Goal: Task Accomplishment & Management: Complete application form

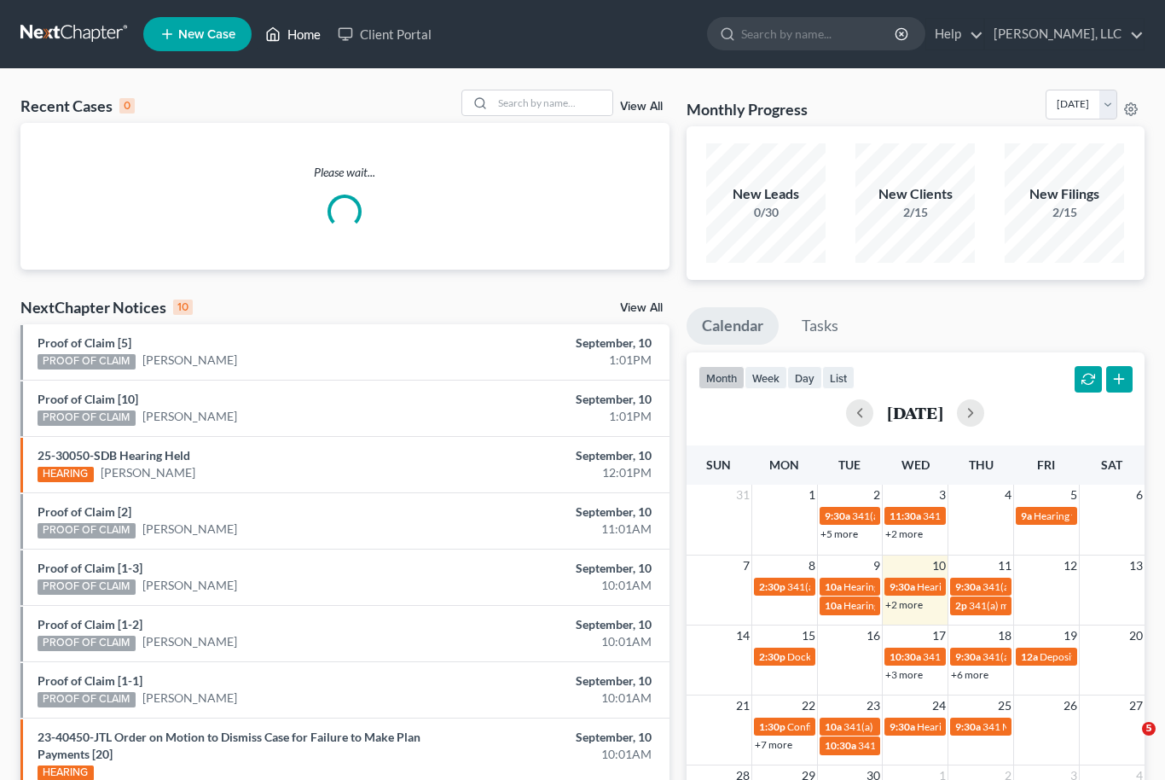
click at [288, 48] on link "Home" at bounding box center [293, 34] width 73 height 31
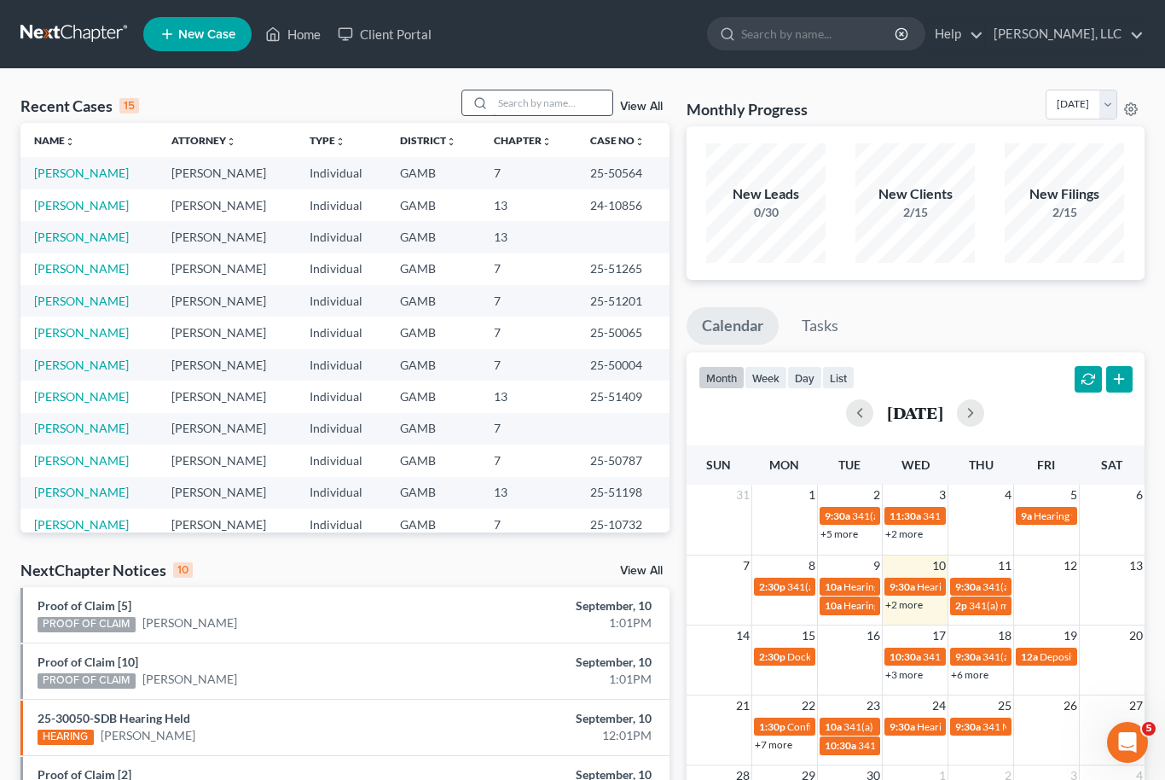
click at [555, 99] on input "search" at bounding box center [552, 102] width 119 height 25
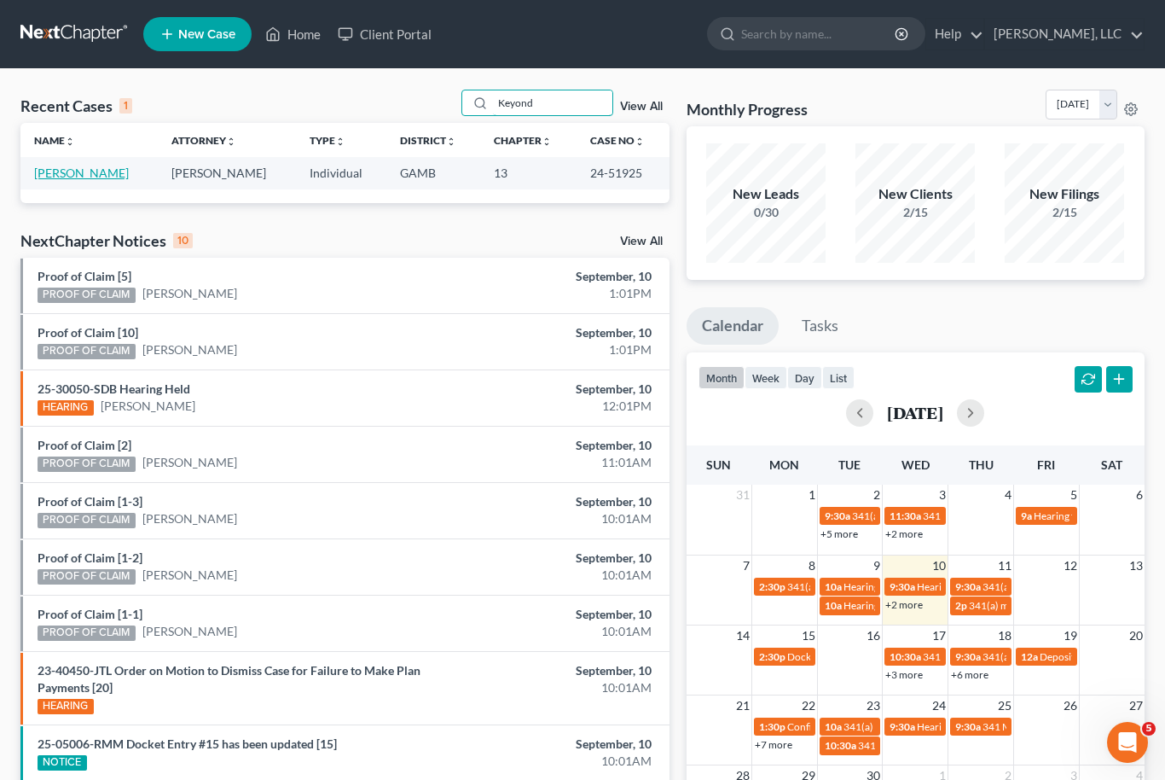
type input "Keyond"
click at [86, 171] on link "[PERSON_NAME]" at bounding box center [81, 172] width 95 height 15
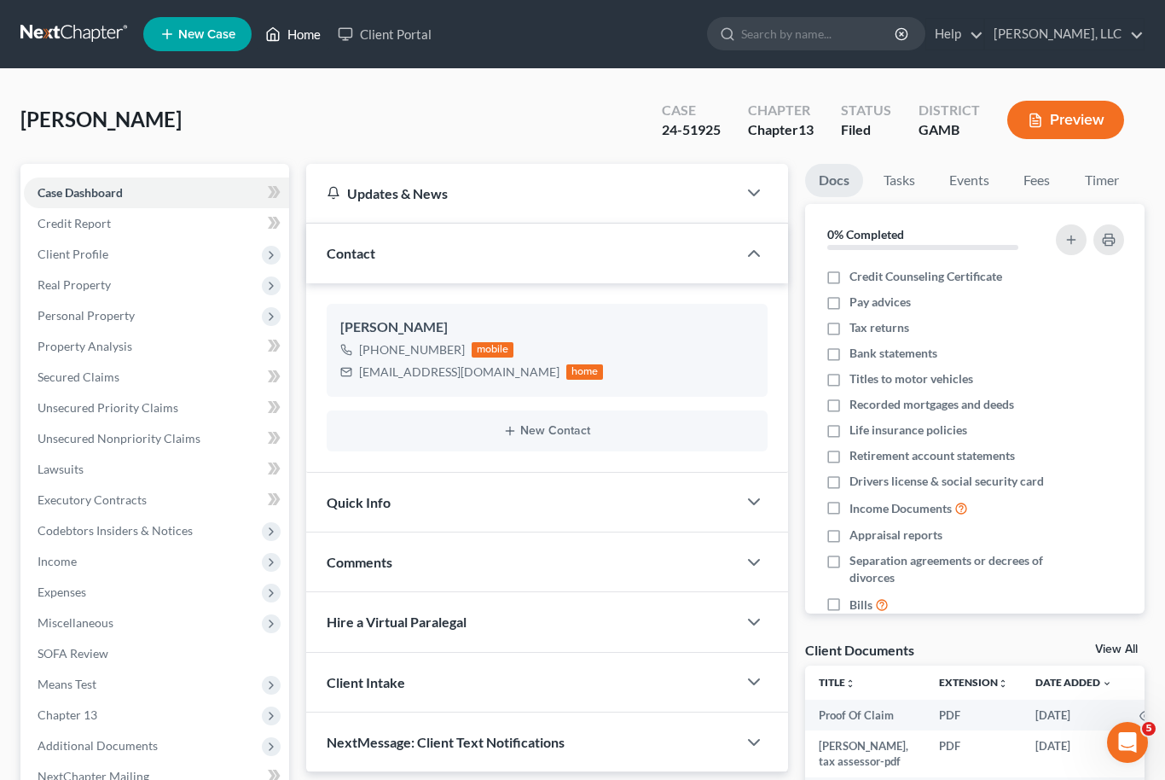
click at [287, 42] on link "Home" at bounding box center [293, 34] width 73 height 31
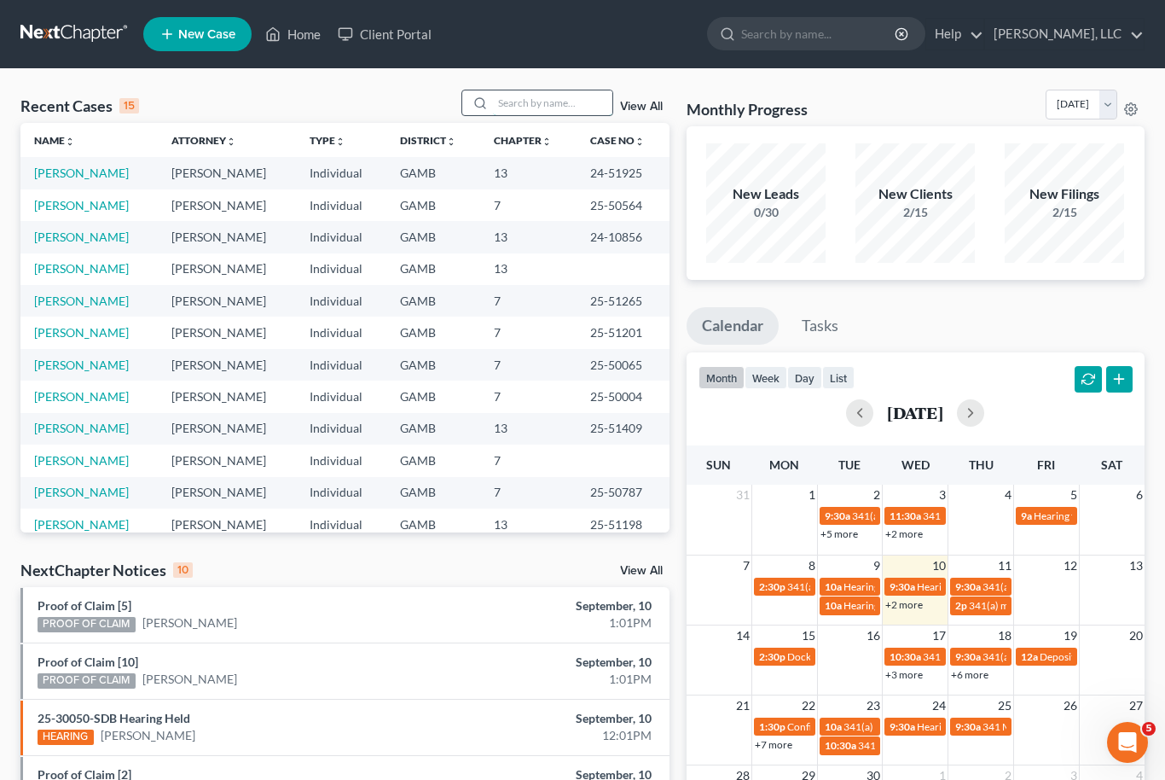
click at [547, 90] on input "search" at bounding box center [552, 102] width 119 height 25
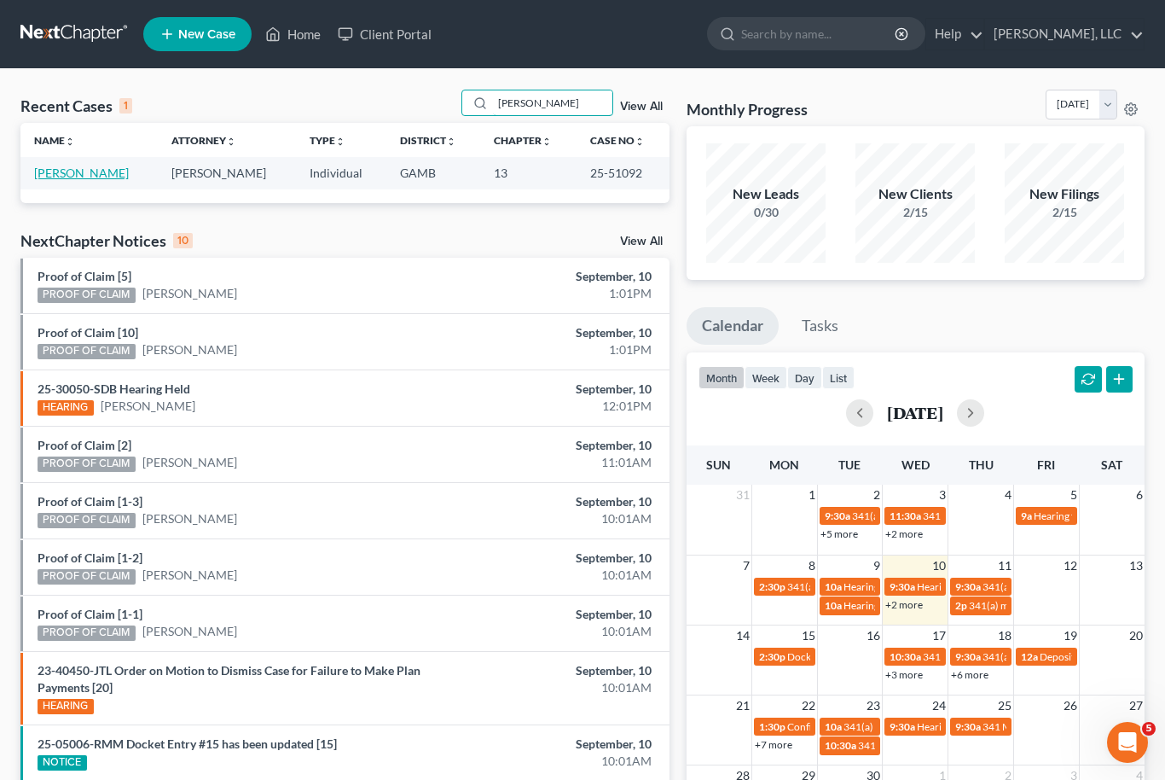
type input "[PERSON_NAME]"
click at [70, 165] on link "[PERSON_NAME]" at bounding box center [81, 172] width 95 height 15
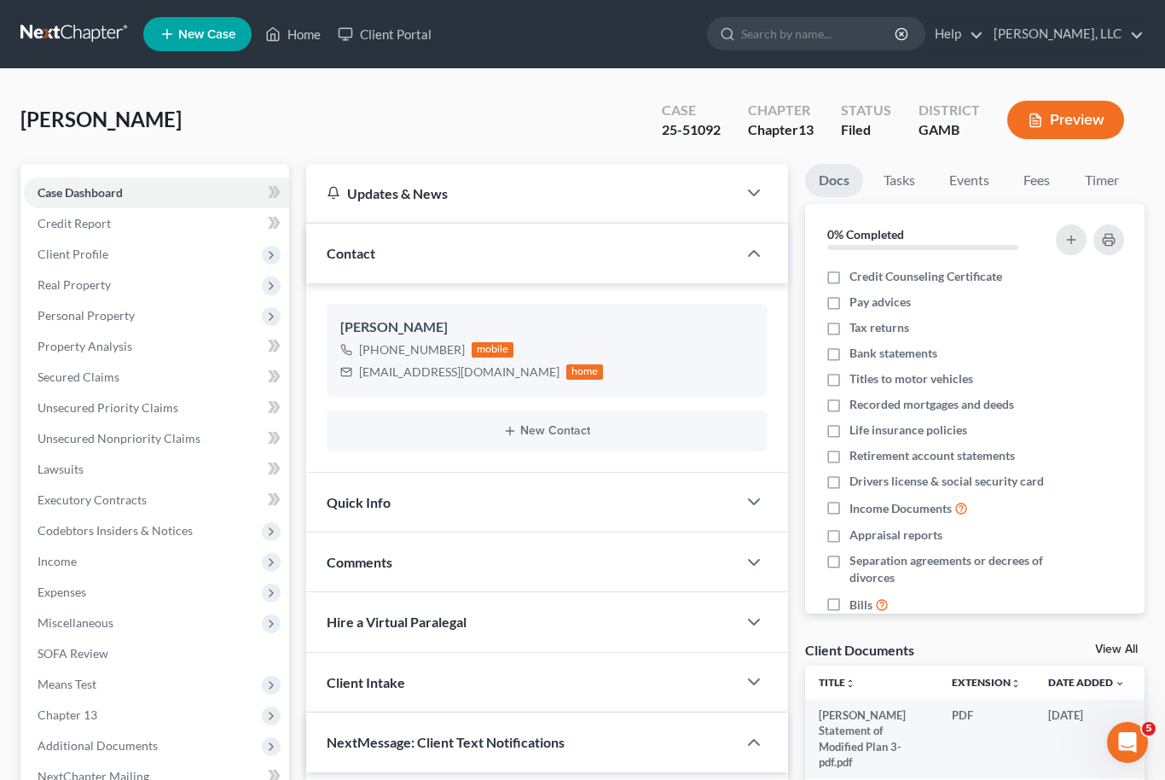
click at [1119, 643] on link "View All" at bounding box center [1116, 649] width 43 height 12
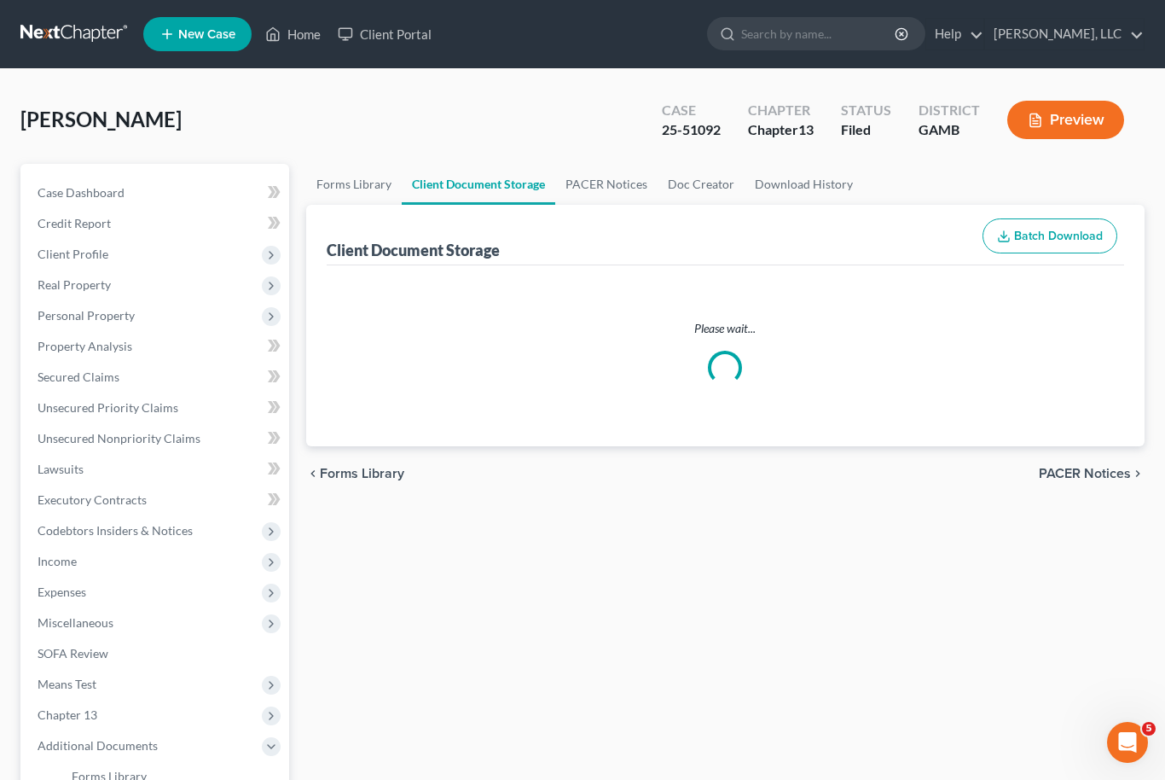
select select "12"
select select "6"
select select "22"
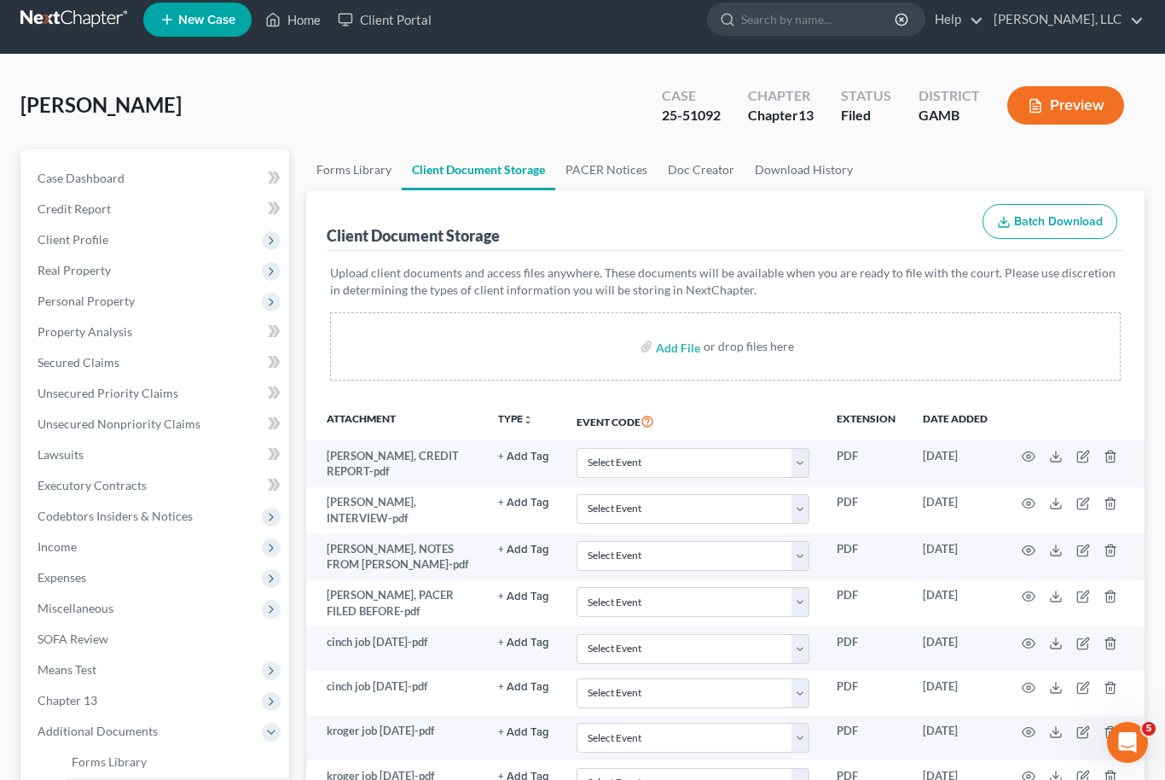
scroll to position [16, 0]
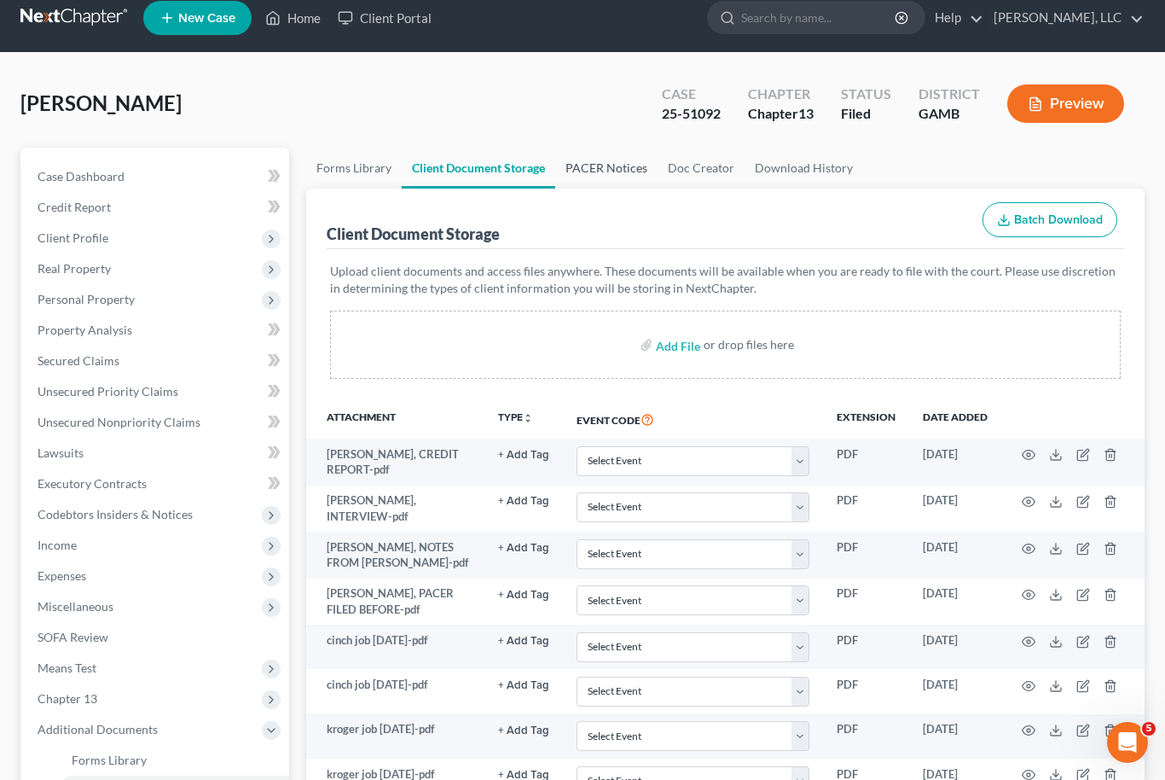
click at [607, 166] on link "PACER Notices" at bounding box center [606, 168] width 102 height 41
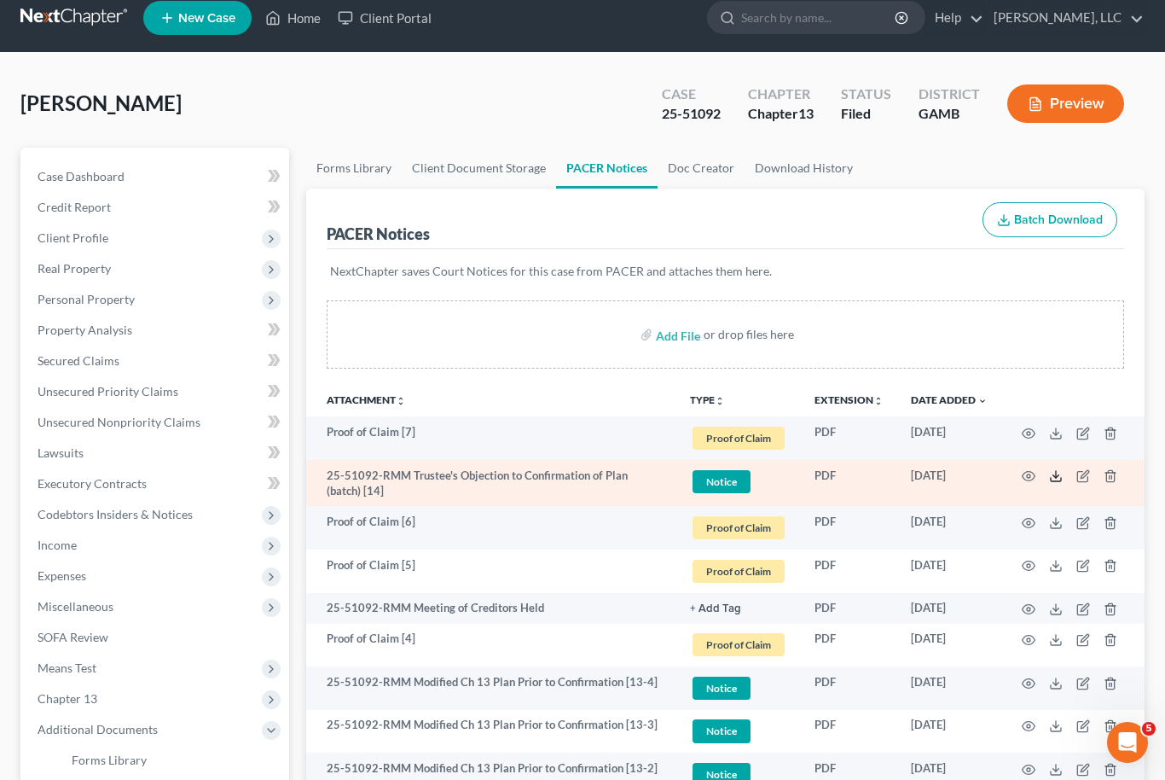
click at [1050, 482] on icon at bounding box center [1056, 476] width 14 height 14
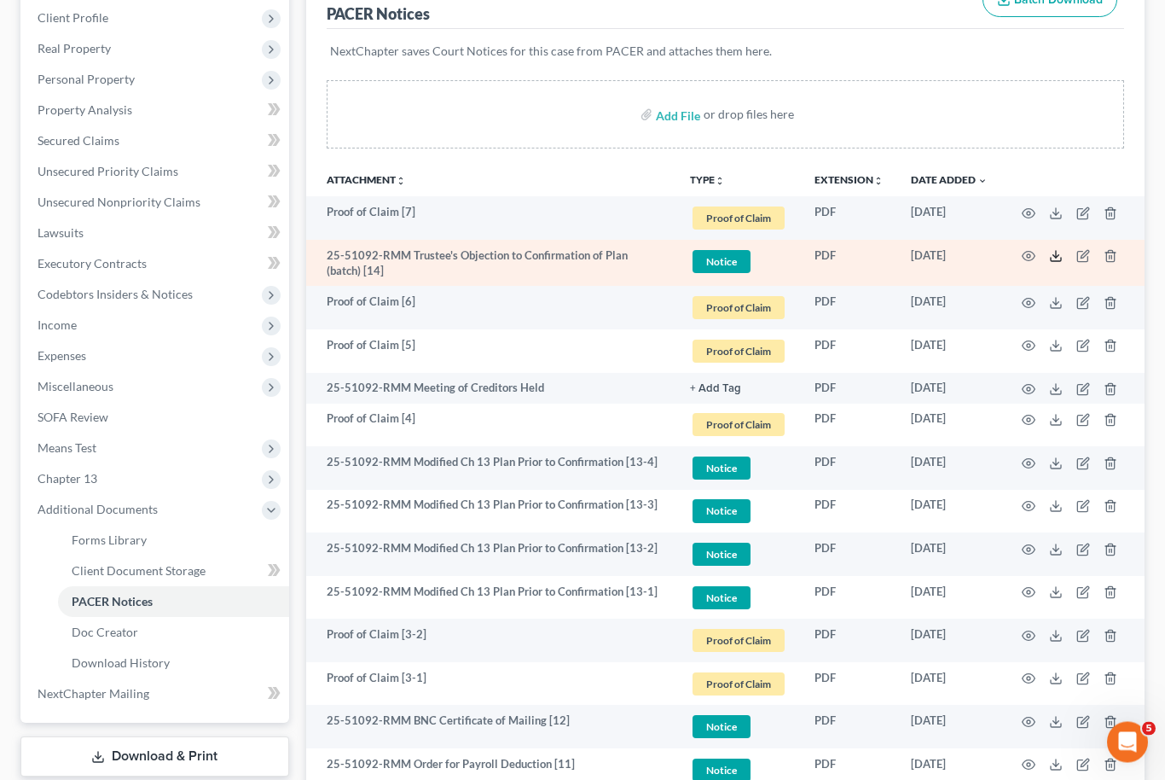
scroll to position [243, 0]
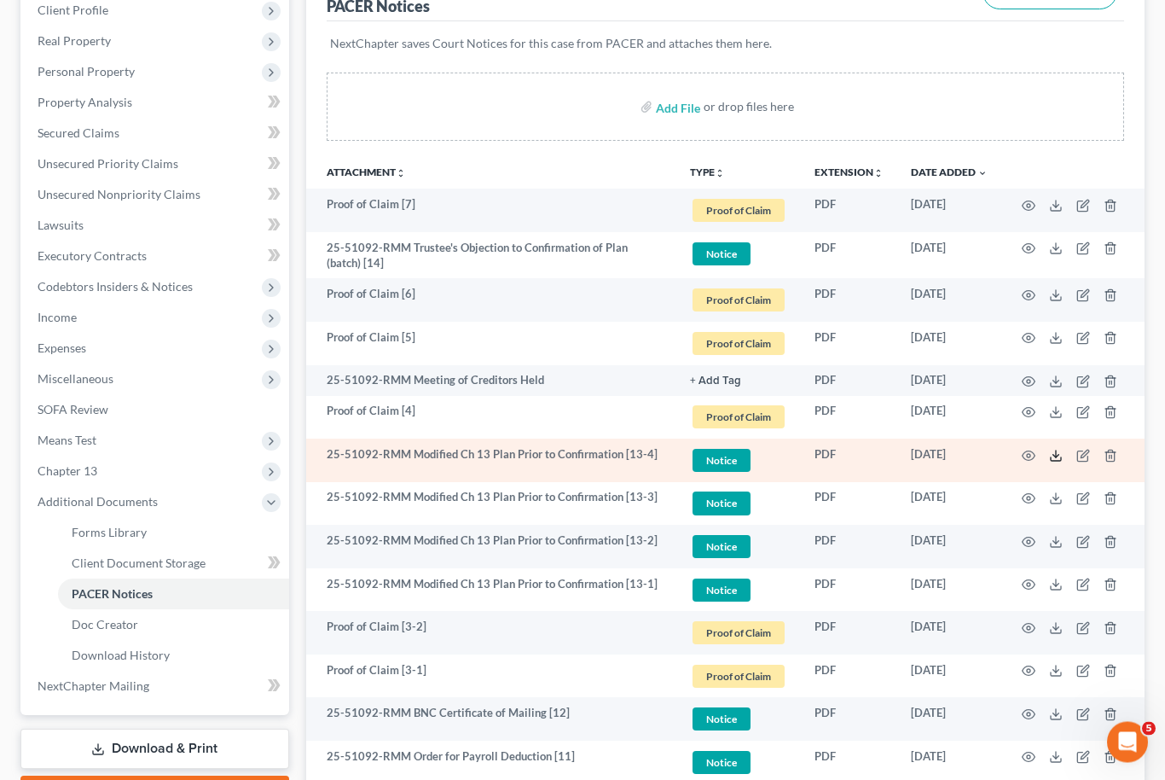
click at [1055, 452] on icon at bounding box center [1056, 457] width 14 height 14
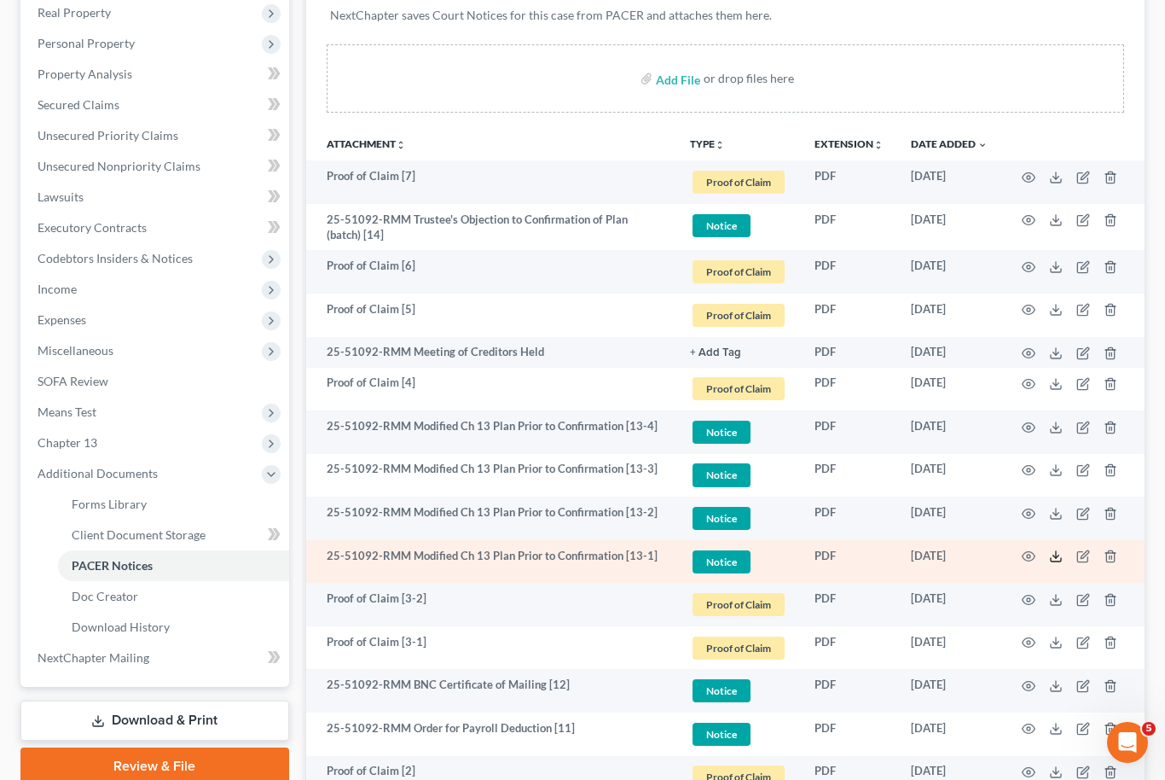
click at [1062, 553] on icon at bounding box center [1056, 556] width 14 height 14
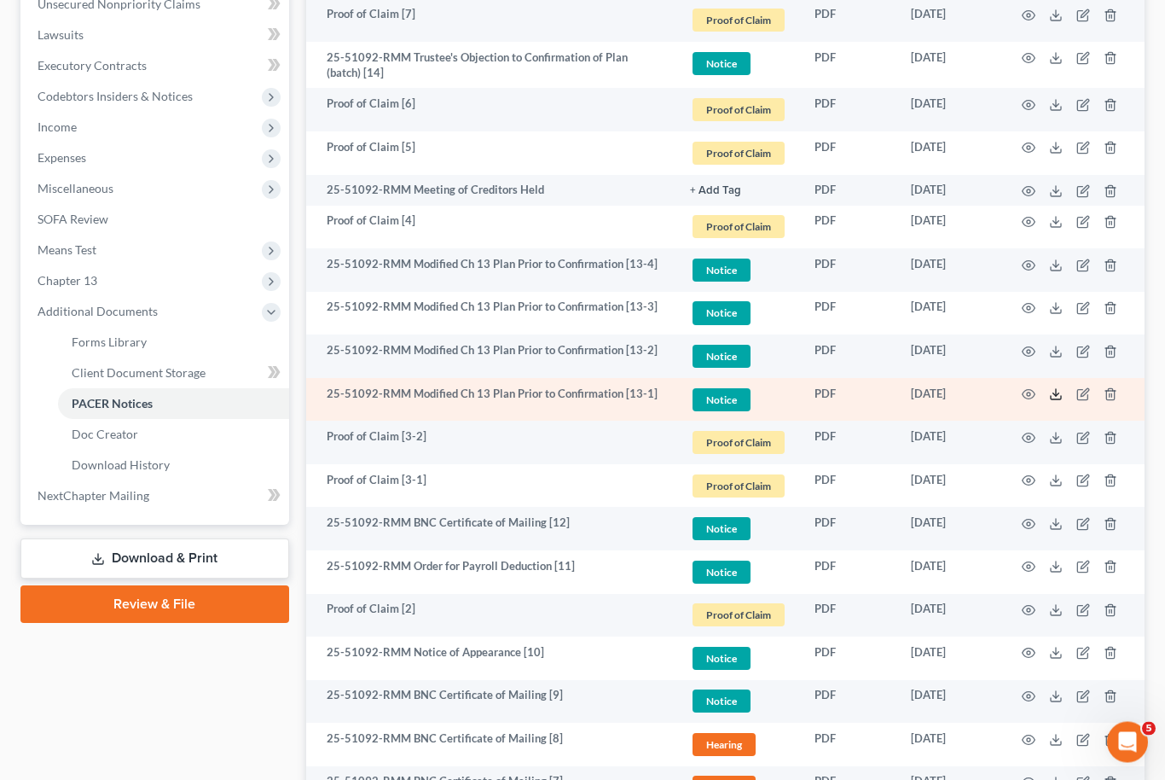
scroll to position [434, 0]
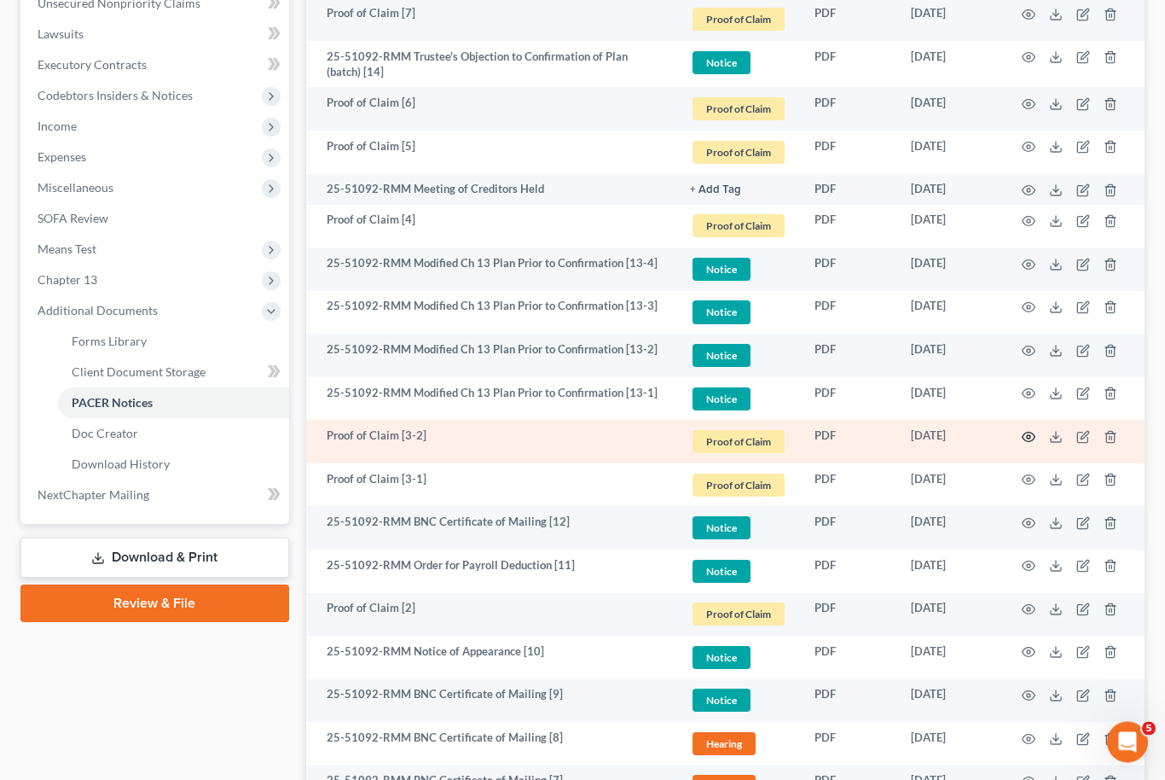
click at [1033, 433] on icon "button" at bounding box center [1029, 438] width 14 height 14
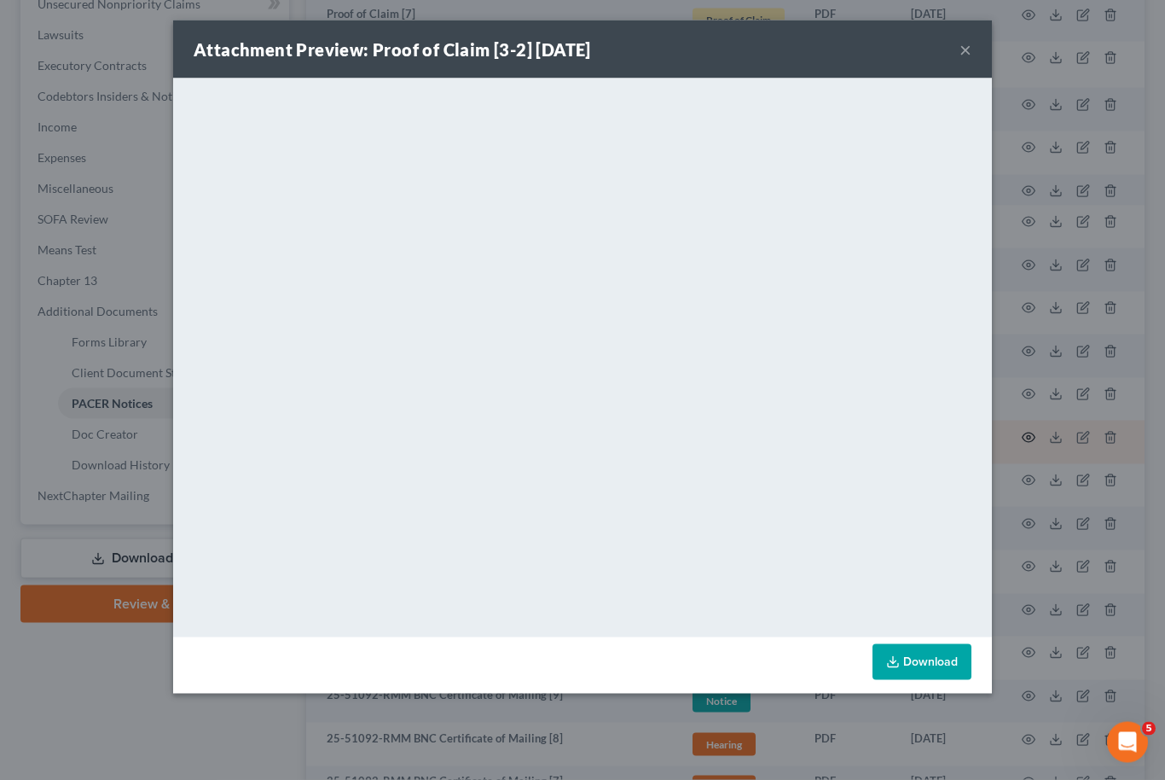
scroll to position [435, 0]
click at [965, 60] on button "×" at bounding box center [966, 49] width 12 height 20
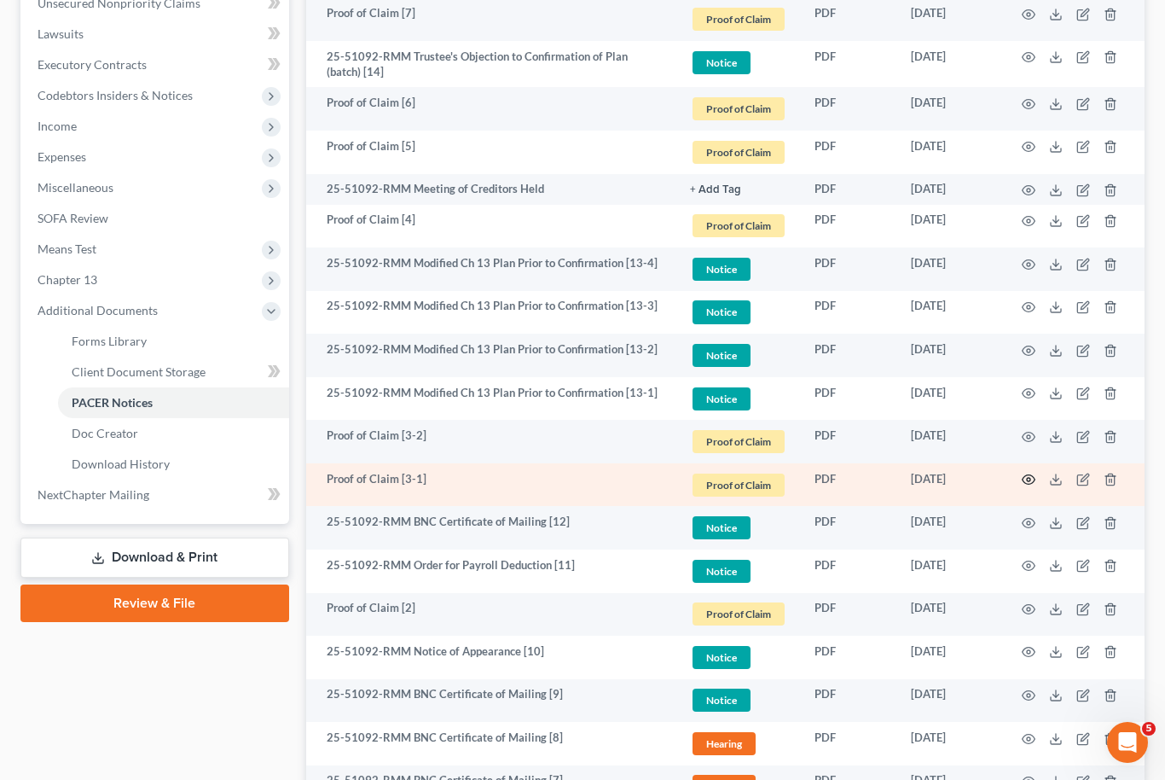
click at [1035, 480] on icon "button" at bounding box center [1029, 480] width 14 height 14
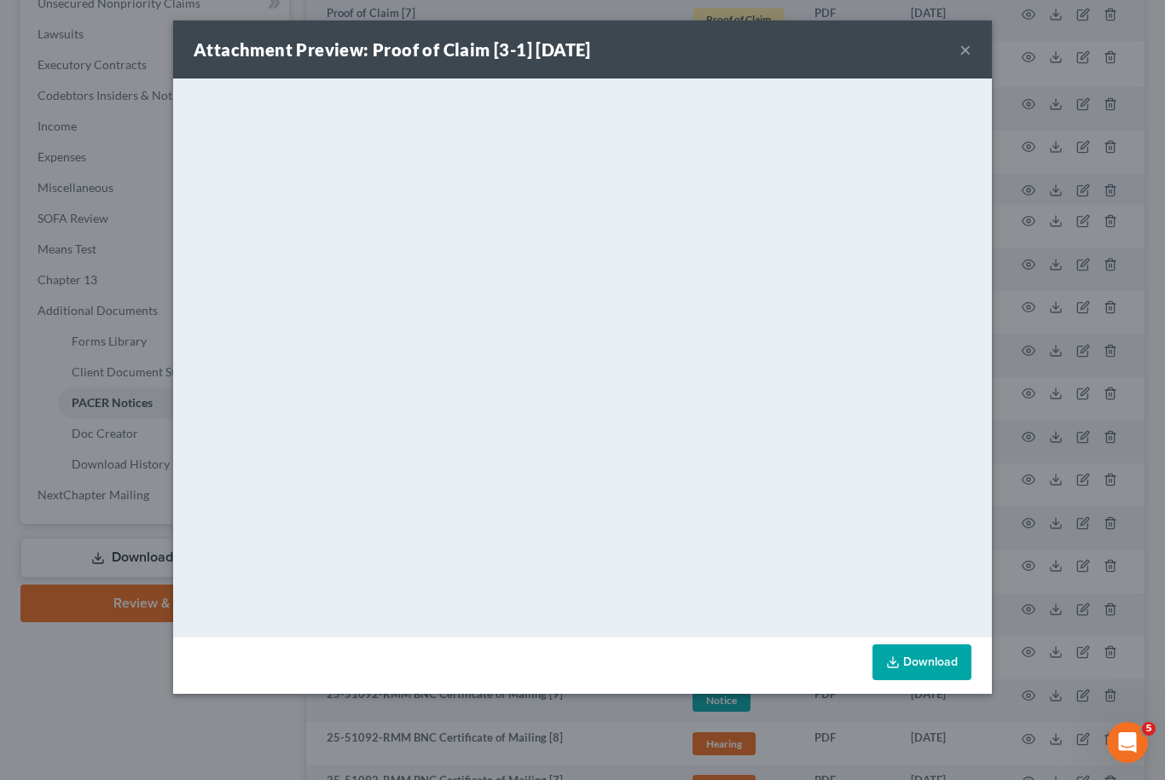
click at [960, 51] on button "×" at bounding box center [966, 49] width 12 height 20
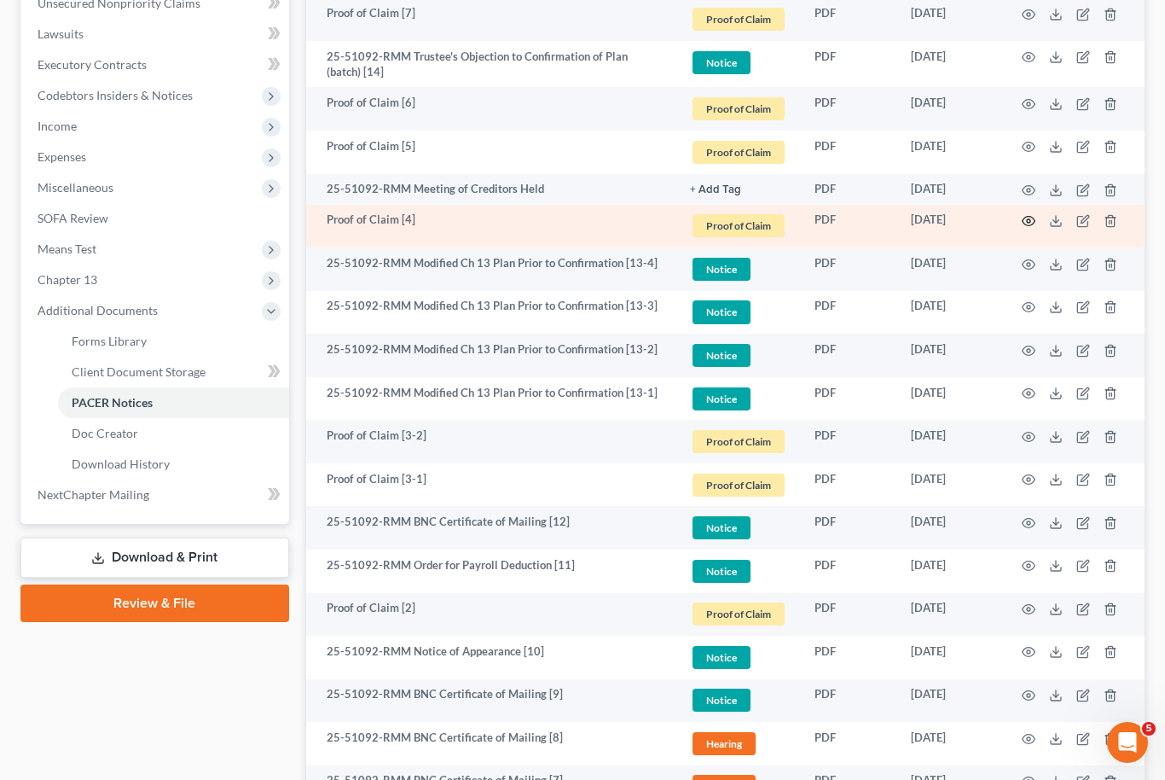
click at [1028, 219] on icon "button" at bounding box center [1029, 221] width 14 height 14
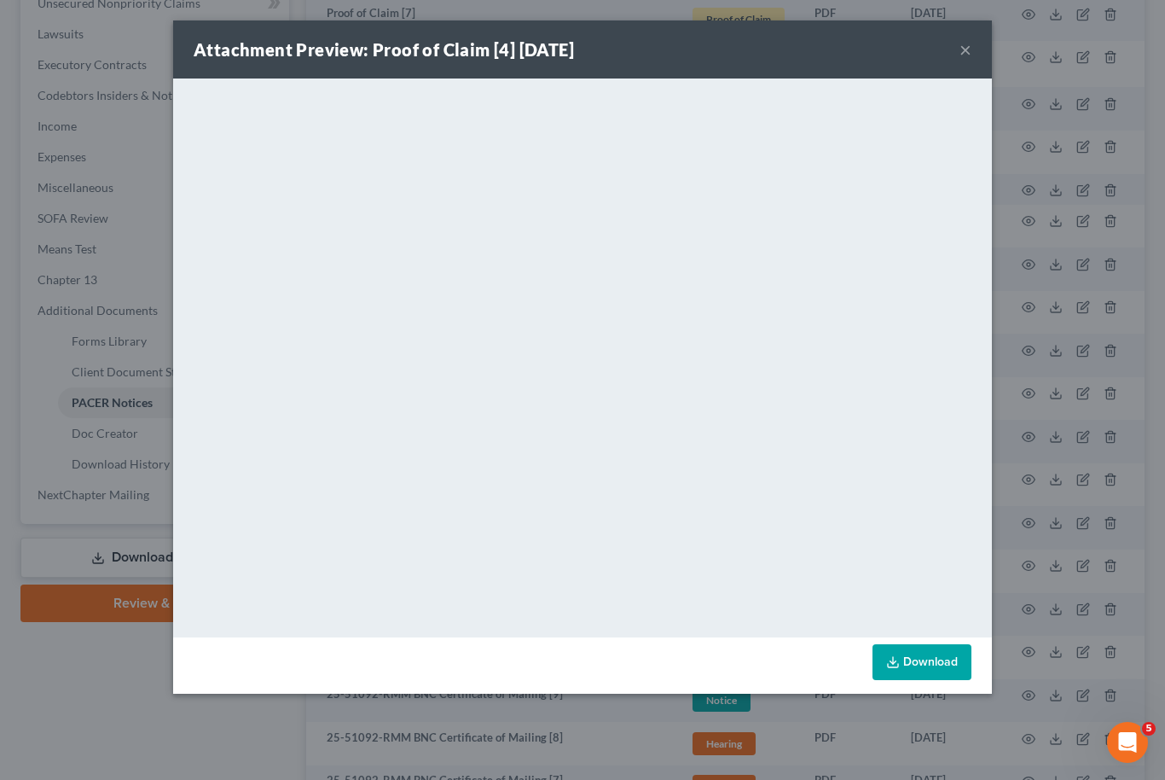
click at [952, 51] on div "Attachment Preview: Proof of Claim [4] [DATE] ×" at bounding box center [582, 49] width 819 height 58
click at [961, 57] on button "×" at bounding box center [966, 49] width 12 height 20
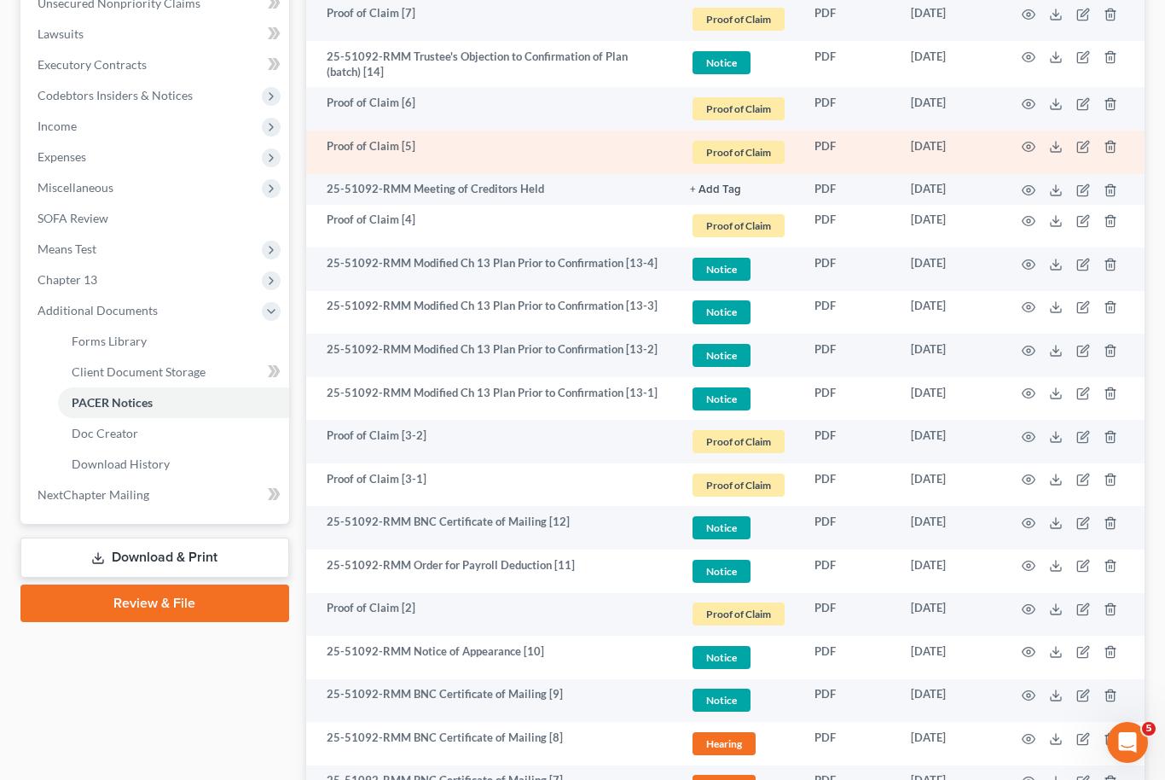
click at [1017, 140] on td at bounding box center [1072, 153] width 143 height 44
click at [1026, 148] on icon "button" at bounding box center [1029, 147] width 14 height 14
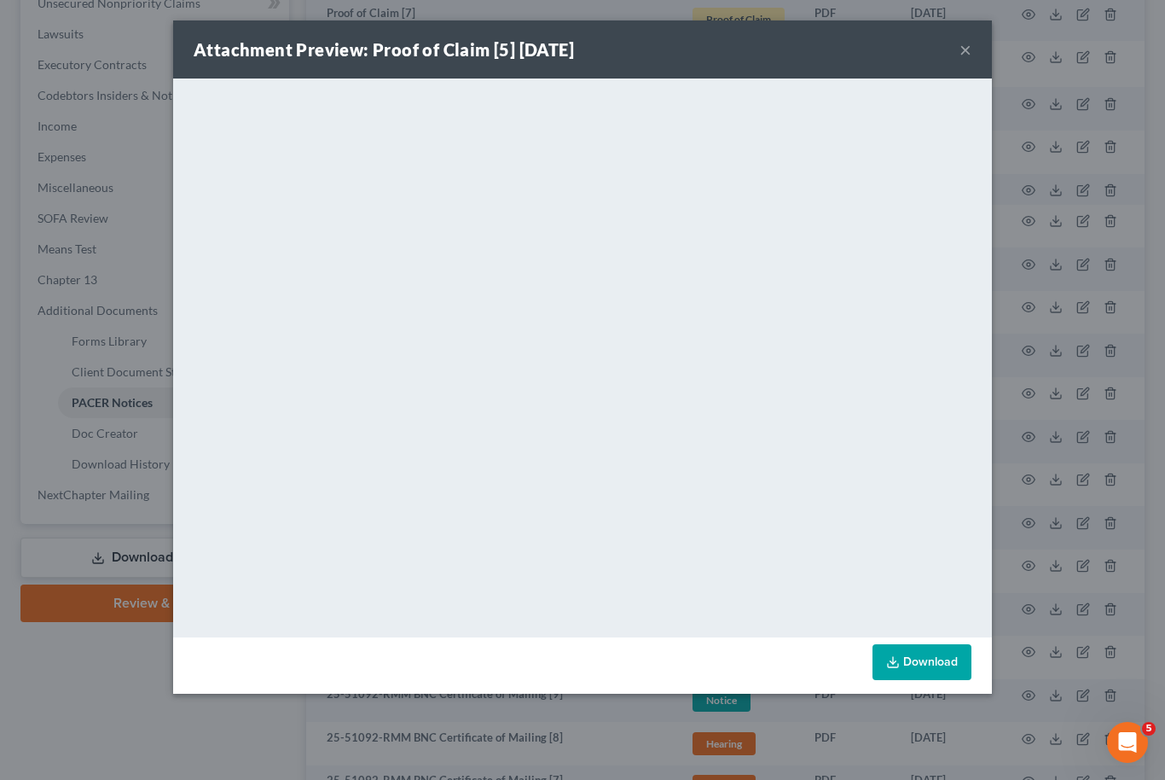
click at [964, 46] on button "×" at bounding box center [966, 49] width 12 height 20
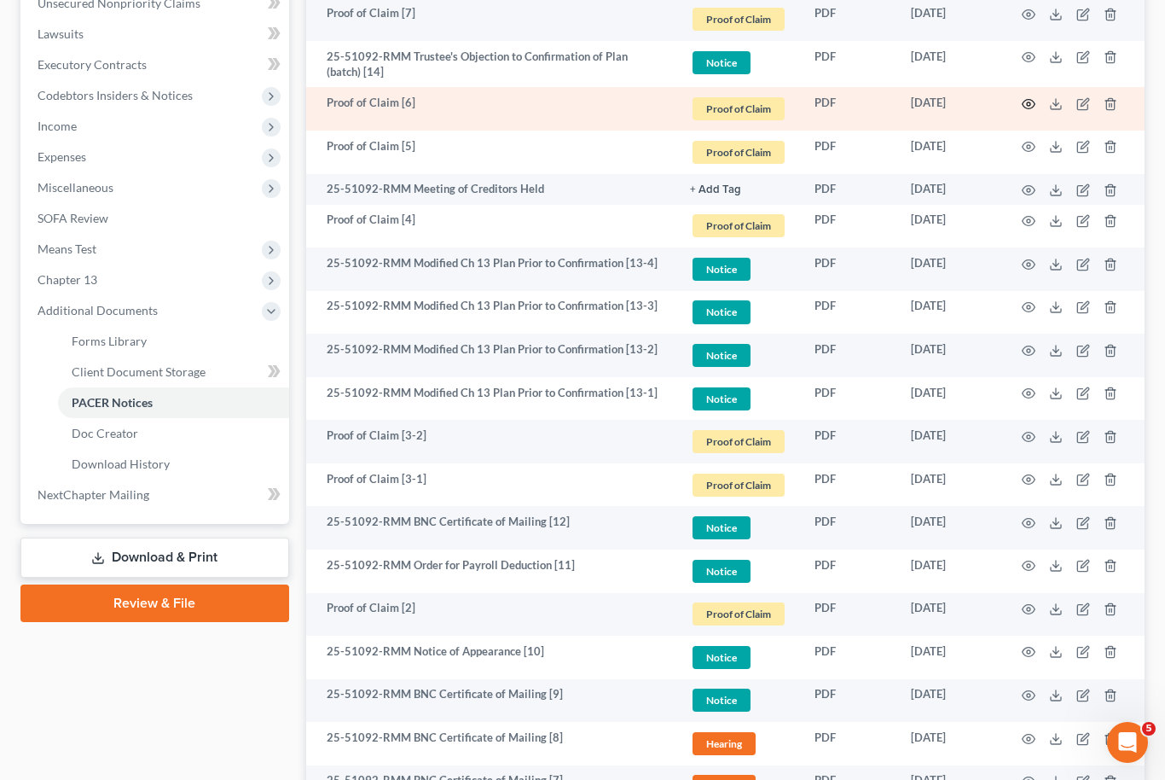
click at [1022, 97] on icon "button" at bounding box center [1029, 104] width 14 height 14
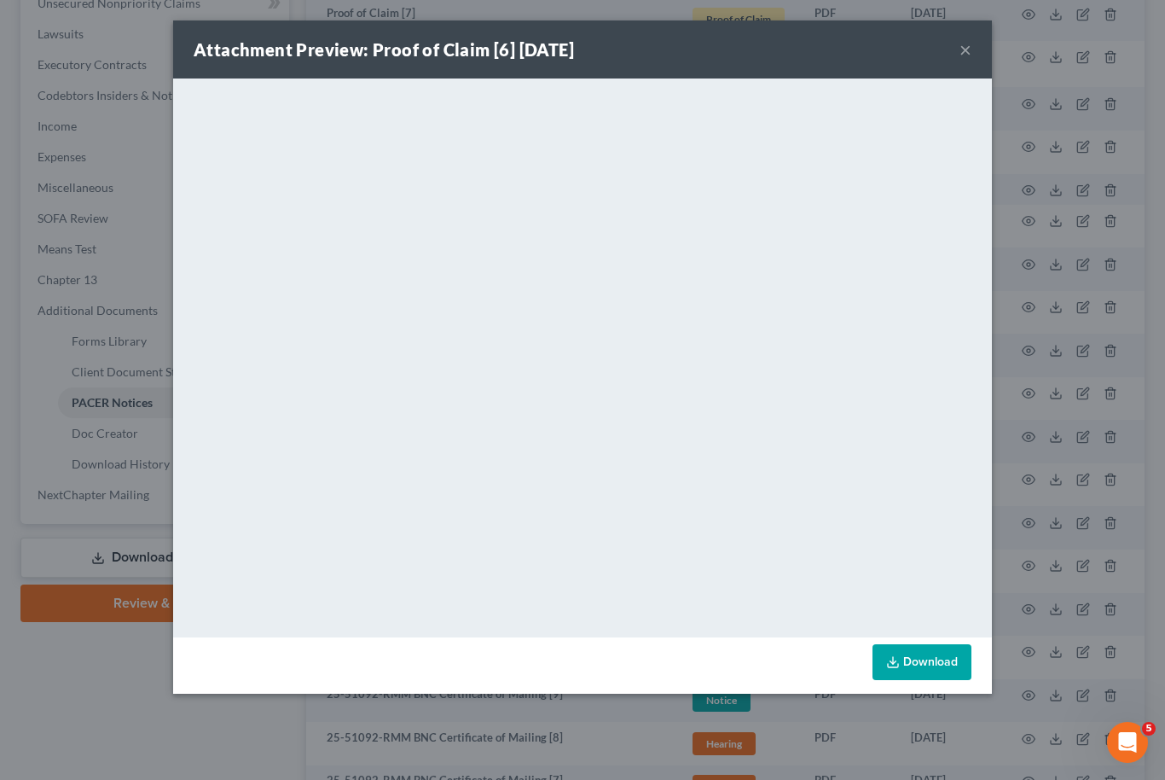
click at [968, 44] on button "×" at bounding box center [966, 49] width 12 height 20
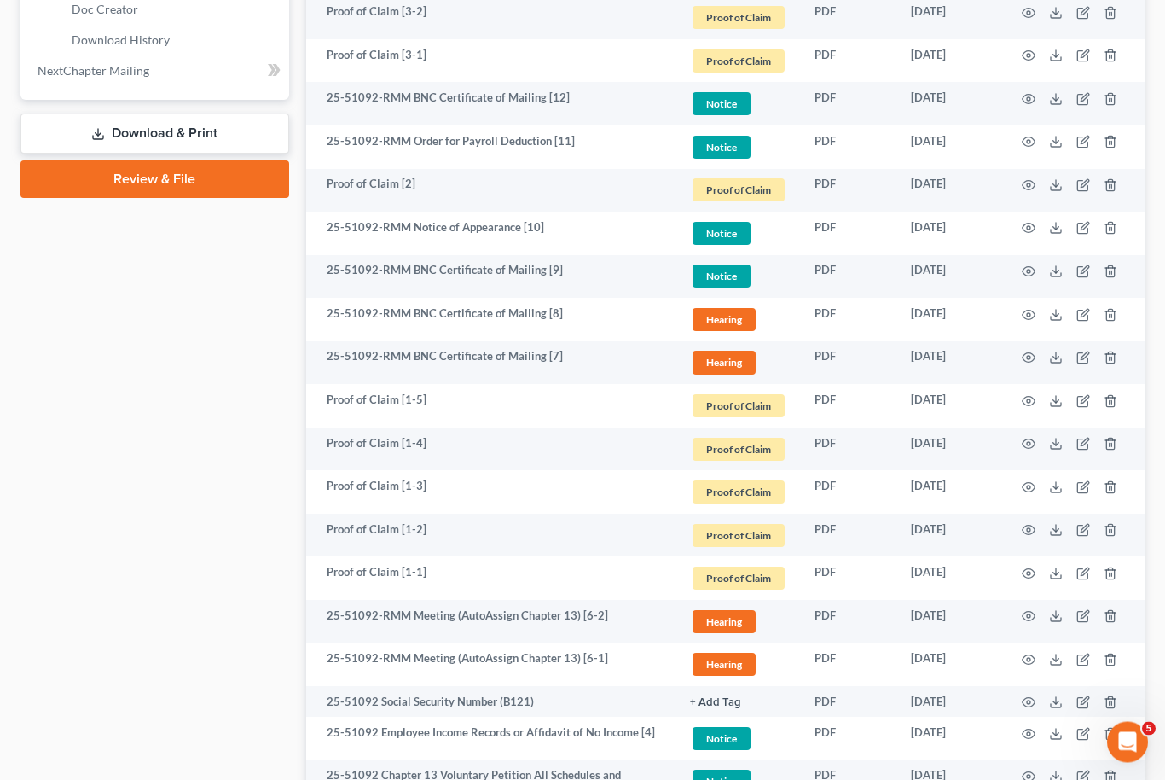
scroll to position [859, 0]
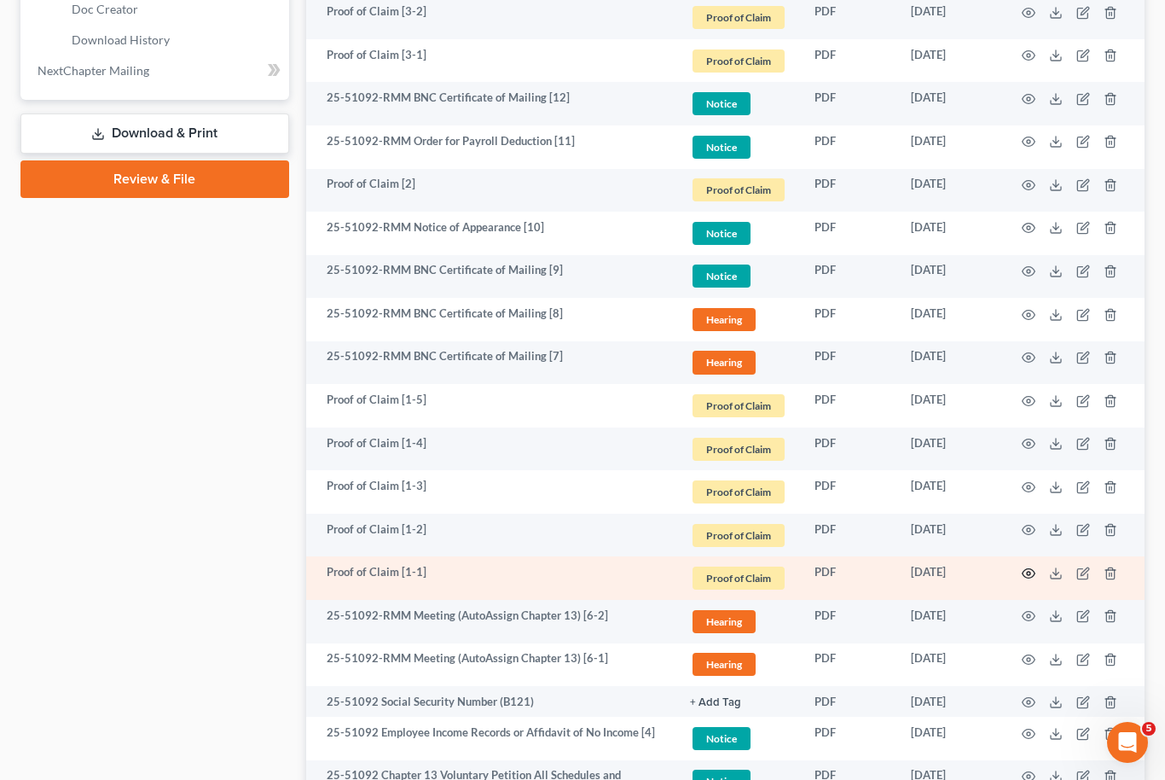
click at [1025, 570] on icon "button" at bounding box center [1029, 573] width 14 height 14
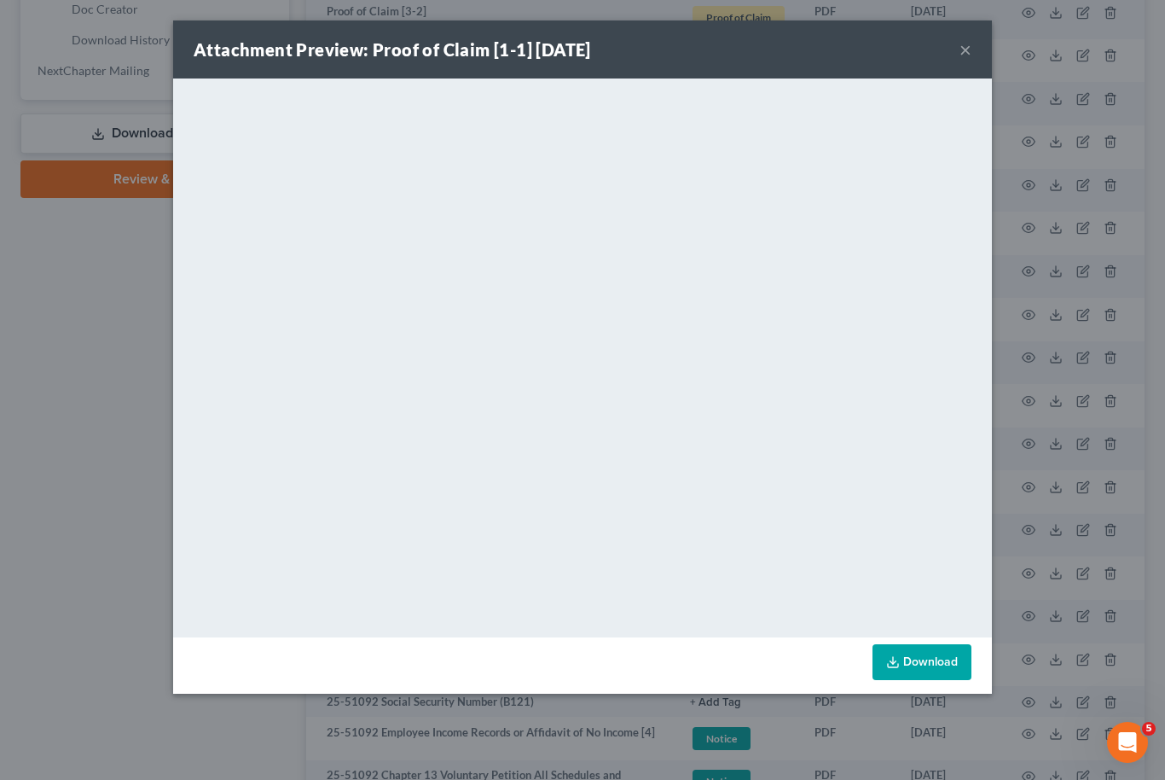
click at [941, 659] on link "Download" at bounding box center [922, 662] width 99 height 36
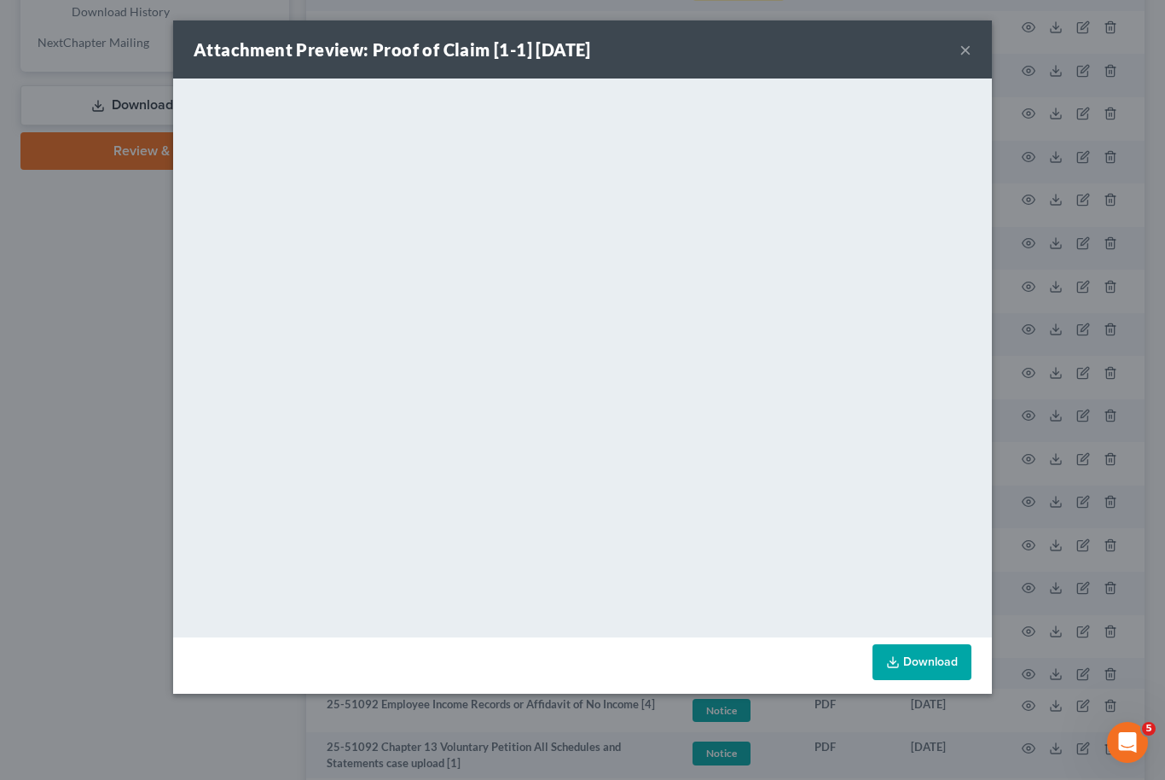
click at [969, 39] on button "×" at bounding box center [966, 49] width 12 height 20
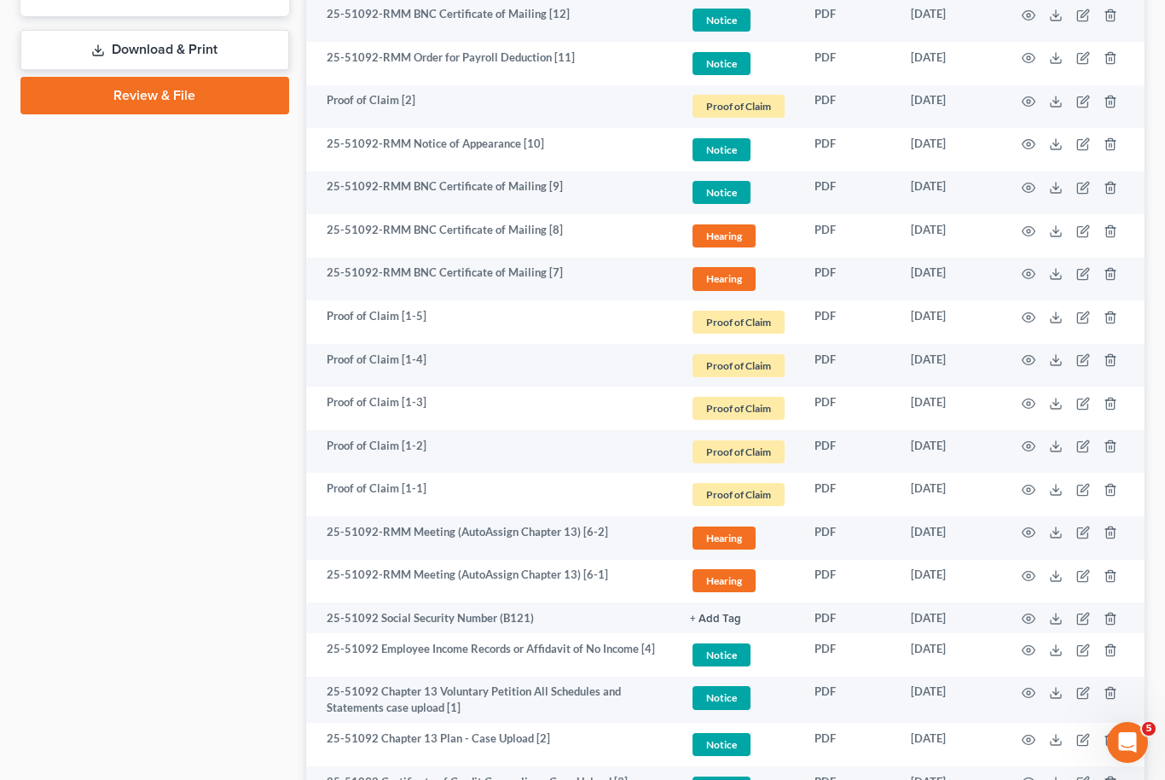
scroll to position [1042, 0]
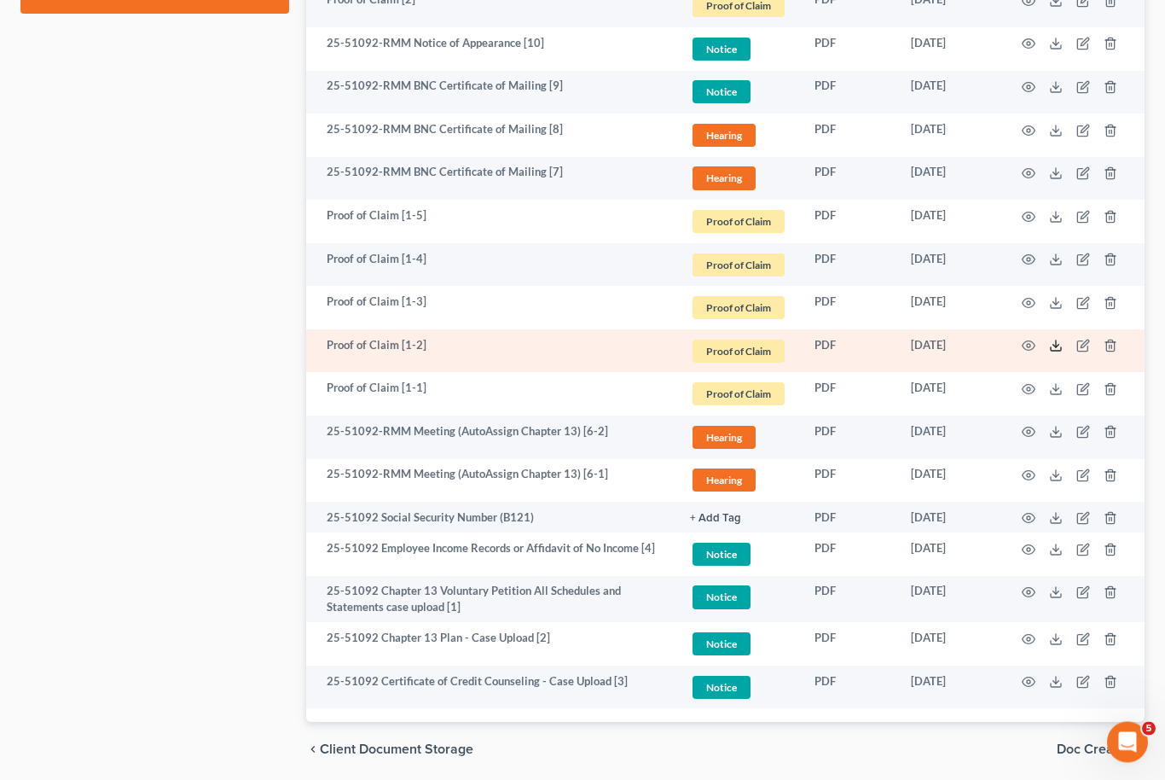
click at [1060, 340] on icon at bounding box center [1056, 347] width 14 height 14
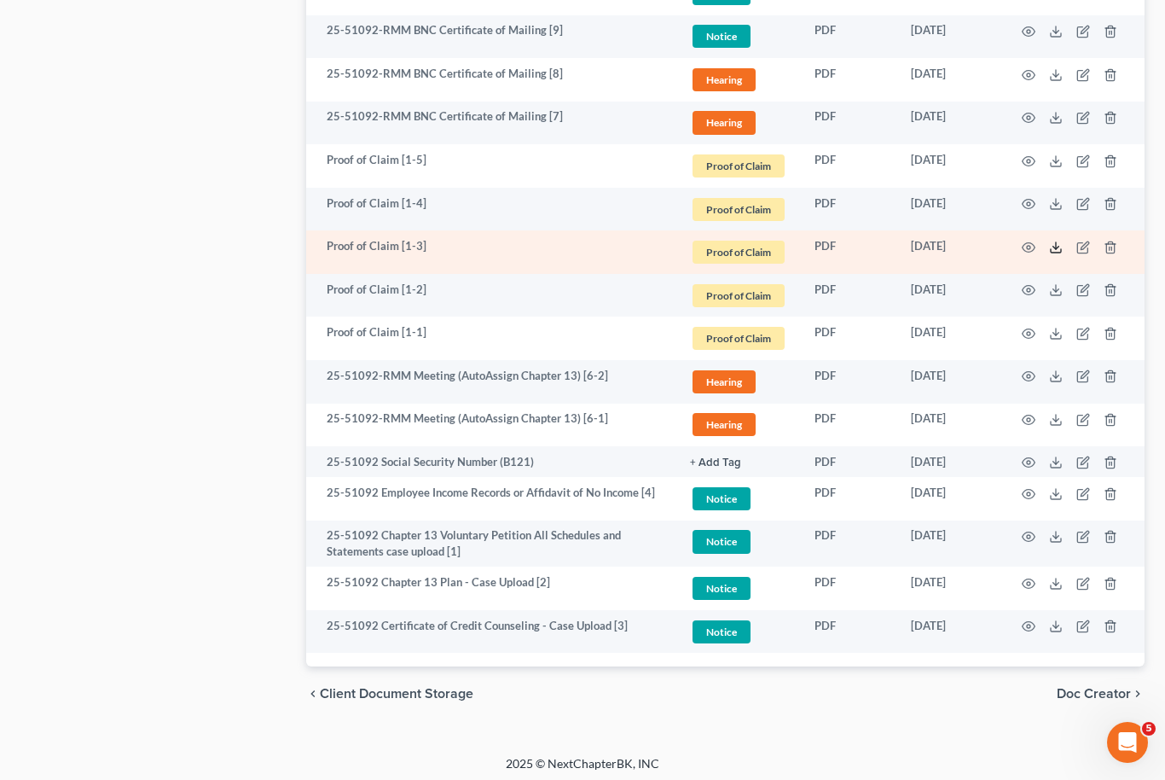
click at [1061, 241] on icon at bounding box center [1056, 248] width 14 height 14
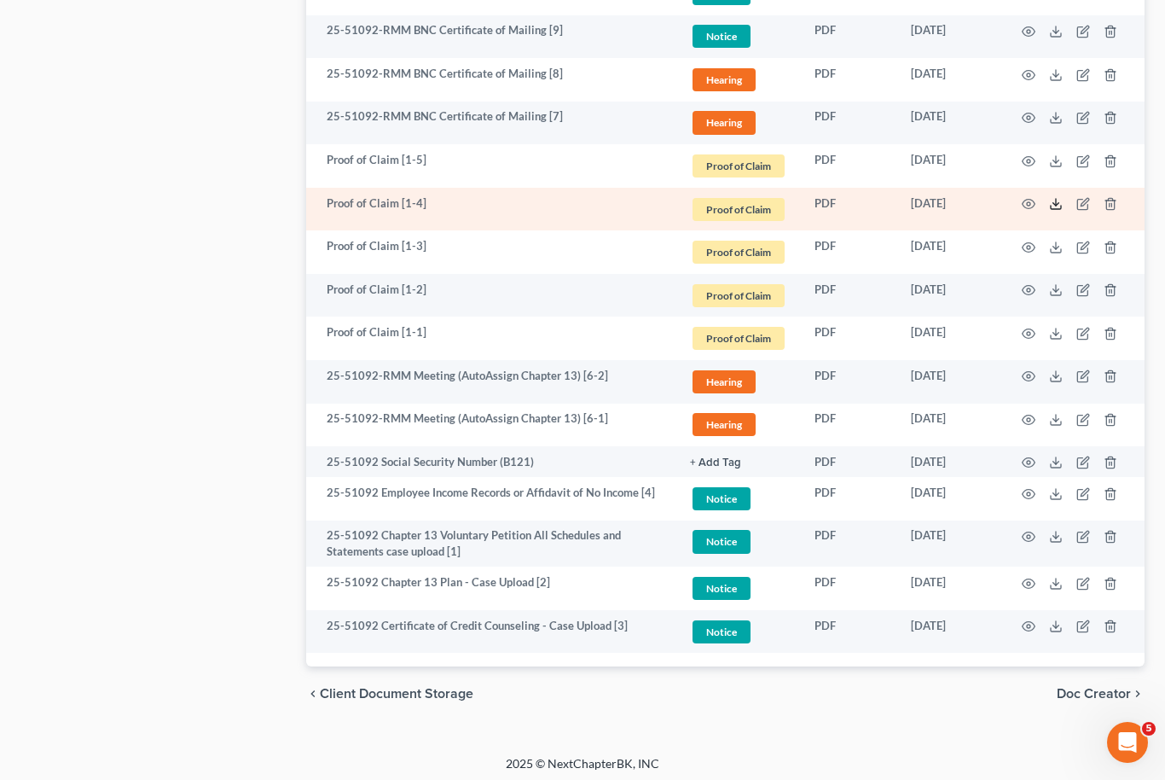
click at [1059, 203] on polyline at bounding box center [1057, 204] width 6 height 3
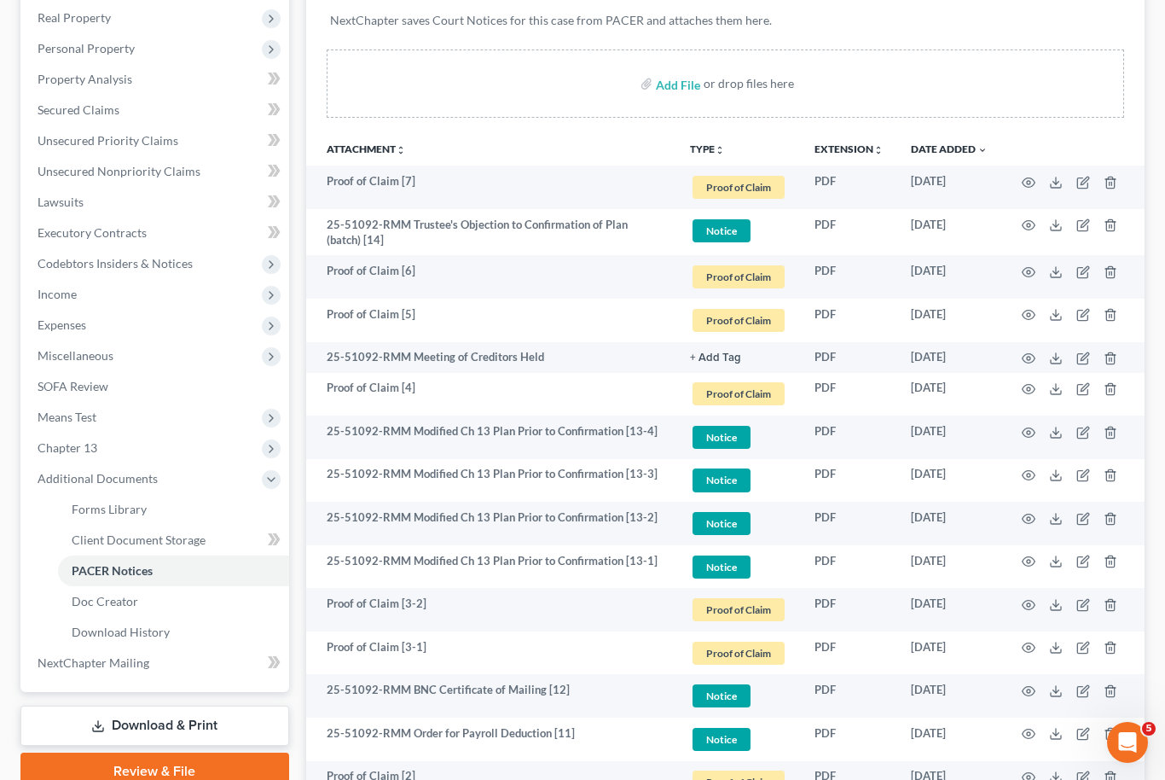
scroll to position [269, 0]
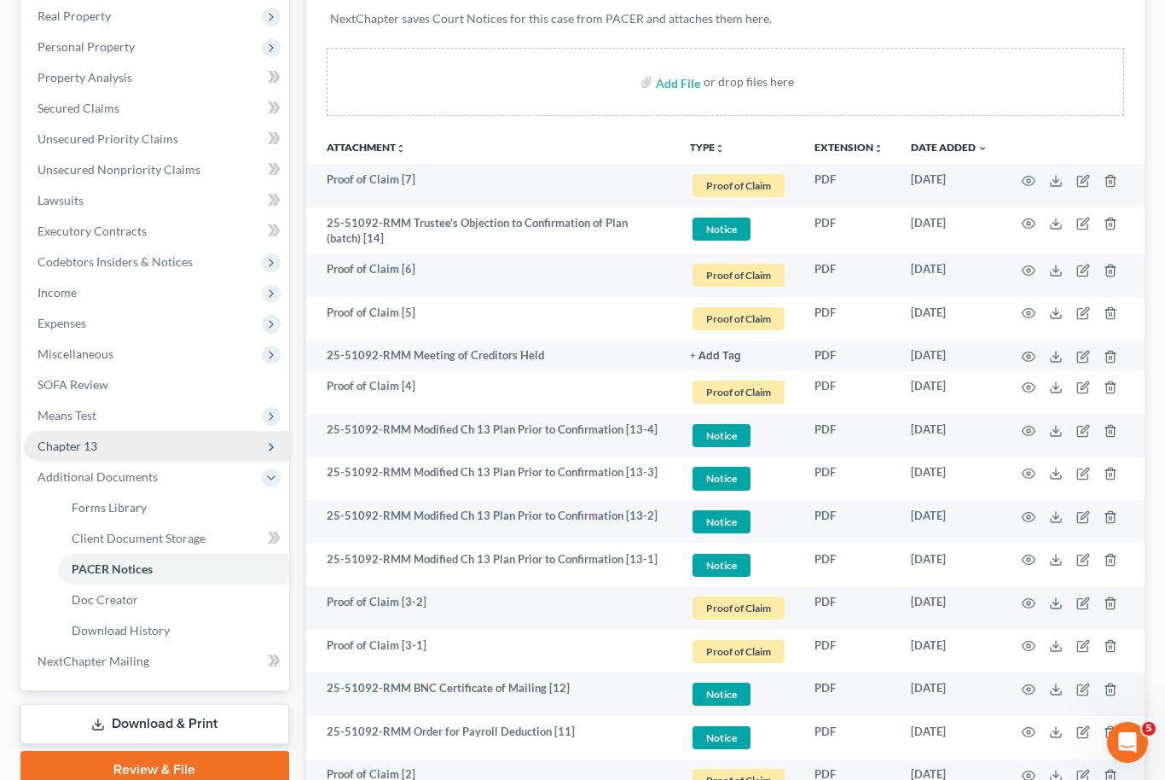
click at [105, 444] on span "Chapter 13" at bounding box center [156, 446] width 265 height 31
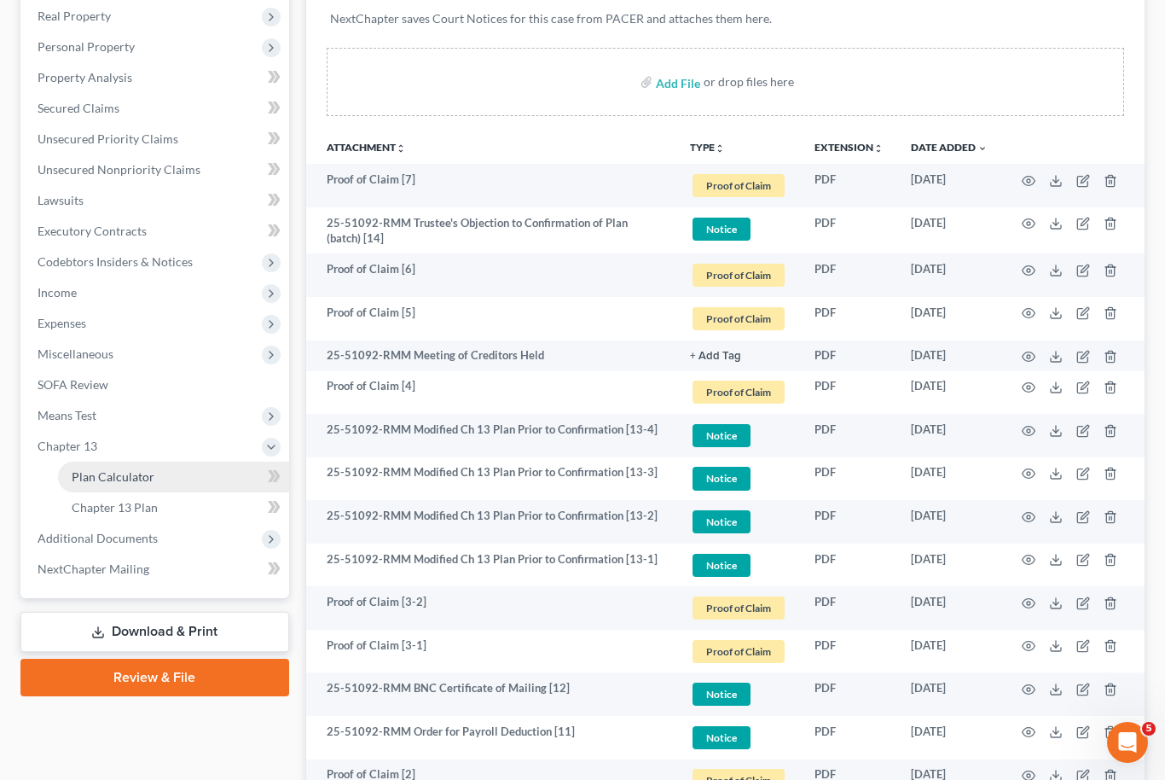
click at [154, 482] on link "Plan Calculator" at bounding box center [173, 477] width 231 height 31
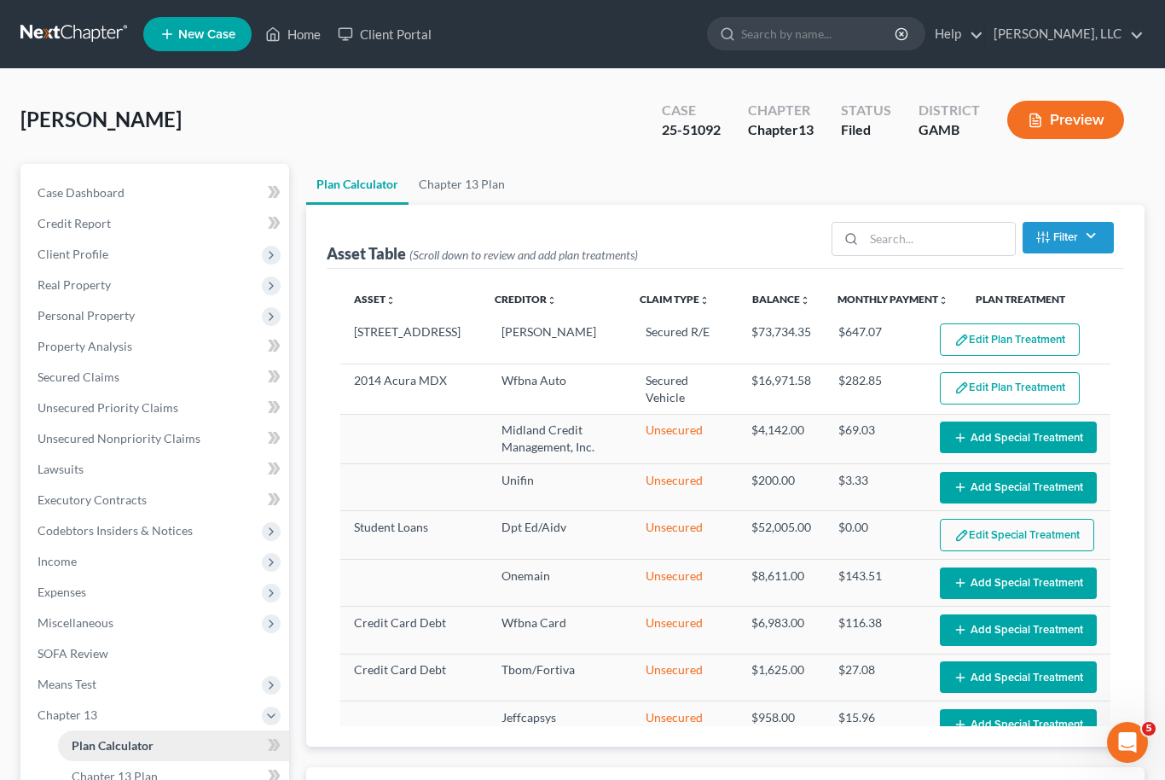
select select "59"
click at [101, 189] on span "Case Dashboard" at bounding box center [81, 192] width 87 height 15
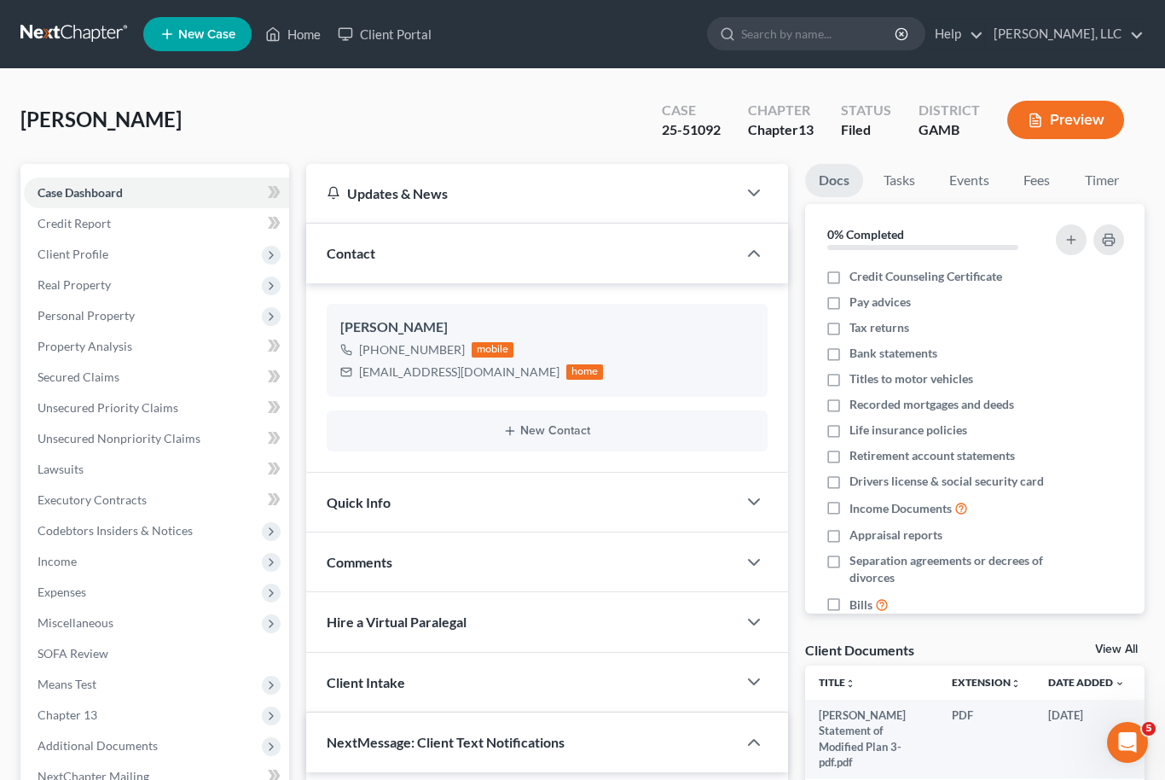
click at [1128, 650] on link "View All" at bounding box center [1116, 649] width 43 height 12
select select "12"
select select "6"
select select "22"
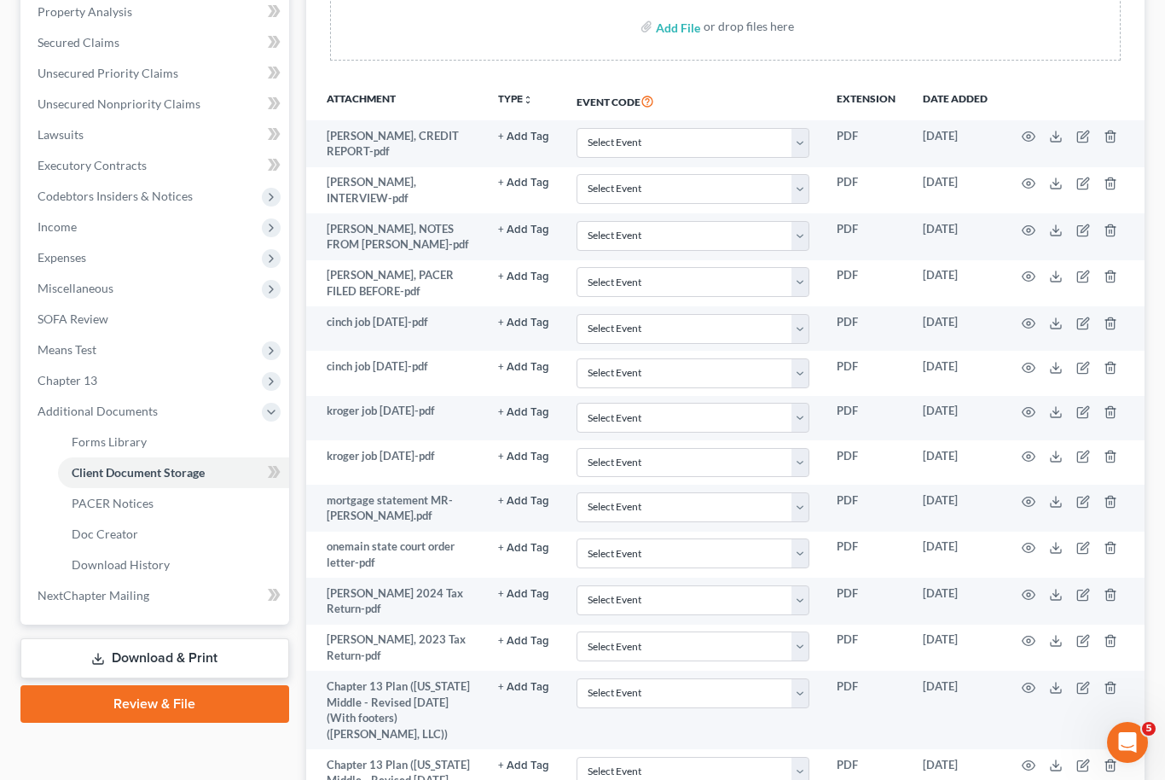
scroll to position [328, 0]
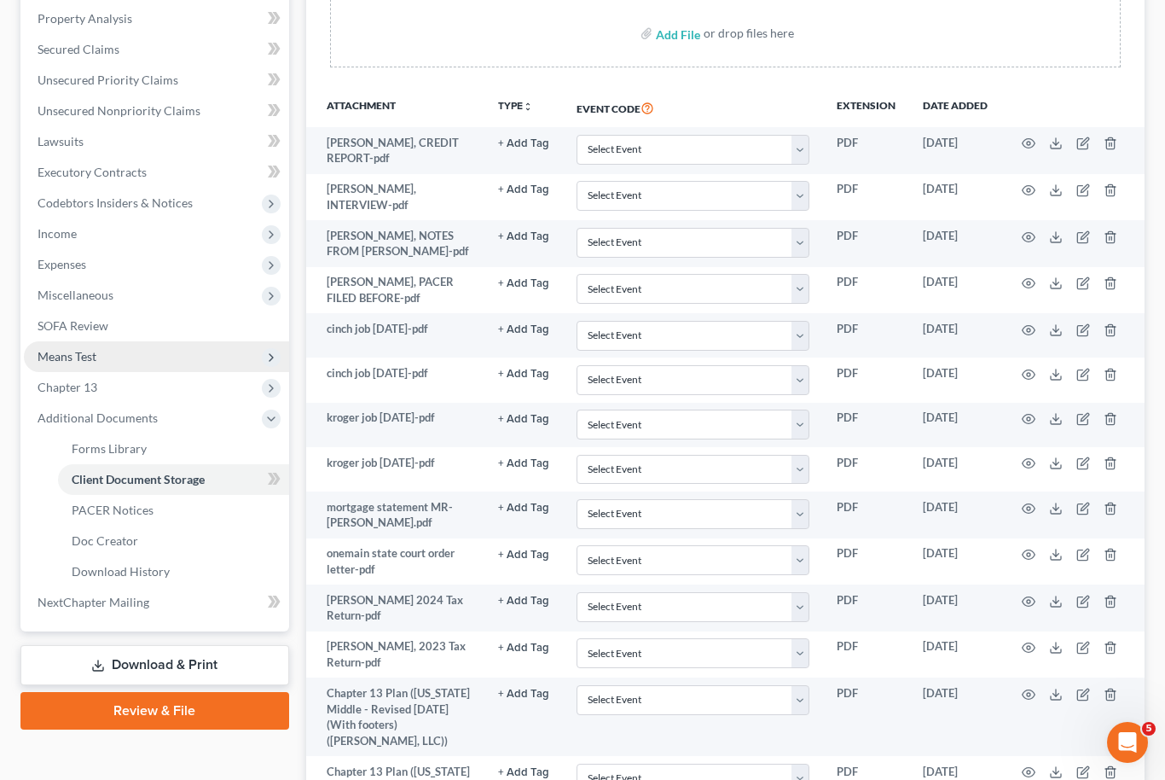
click at [109, 369] on span "Means Test" at bounding box center [156, 356] width 265 height 31
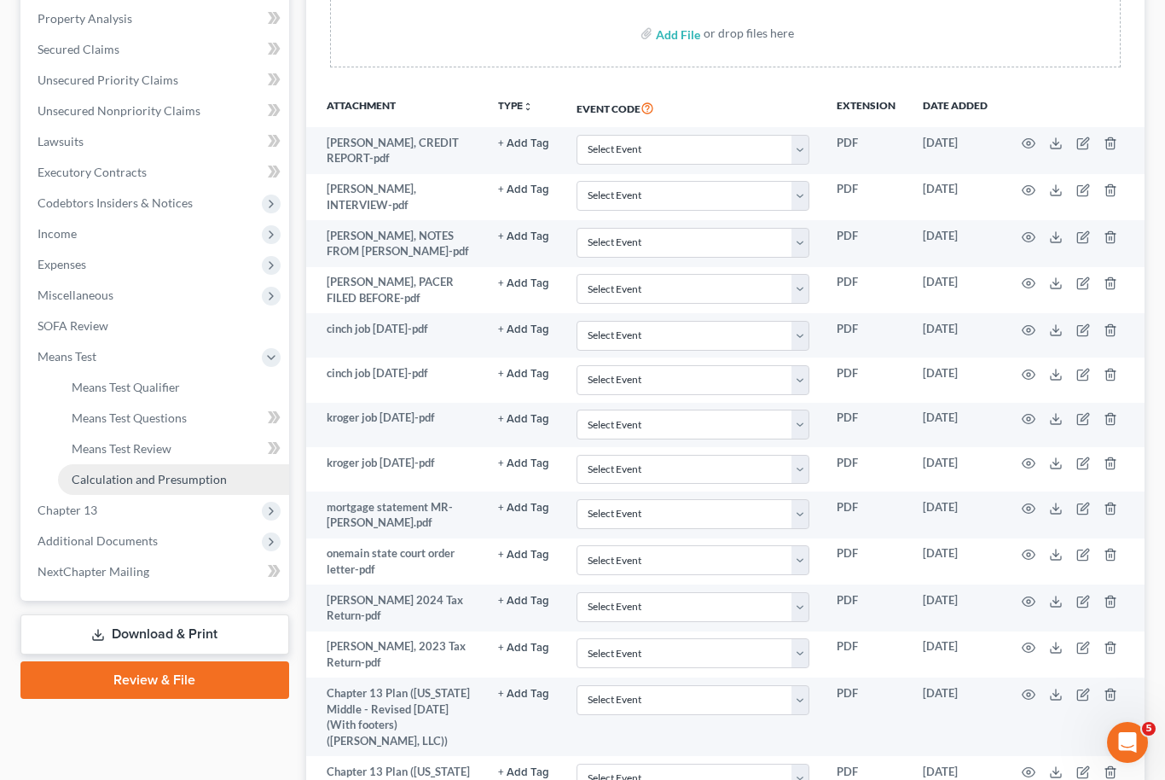
click at [169, 485] on span "Calculation and Presumption" at bounding box center [149, 479] width 155 height 15
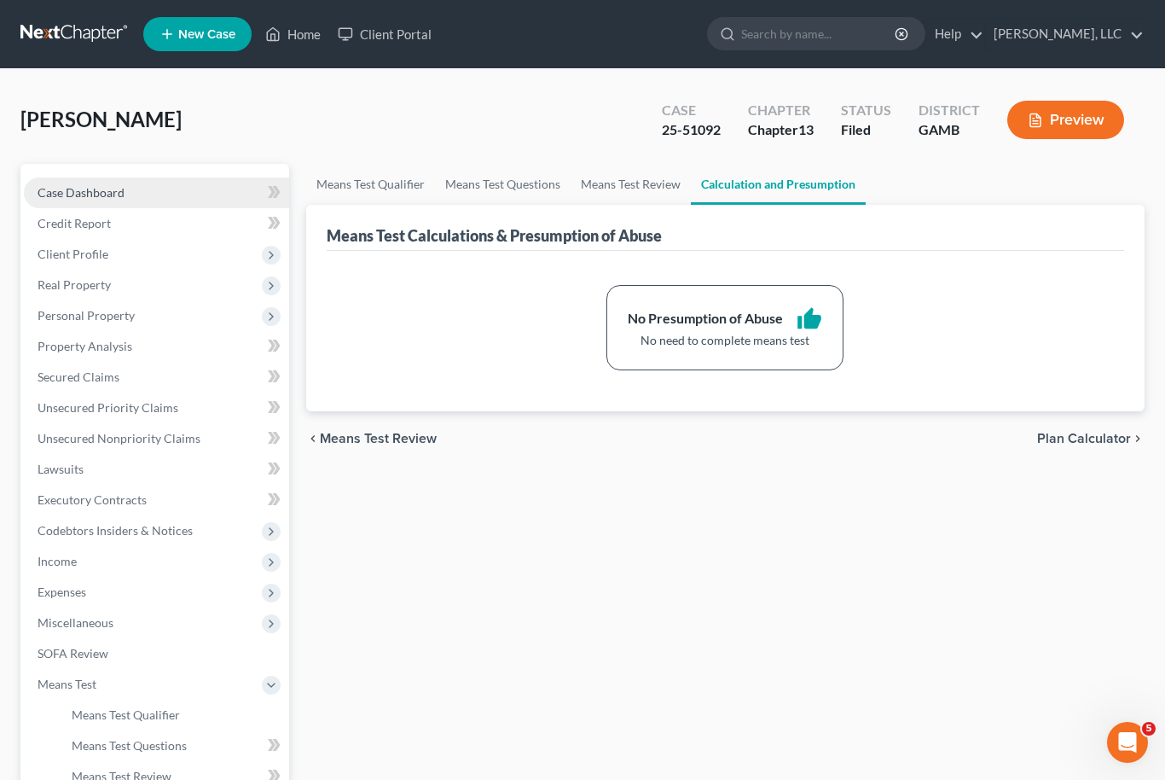
click at [126, 187] on link "Case Dashboard" at bounding box center [156, 192] width 265 height 31
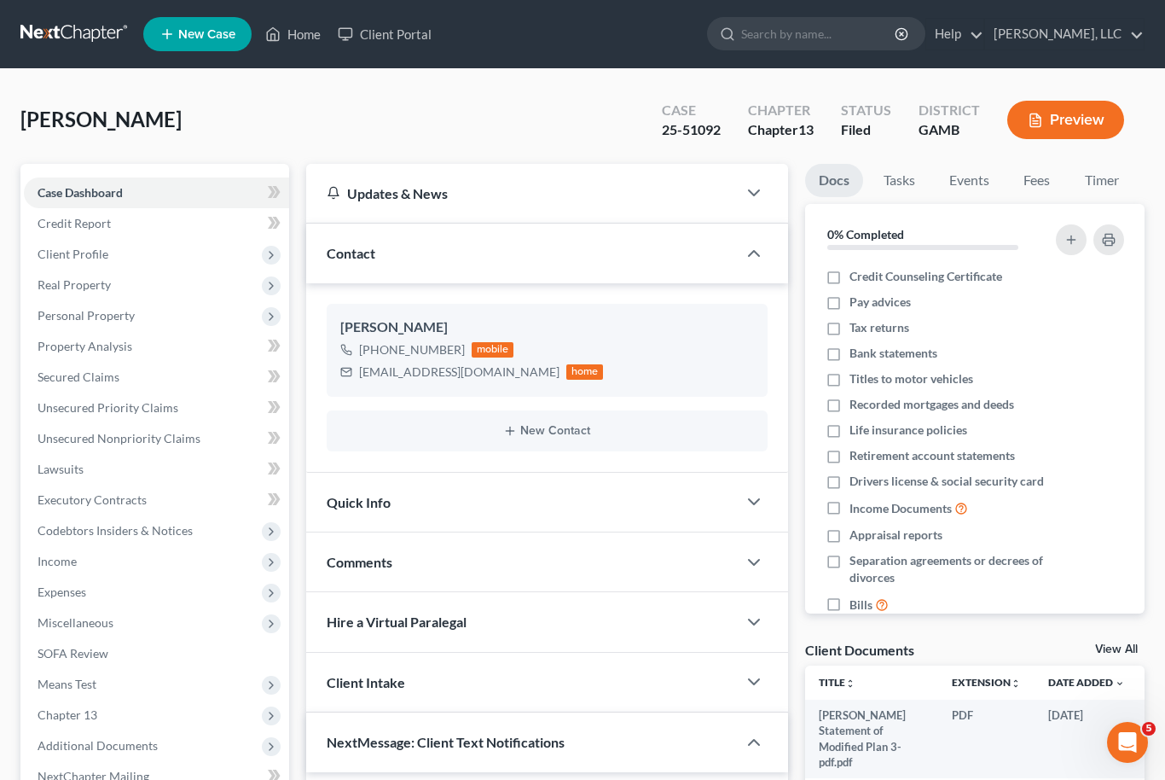
click at [1135, 651] on link "View All" at bounding box center [1116, 649] width 43 height 12
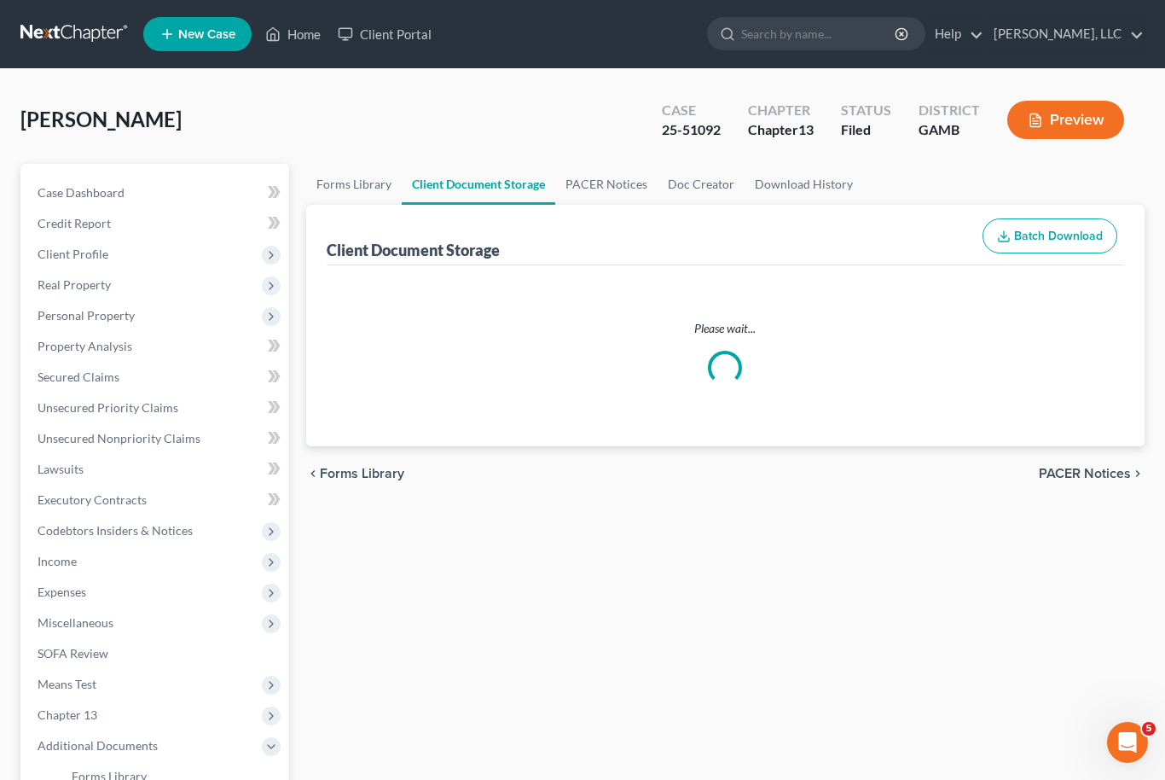
select select "12"
select select "6"
select select "22"
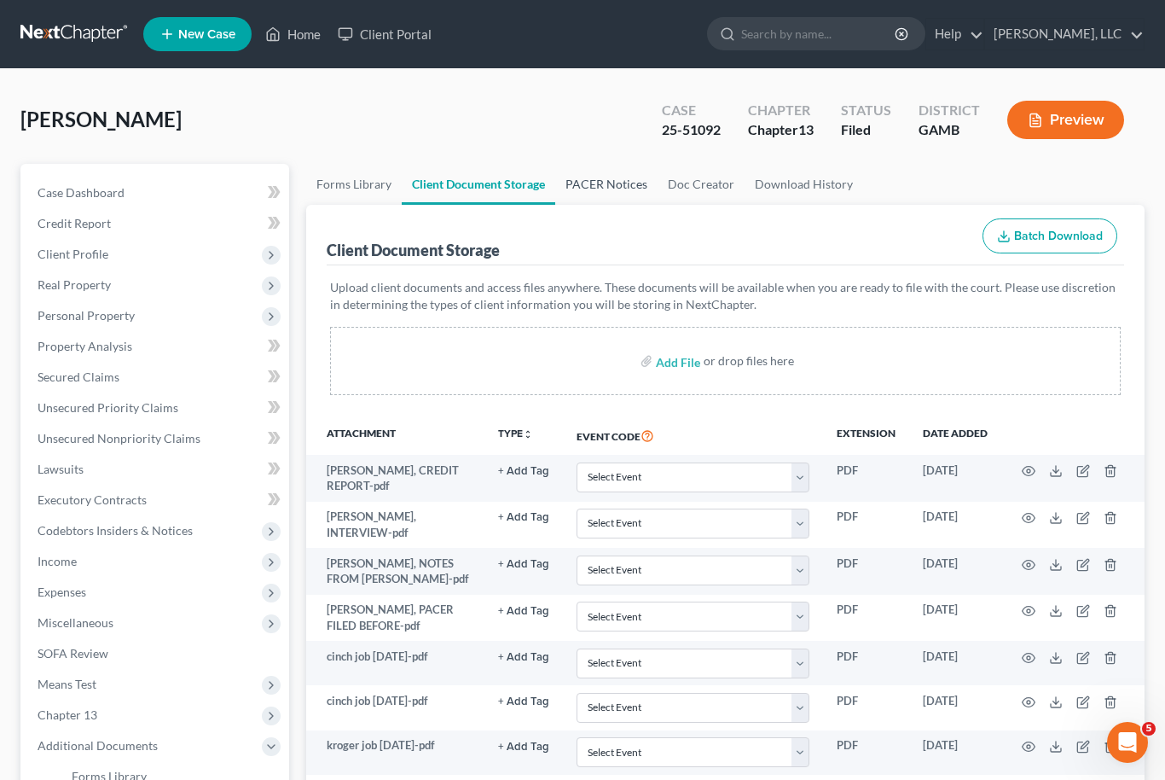
click at [610, 176] on link "PACER Notices" at bounding box center [606, 184] width 102 height 41
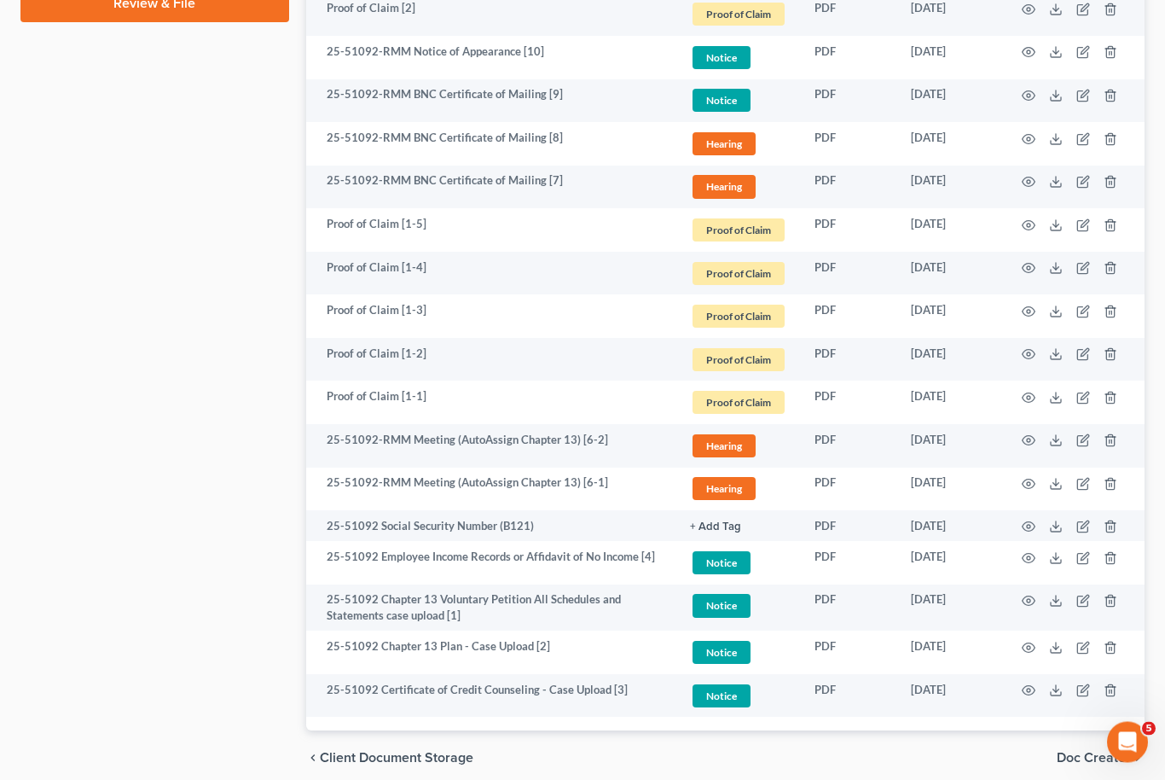
scroll to position [1042, 0]
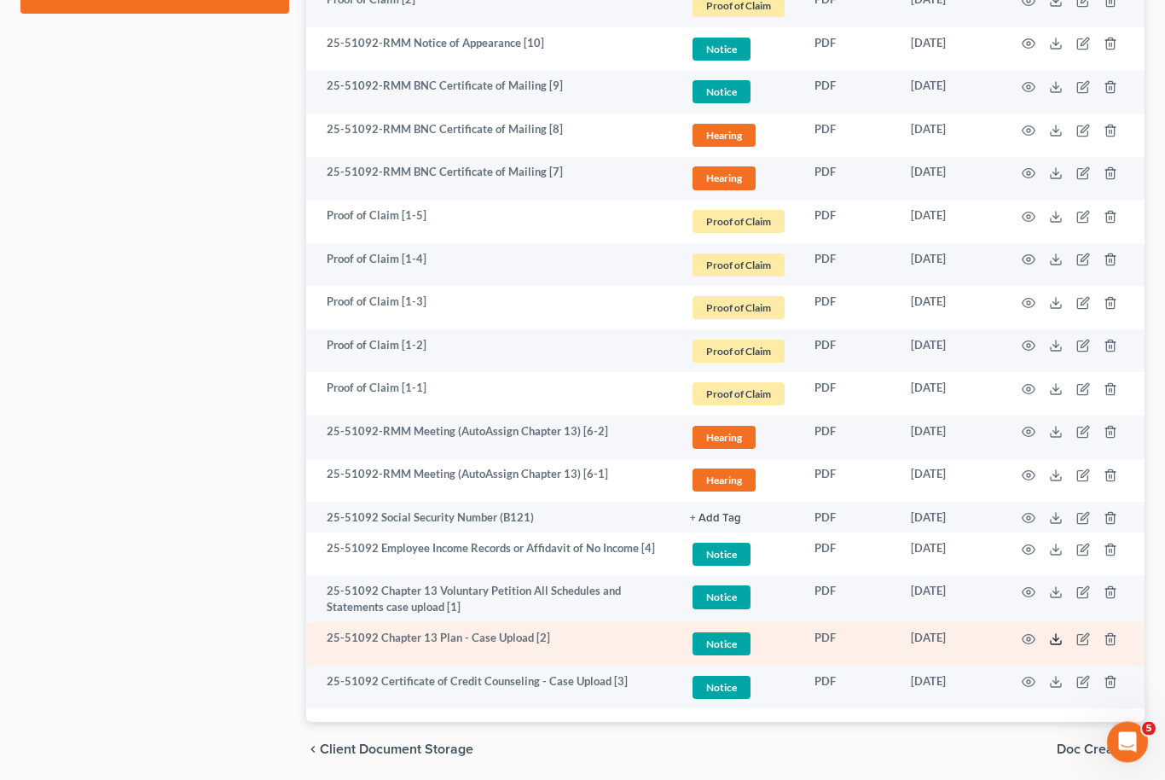
click at [1060, 636] on icon at bounding box center [1056, 640] width 14 height 14
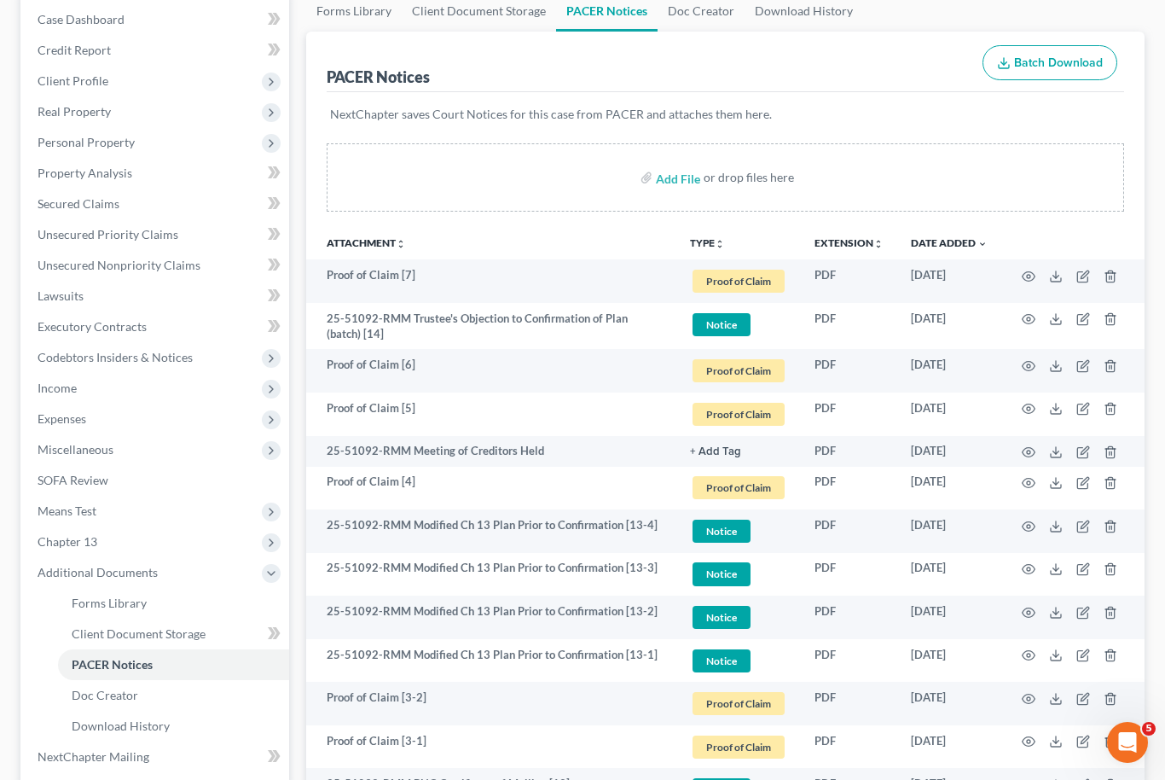
scroll to position [0, 0]
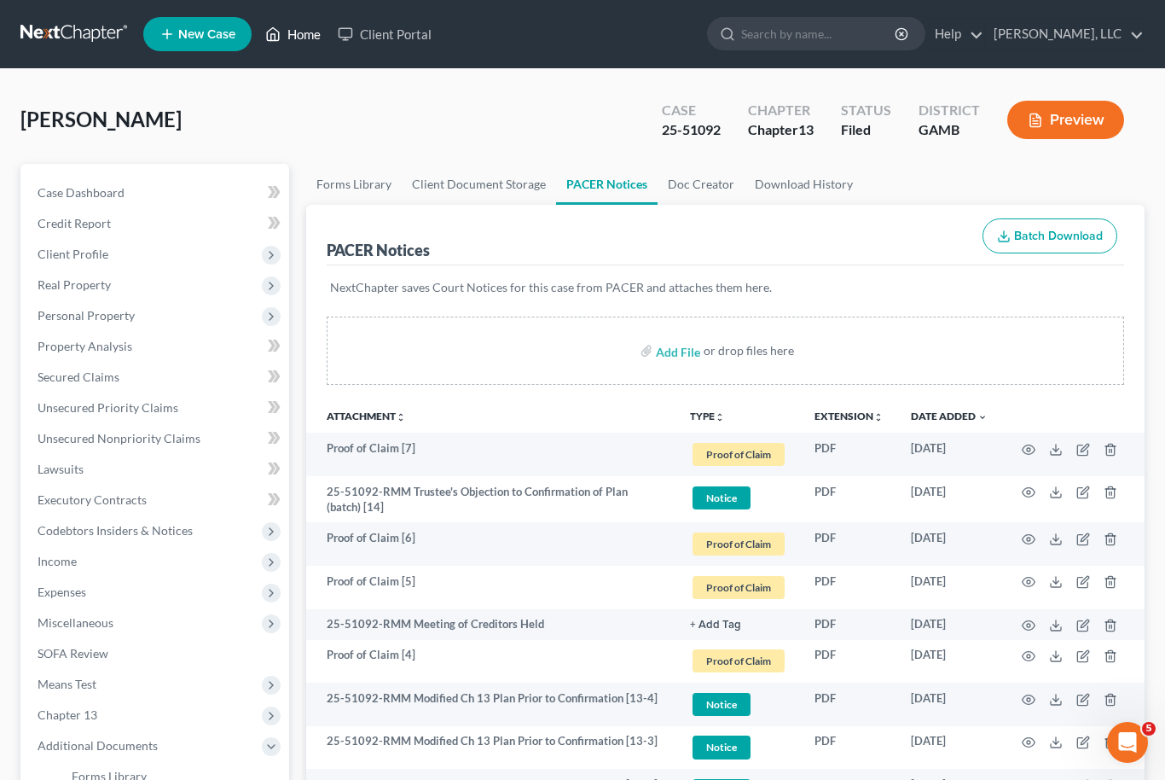
click at [305, 40] on link "Home" at bounding box center [293, 34] width 73 height 31
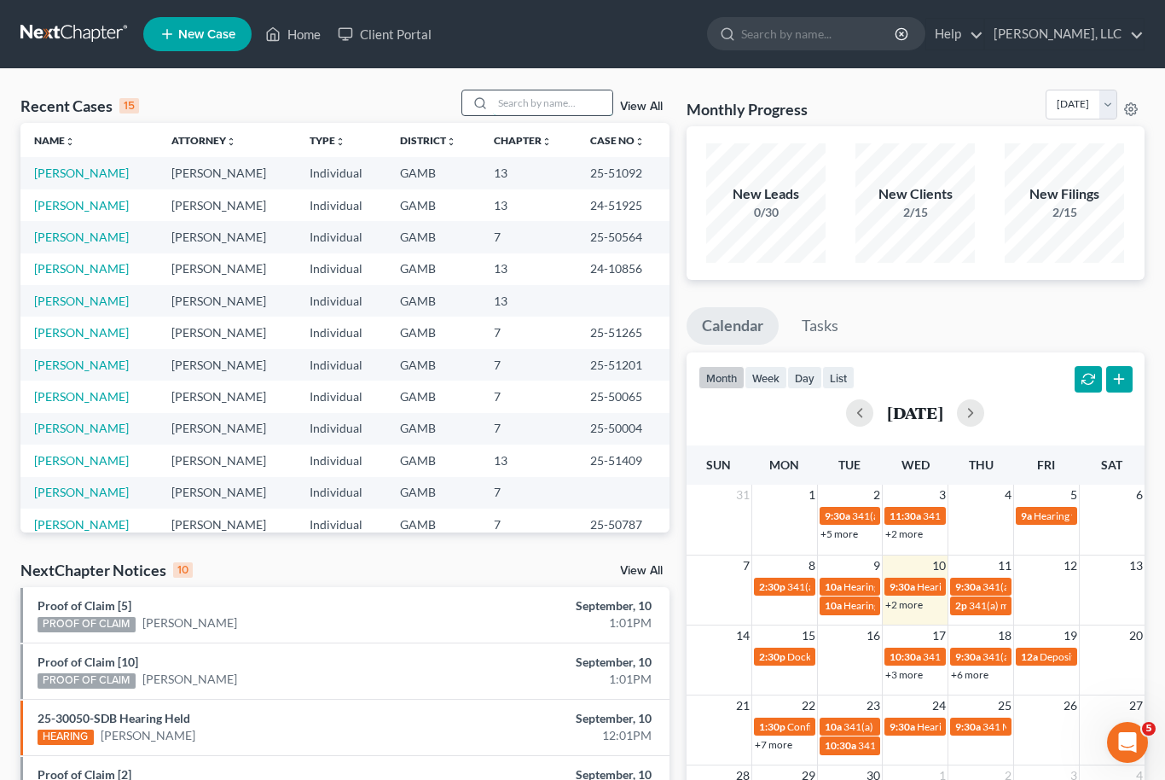
click at [542, 102] on input "search" at bounding box center [552, 102] width 119 height 25
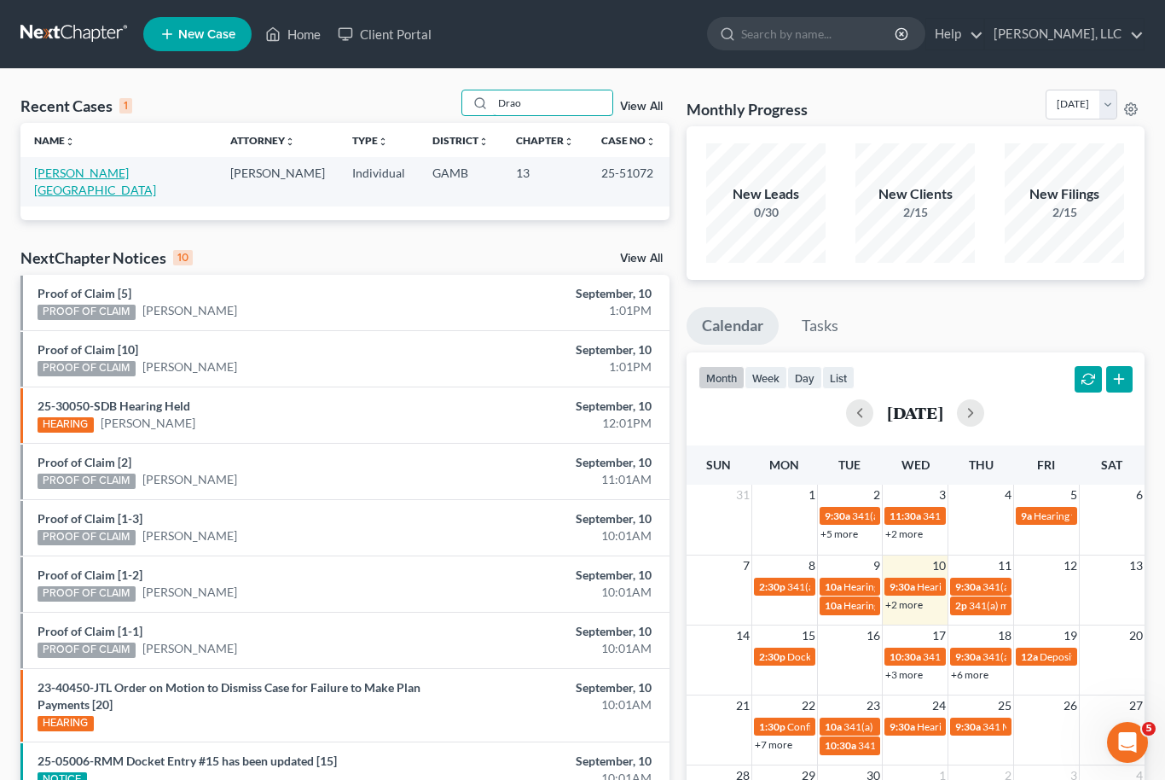
type input "Drao"
click at [65, 178] on link "[PERSON_NAME][GEOGRAPHIC_DATA]" at bounding box center [95, 181] width 122 height 32
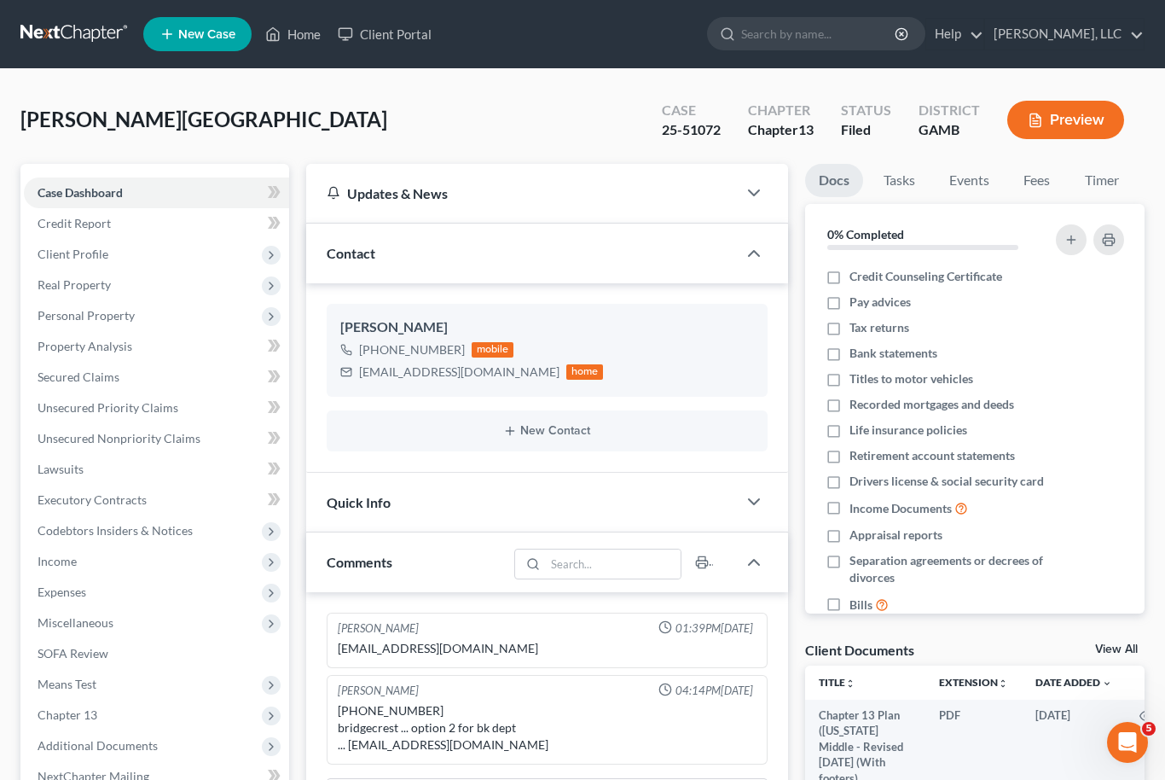
click at [1126, 643] on link "View All" at bounding box center [1116, 649] width 43 height 12
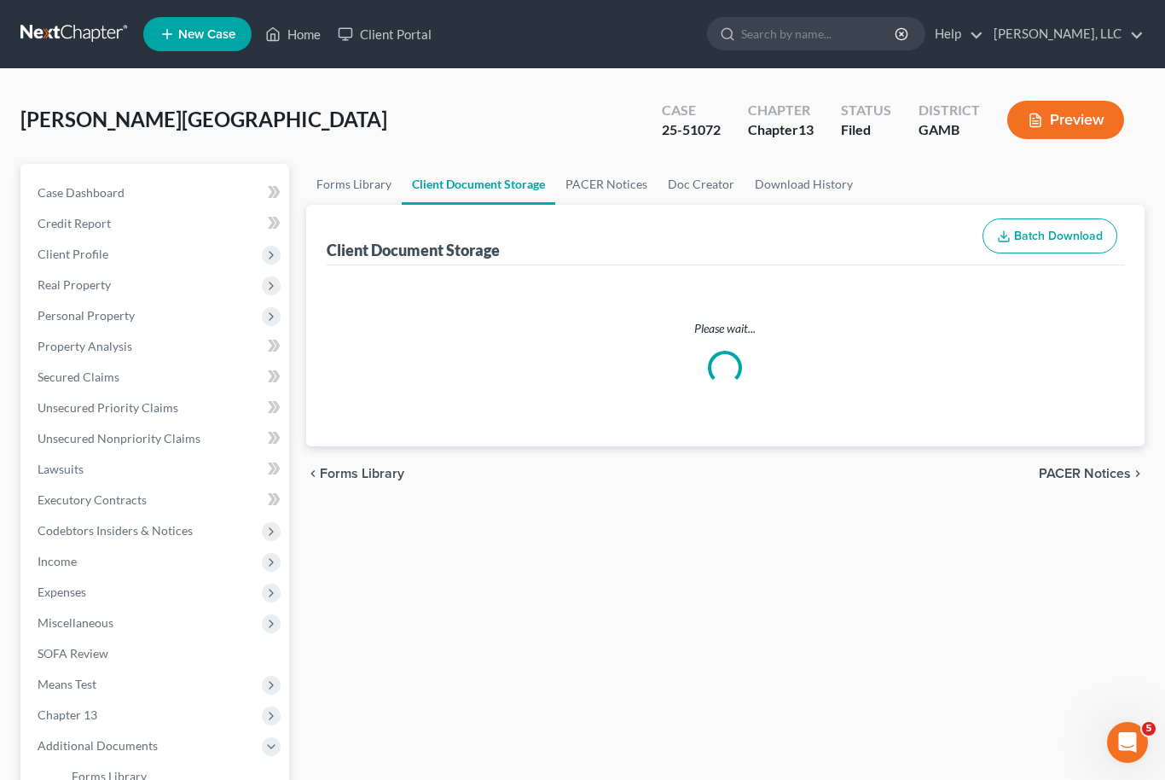
select select "6"
select select "22"
select select "12"
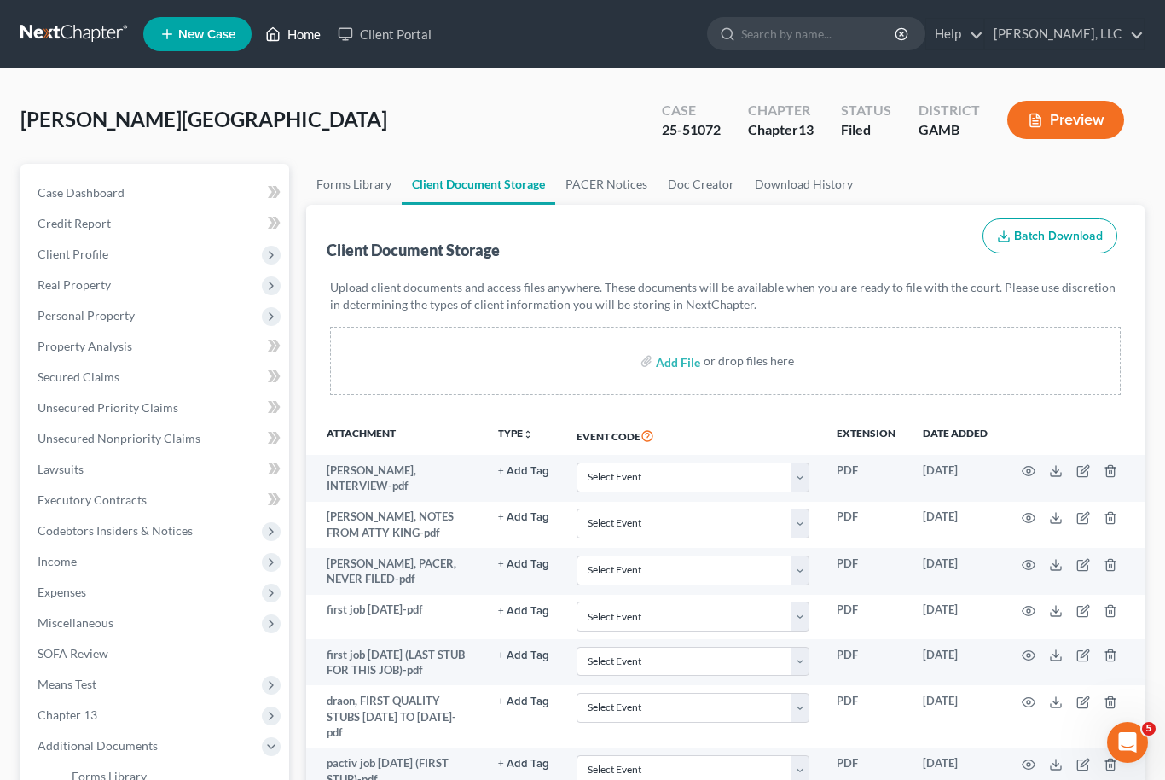
click at [285, 32] on link "Home" at bounding box center [293, 34] width 73 height 31
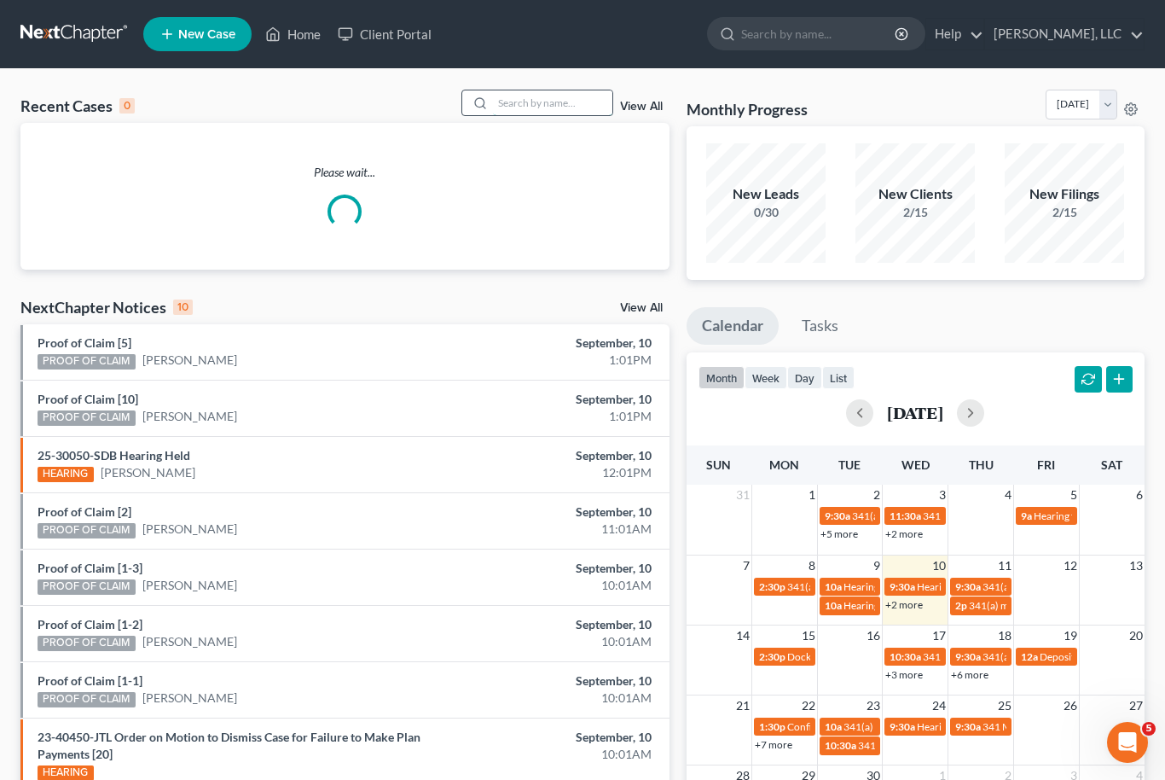
click at [541, 106] on input "search" at bounding box center [552, 102] width 119 height 25
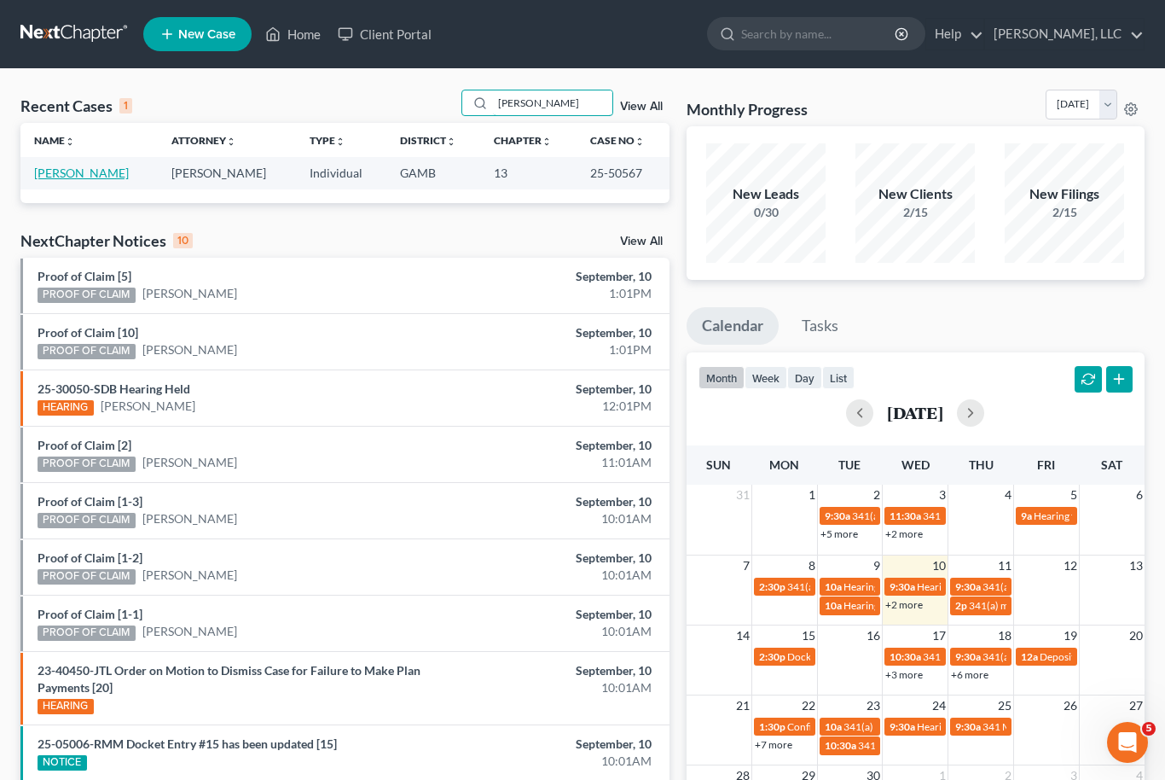
type input "[PERSON_NAME]"
click at [100, 175] on link "[PERSON_NAME]" at bounding box center [81, 172] width 95 height 15
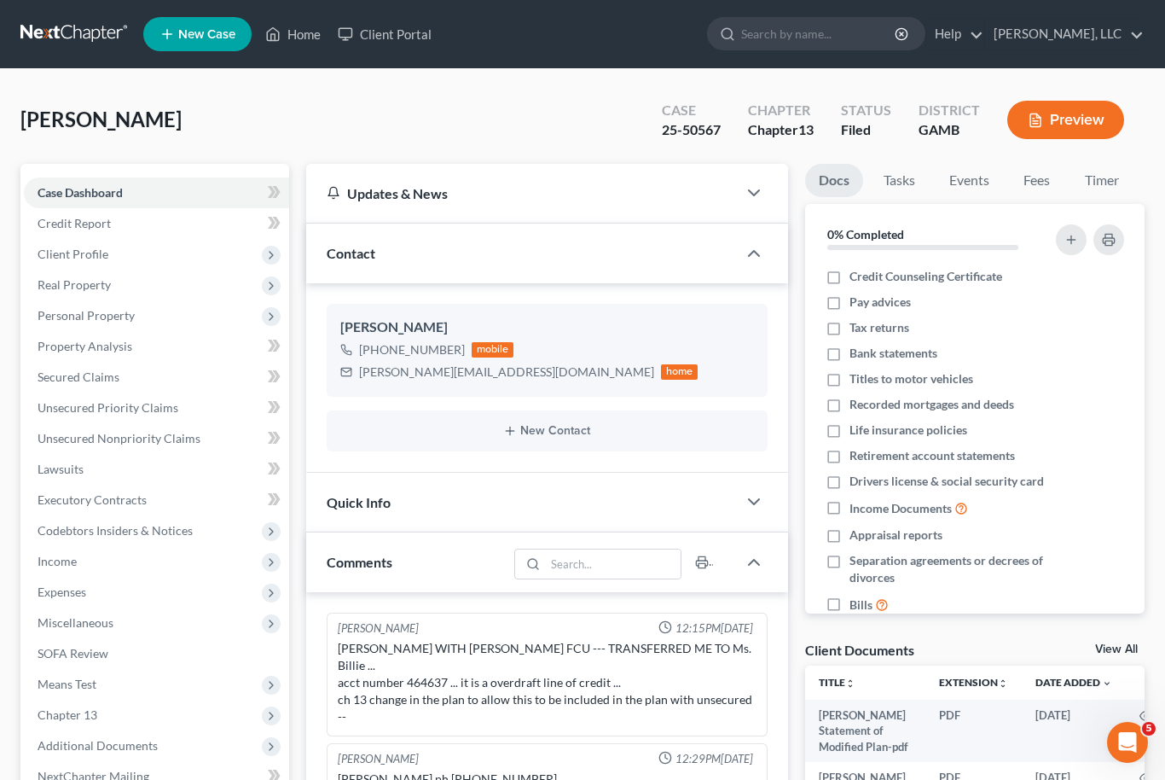
scroll to position [136, 0]
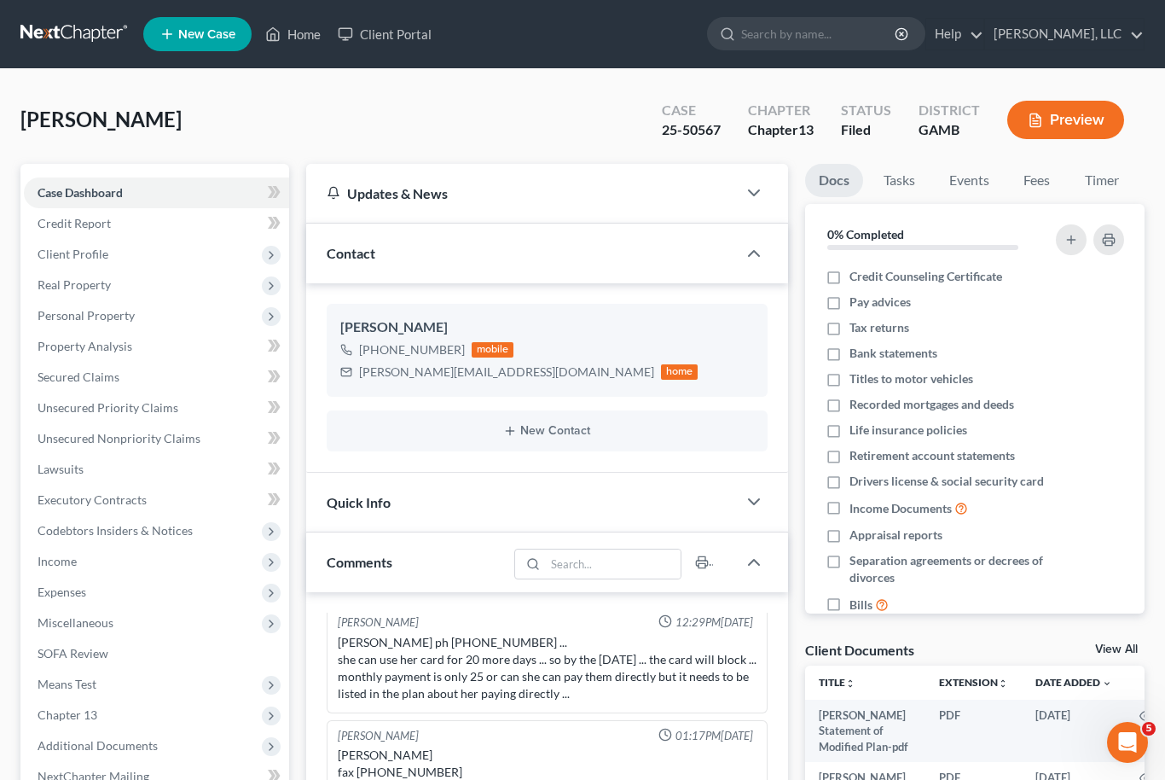
click at [1133, 651] on link "View All" at bounding box center [1116, 649] width 43 height 12
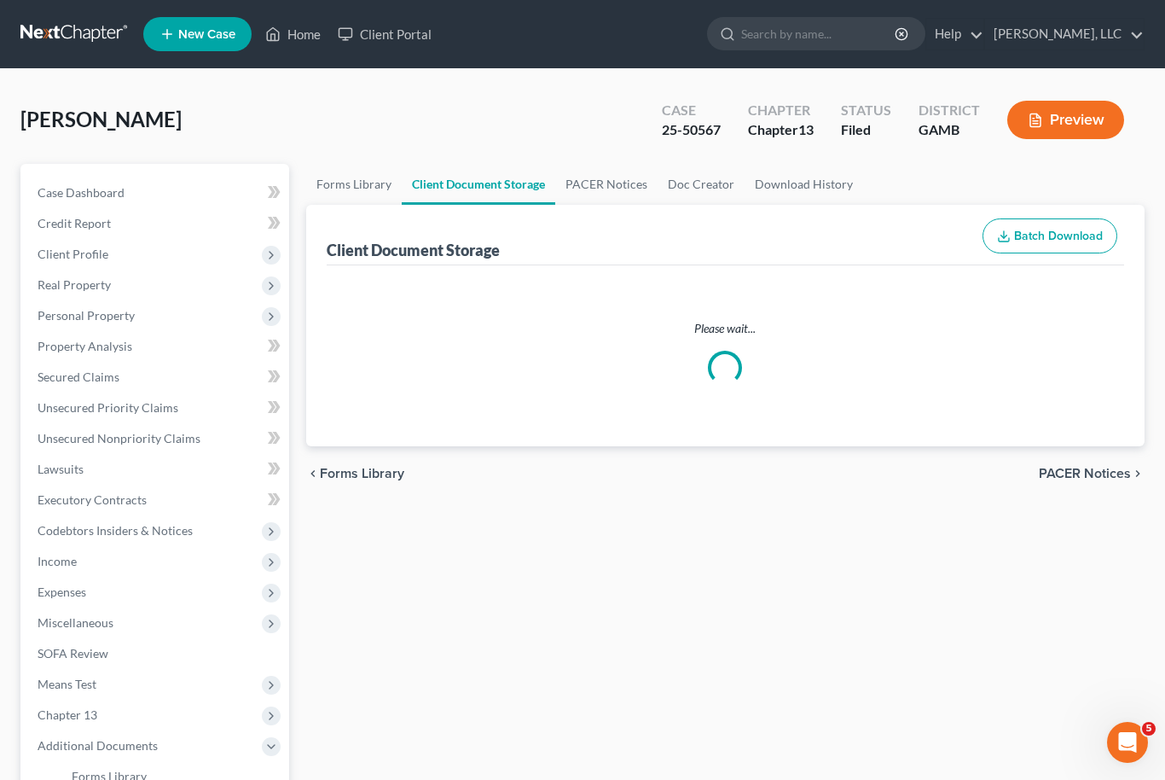
select select "22"
select select "6"
select select "12"
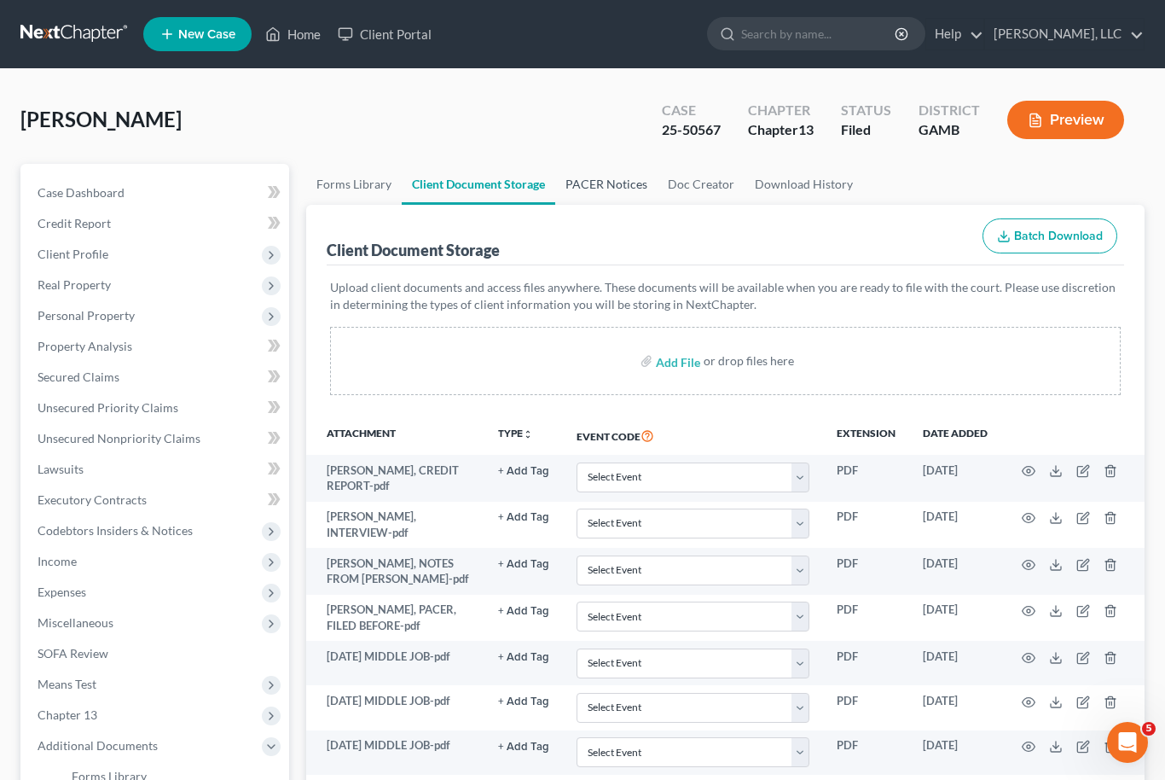
click at [620, 178] on link "PACER Notices" at bounding box center [606, 184] width 102 height 41
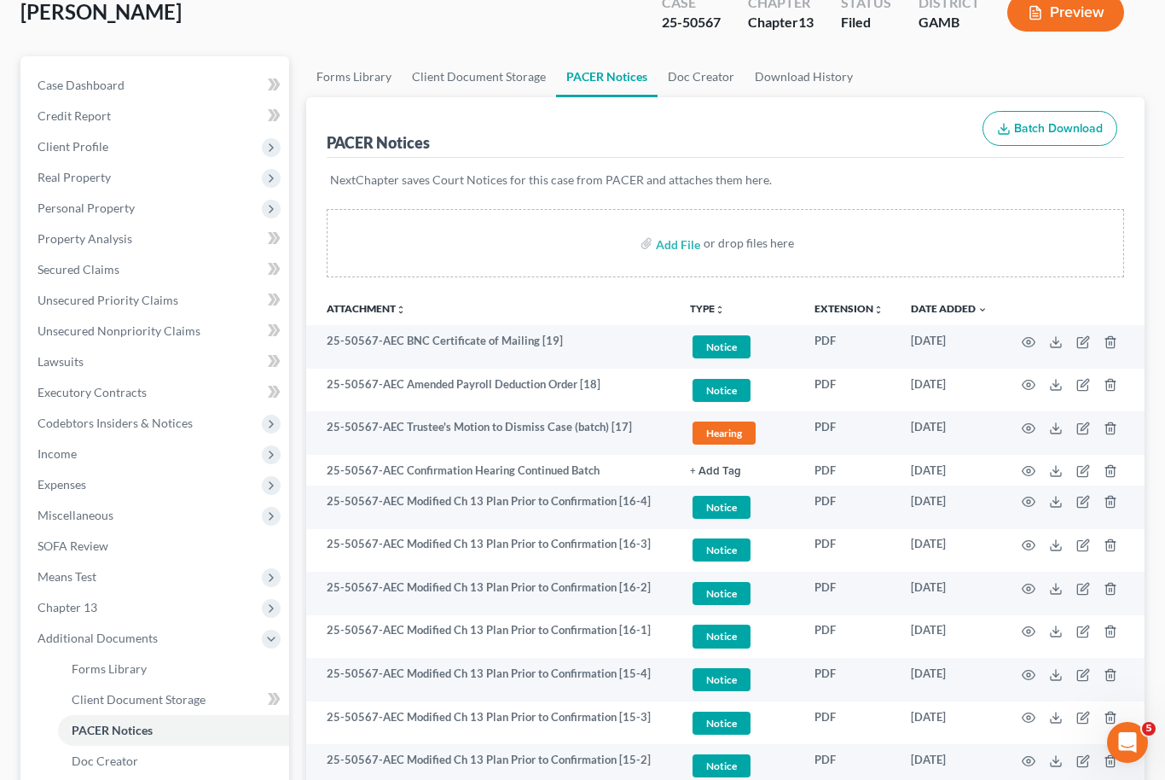
scroll to position [106, 0]
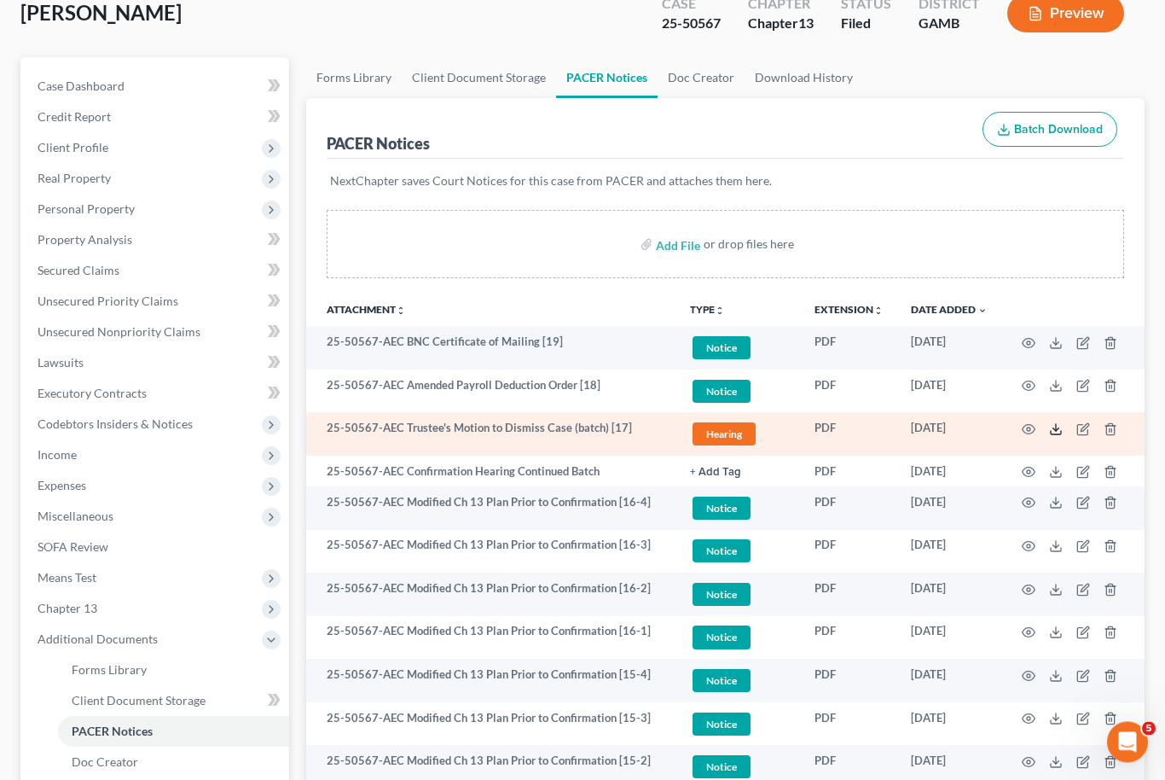
click at [1062, 423] on icon at bounding box center [1056, 430] width 14 height 14
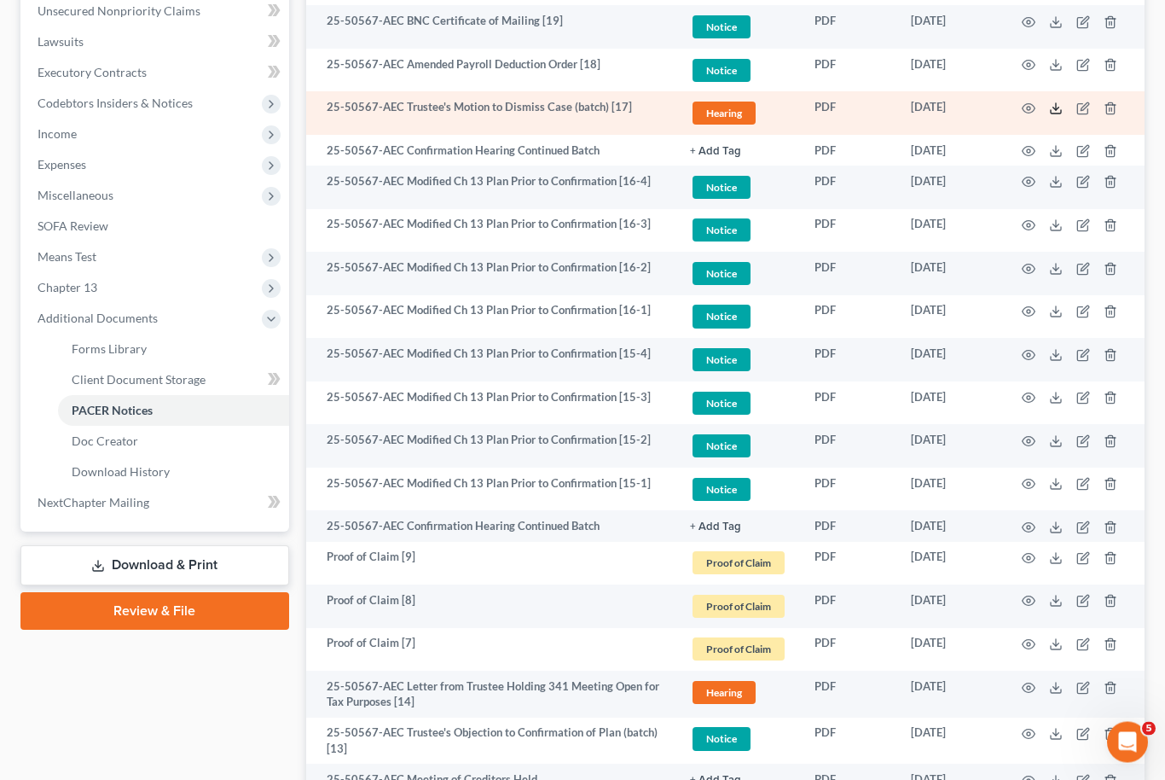
scroll to position [427, 0]
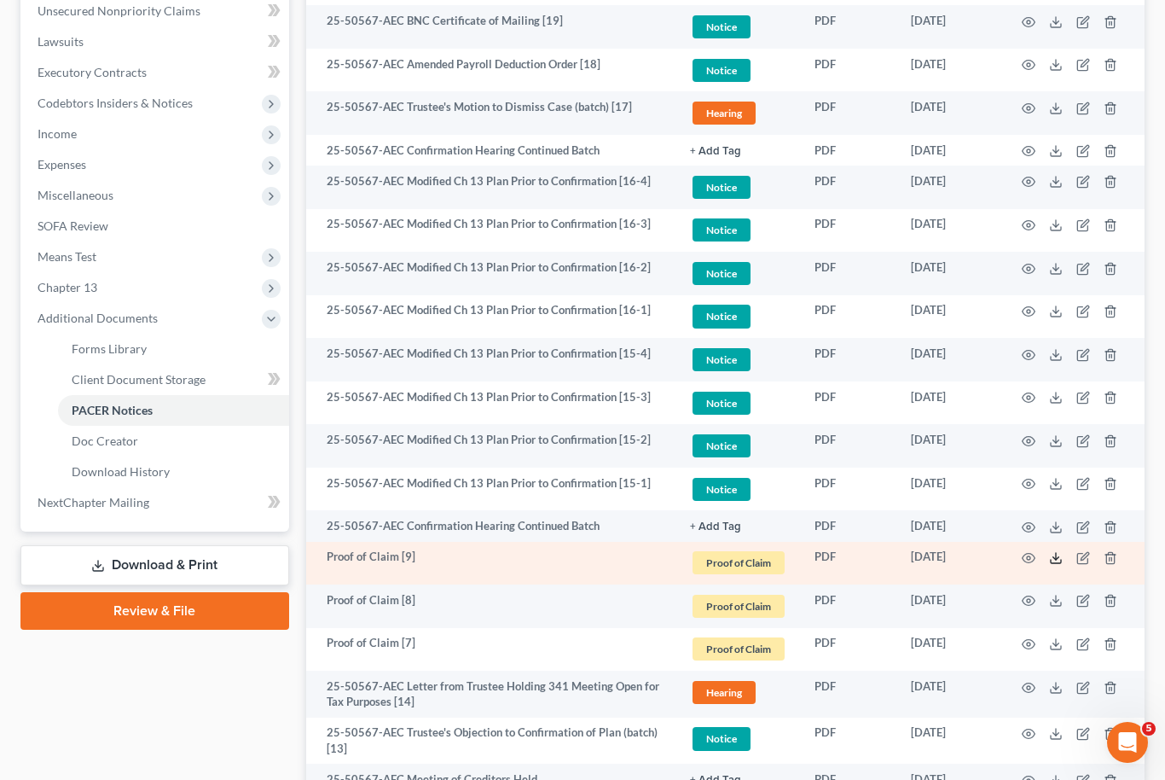
click at [1051, 560] on icon at bounding box center [1056, 561] width 10 height 3
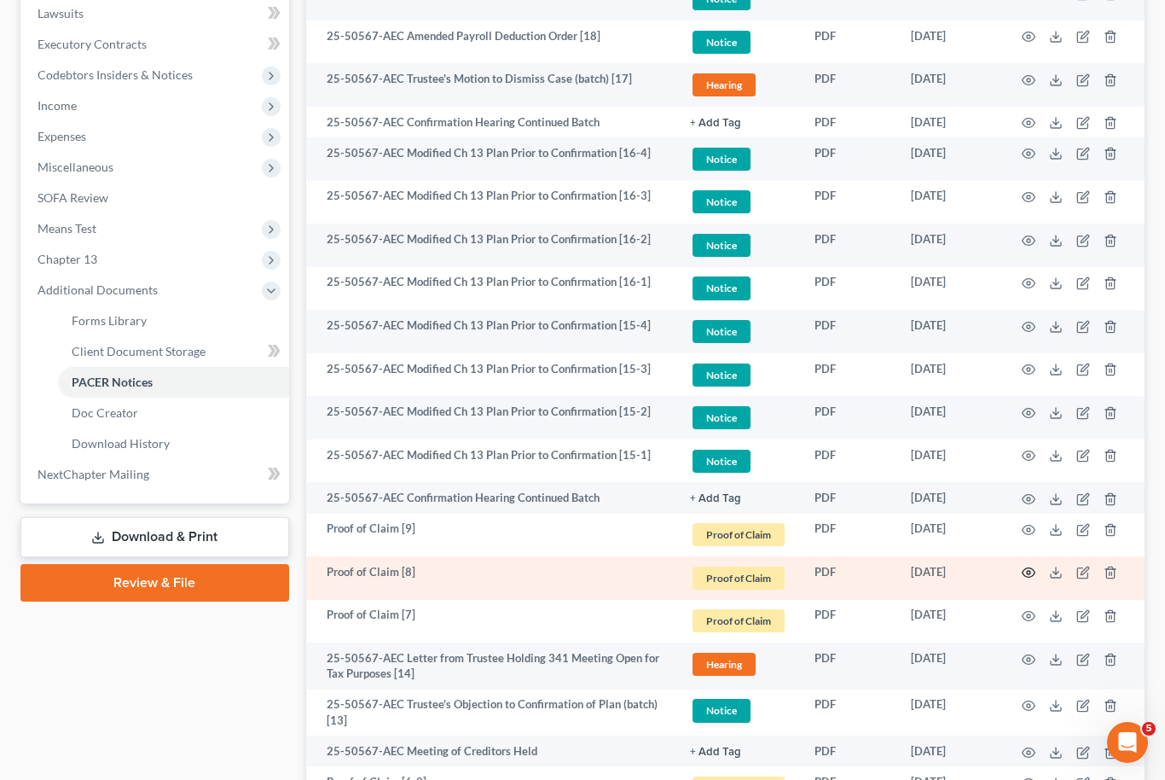
click at [1024, 574] on icon "button" at bounding box center [1029, 573] width 14 height 14
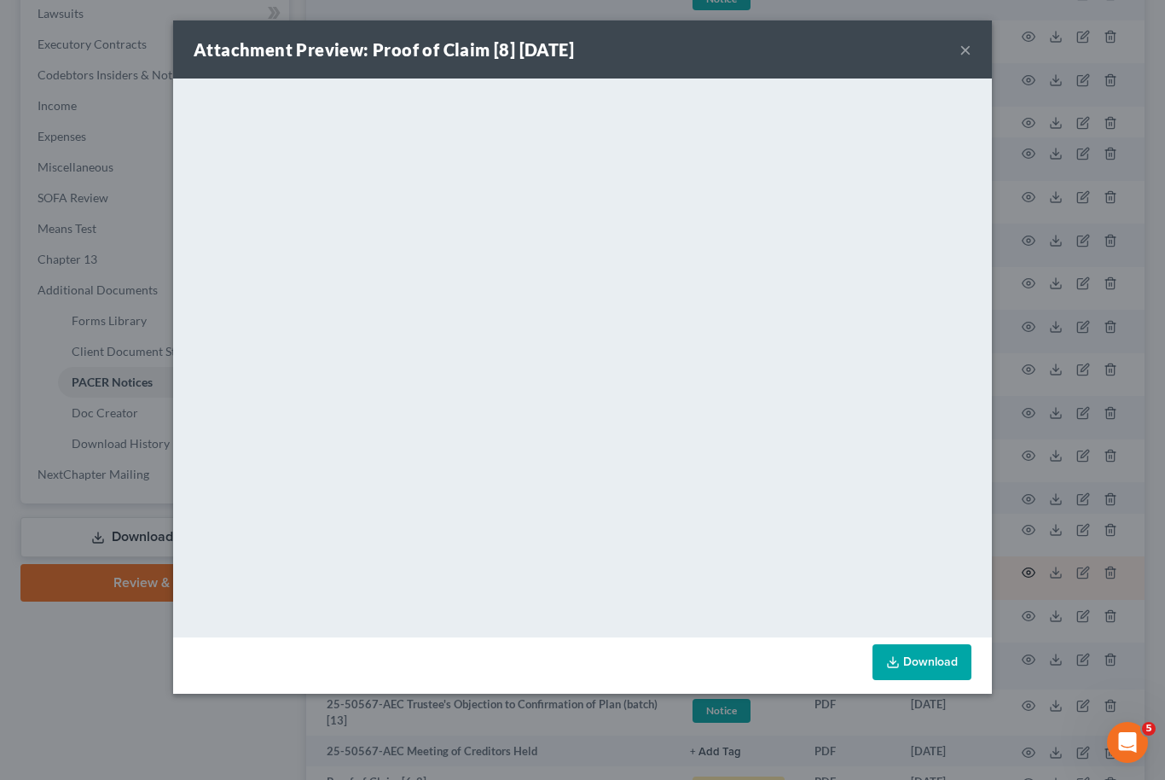
click at [970, 50] on button "×" at bounding box center [966, 49] width 12 height 20
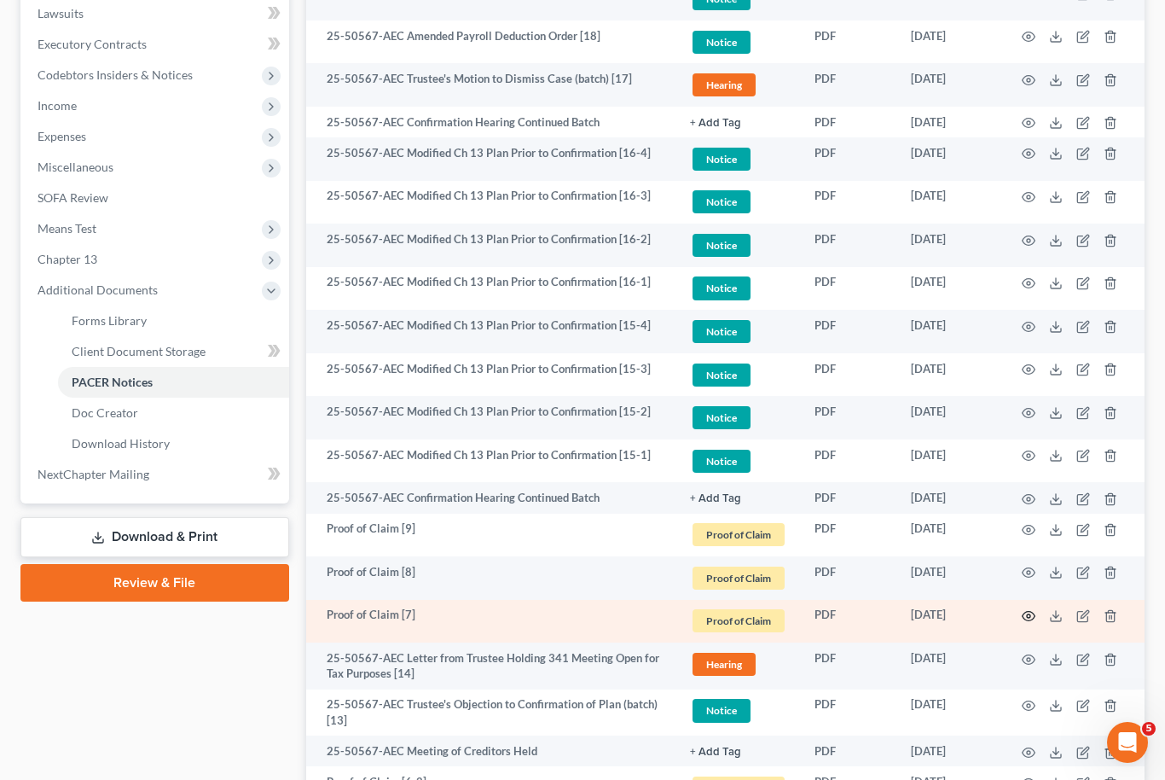
click at [1030, 611] on icon "button" at bounding box center [1029, 616] width 14 height 14
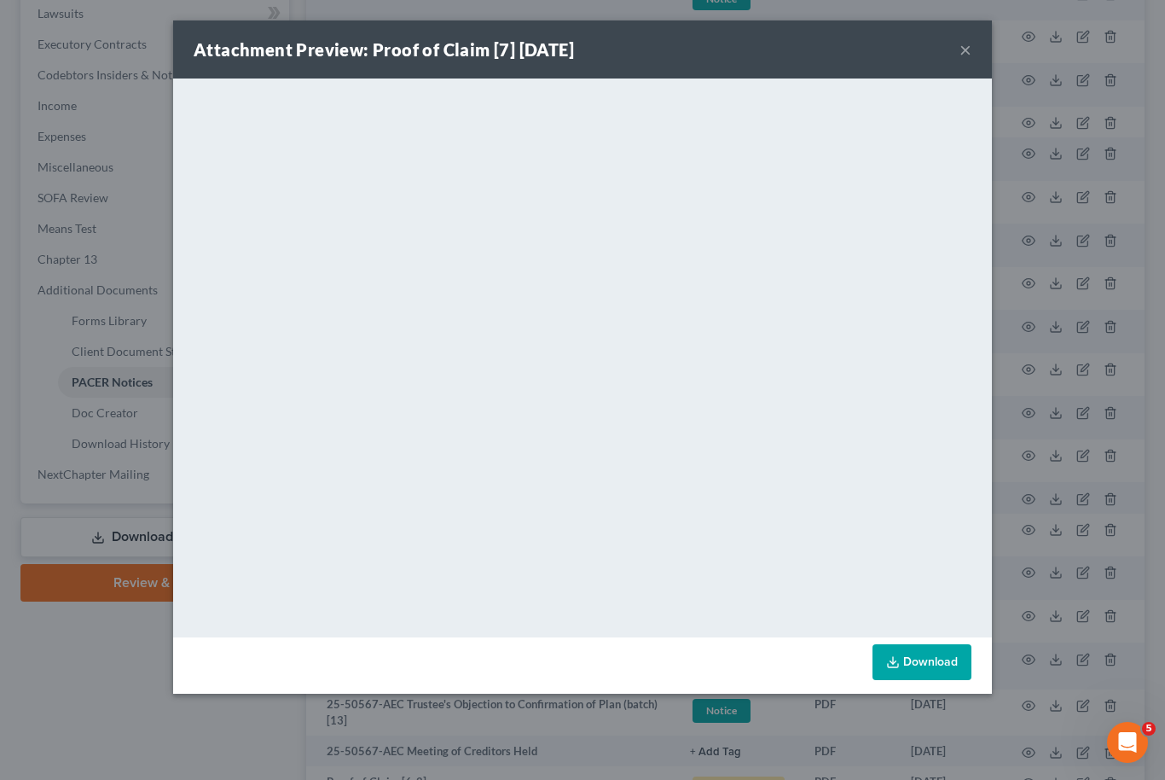
click at [962, 39] on button "×" at bounding box center [966, 49] width 12 height 20
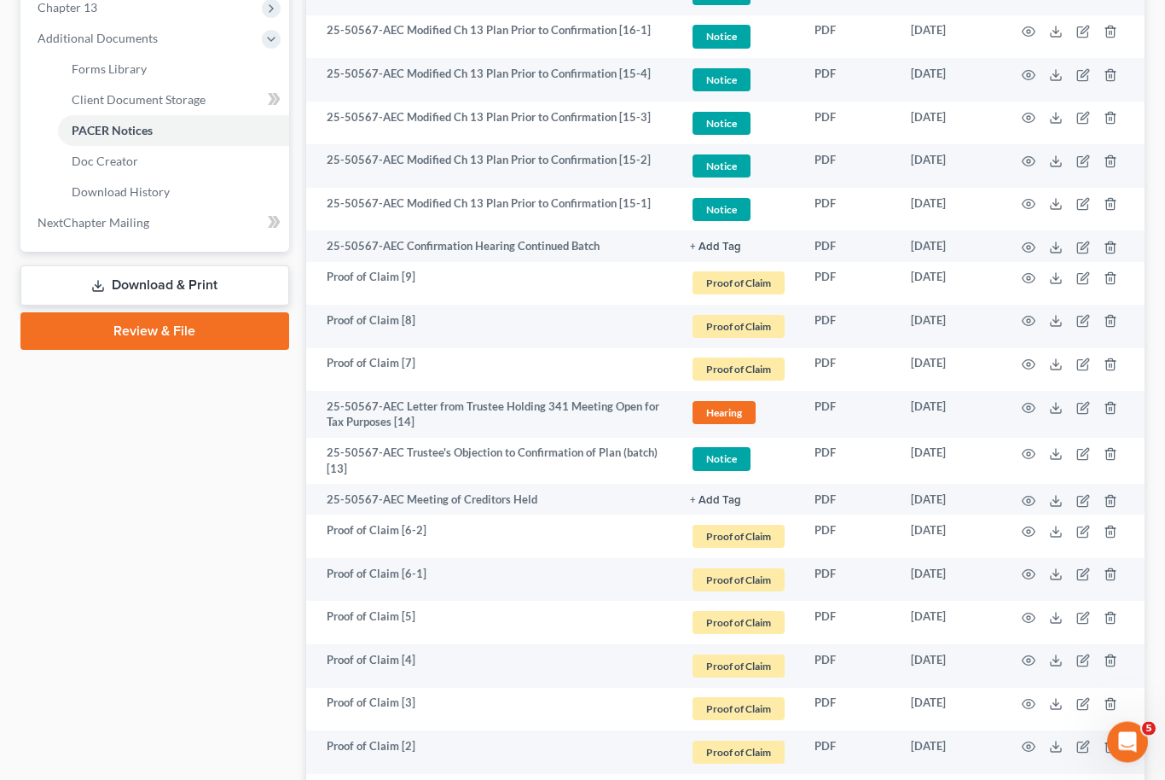
scroll to position [708, 0]
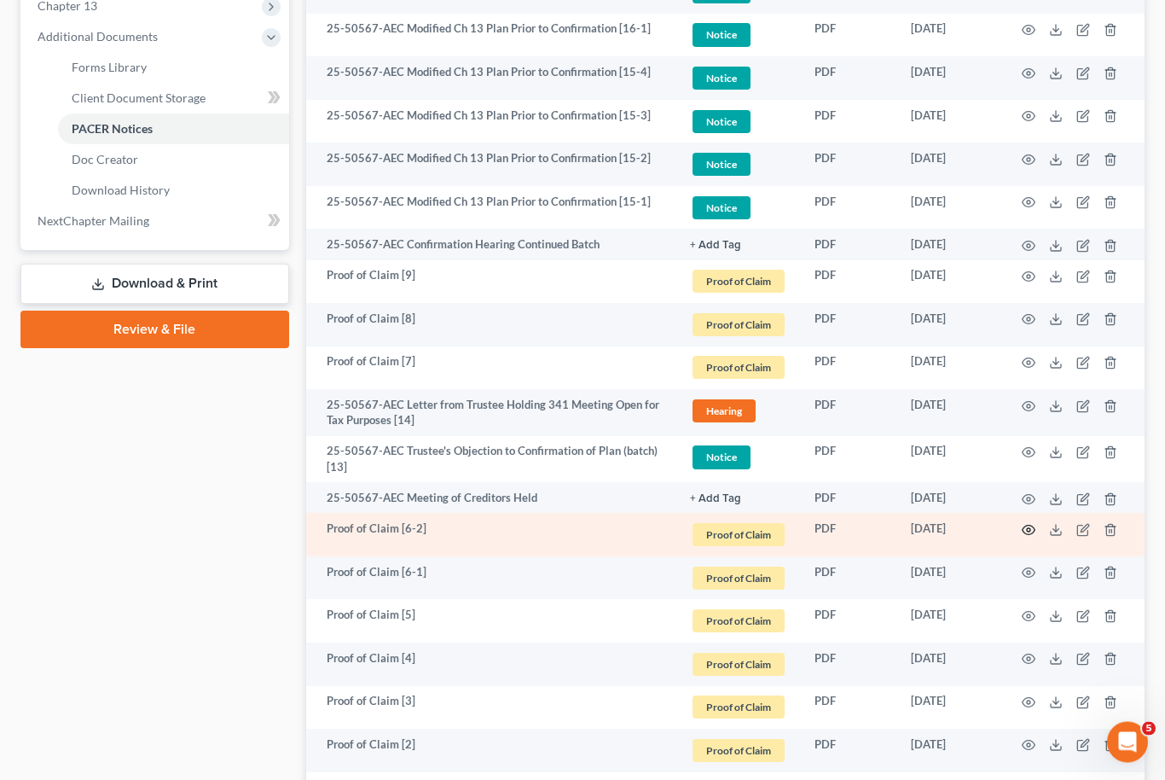
click at [1026, 524] on icon "button" at bounding box center [1029, 531] width 14 height 14
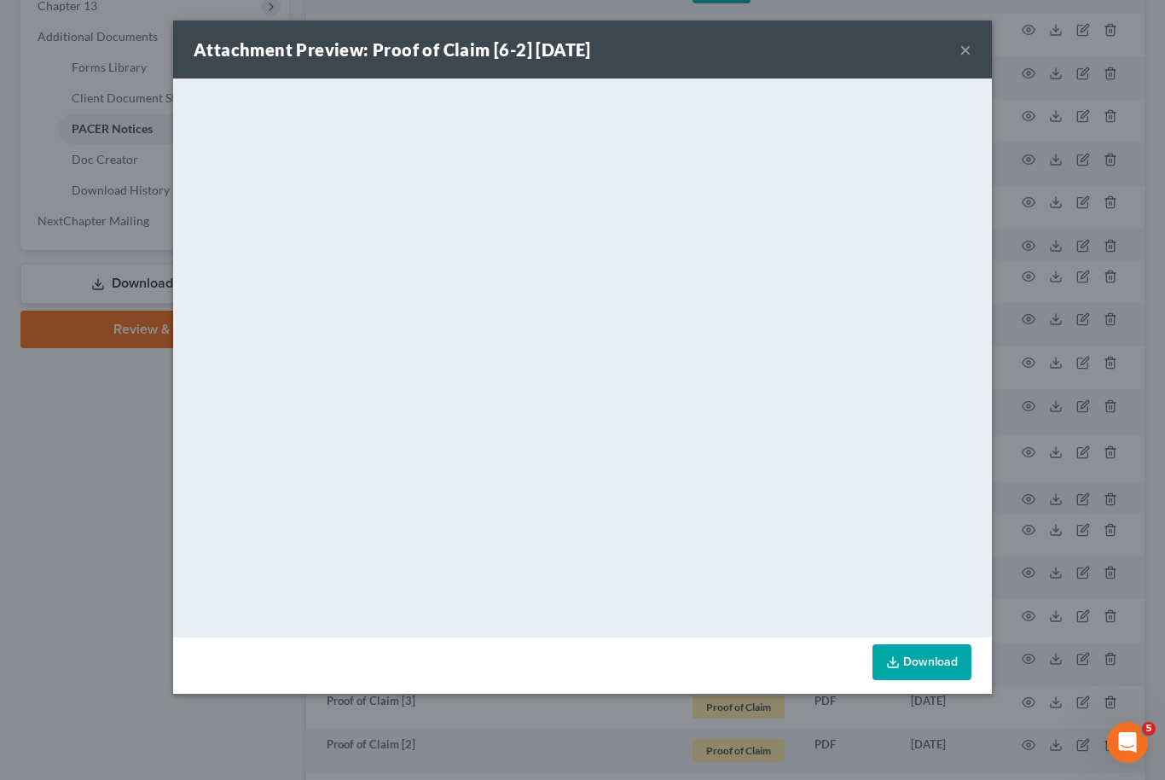
click at [968, 55] on button "×" at bounding box center [966, 49] width 12 height 20
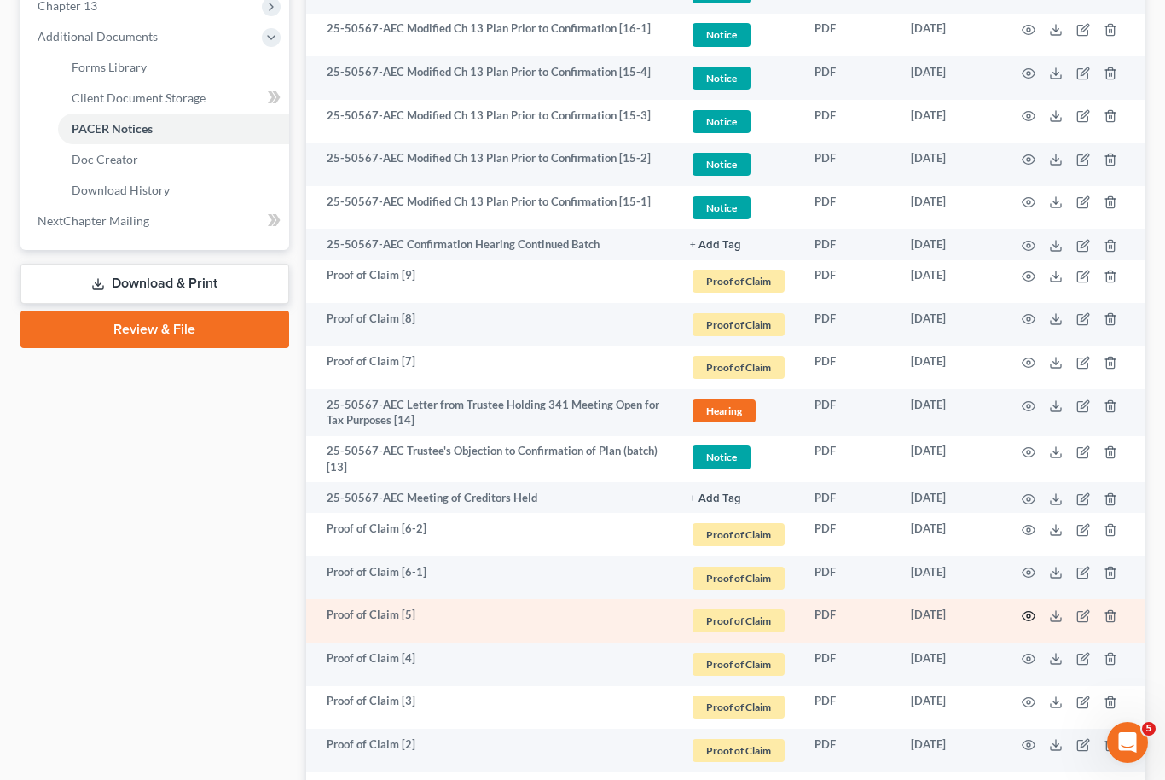
click at [1029, 614] on circle "button" at bounding box center [1028, 615] width 3 height 3
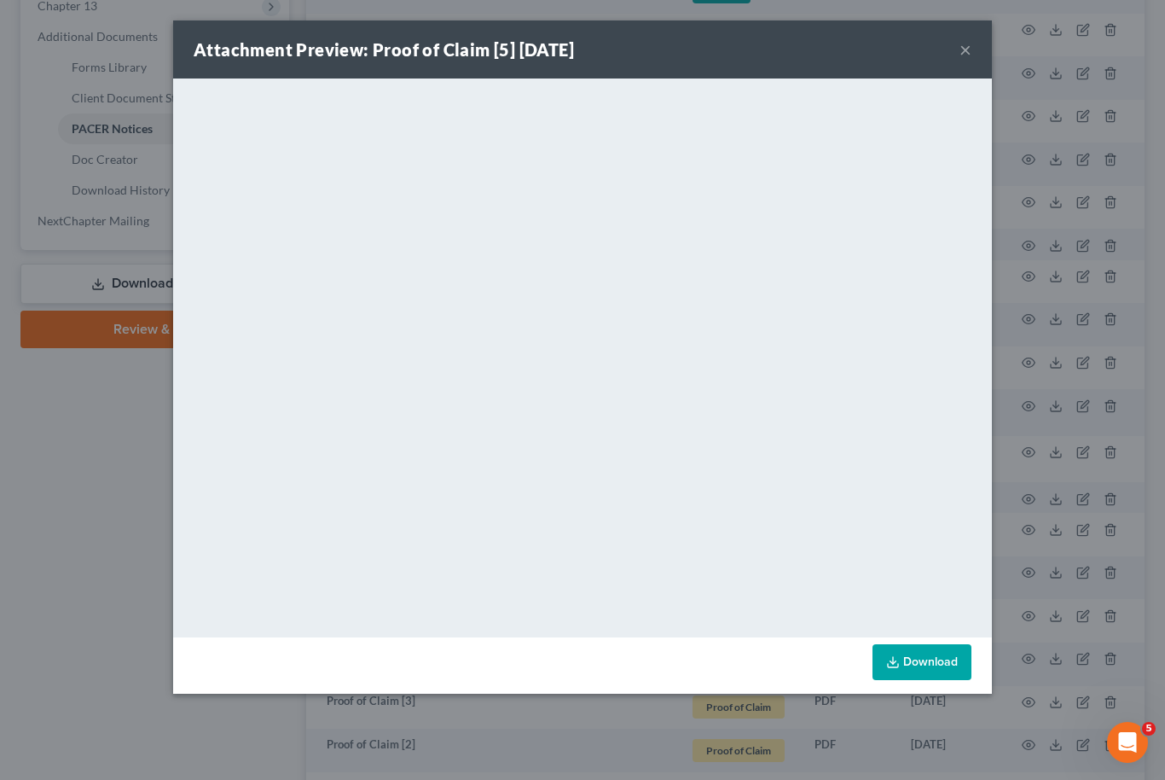
click at [942, 664] on link "Download" at bounding box center [922, 662] width 99 height 36
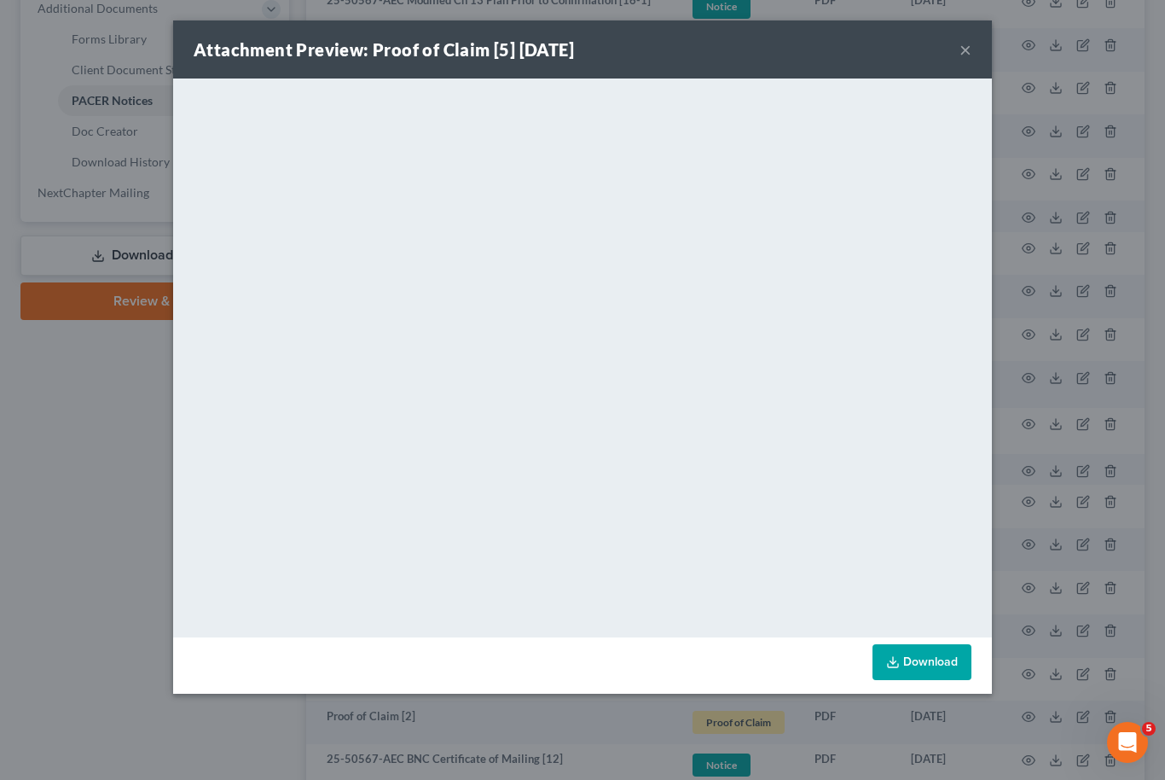
click at [968, 60] on button "×" at bounding box center [966, 49] width 12 height 20
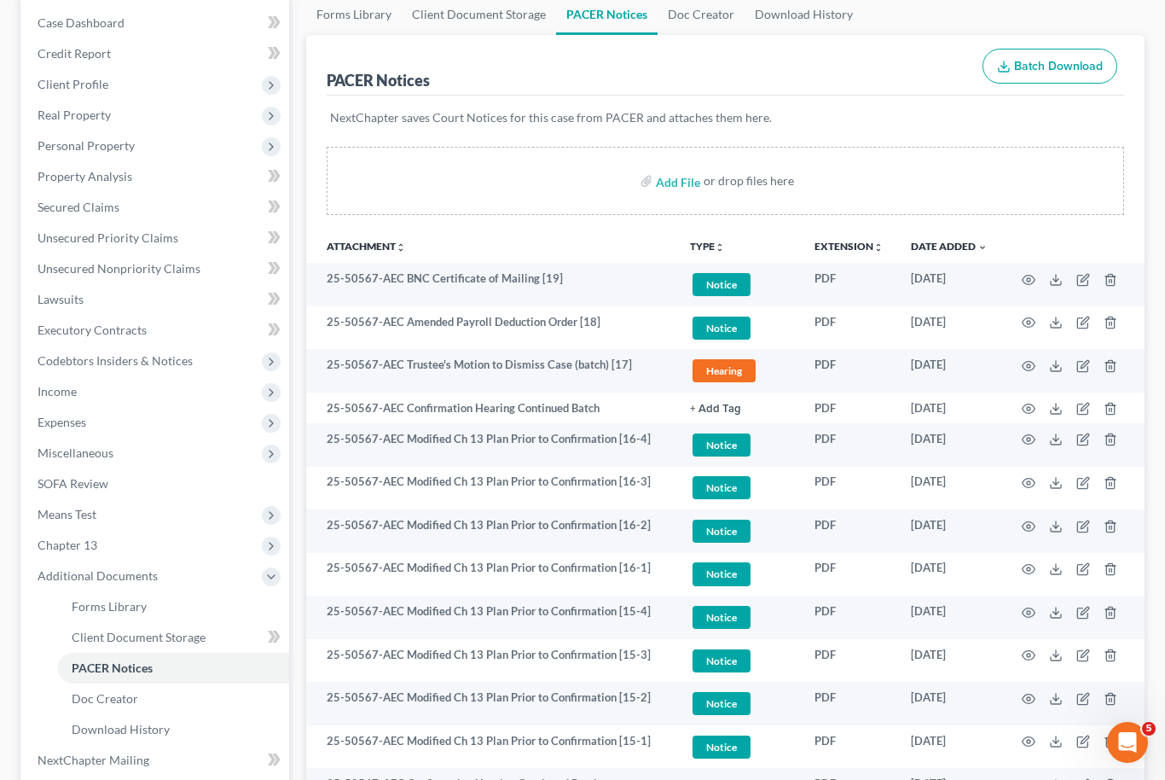
scroll to position [0, 0]
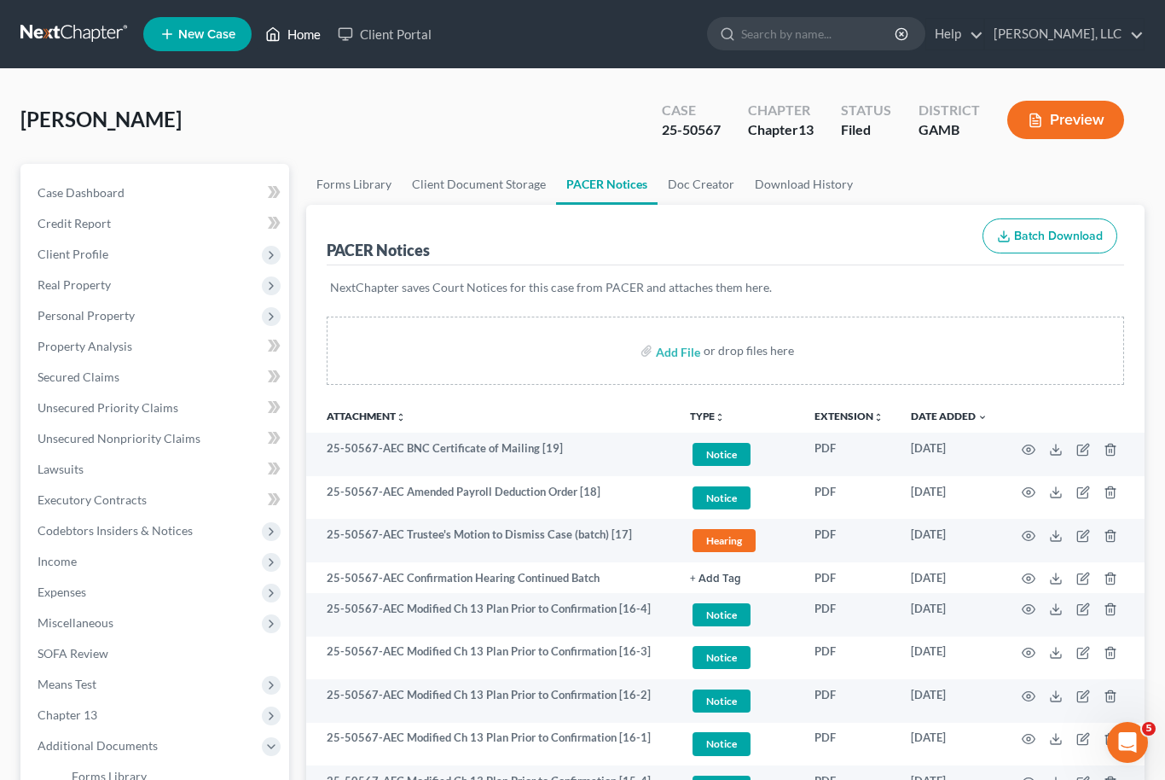
click at [308, 36] on link "Home" at bounding box center [293, 34] width 73 height 31
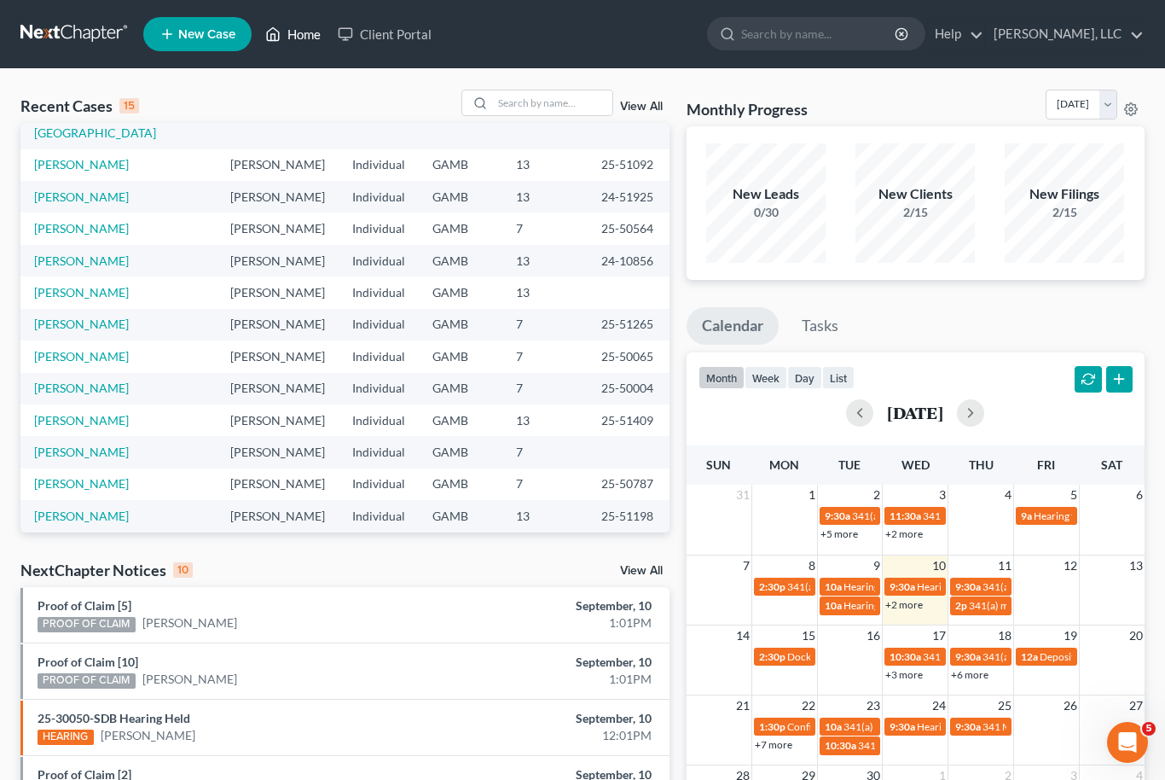
scroll to position [117, 0]
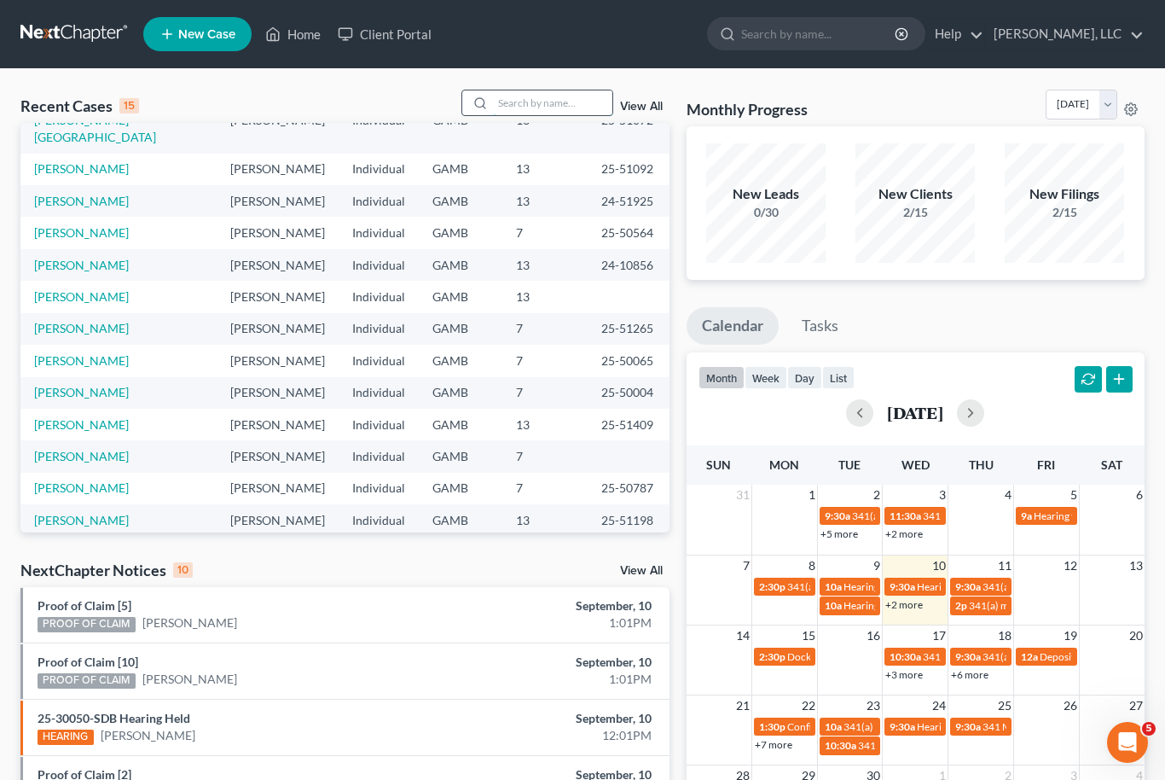
click at [549, 107] on input "search" at bounding box center [552, 102] width 119 height 25
type input "Tristian"
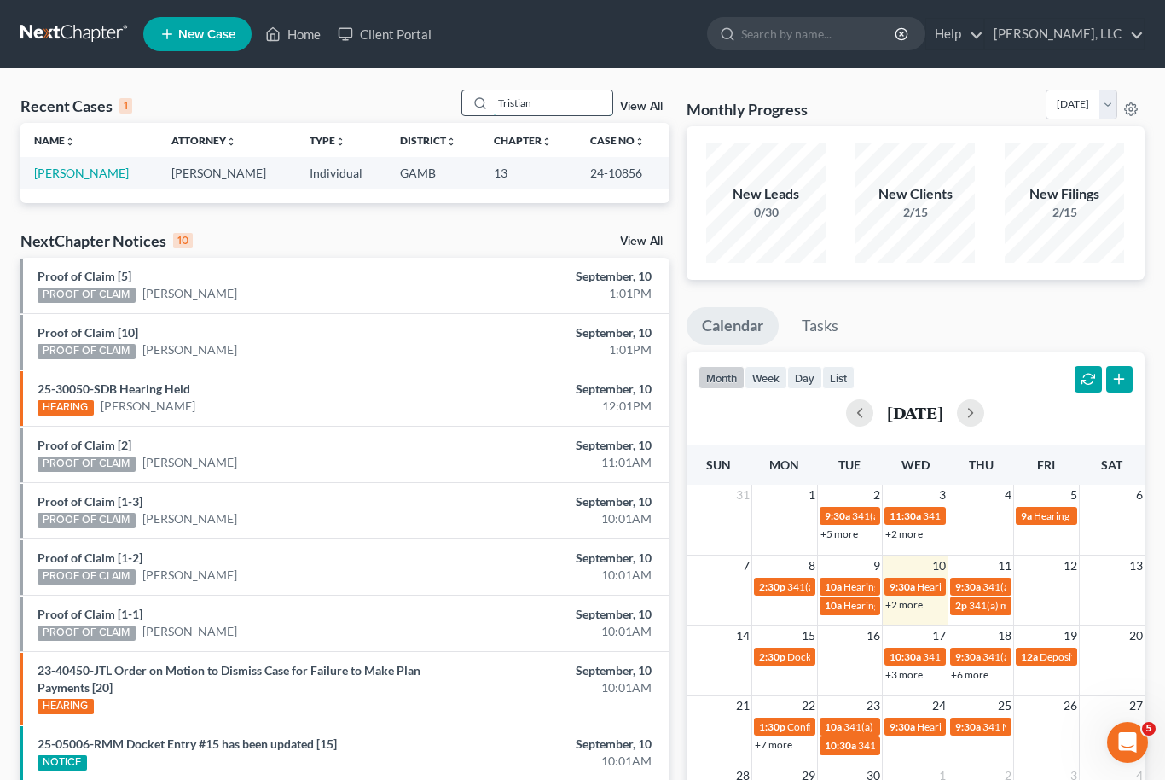
scroll to position [0, 0]
click at [67, 175] on link "[PERSON_NAME]" at bounding box center [81, 172] width 95 height 15
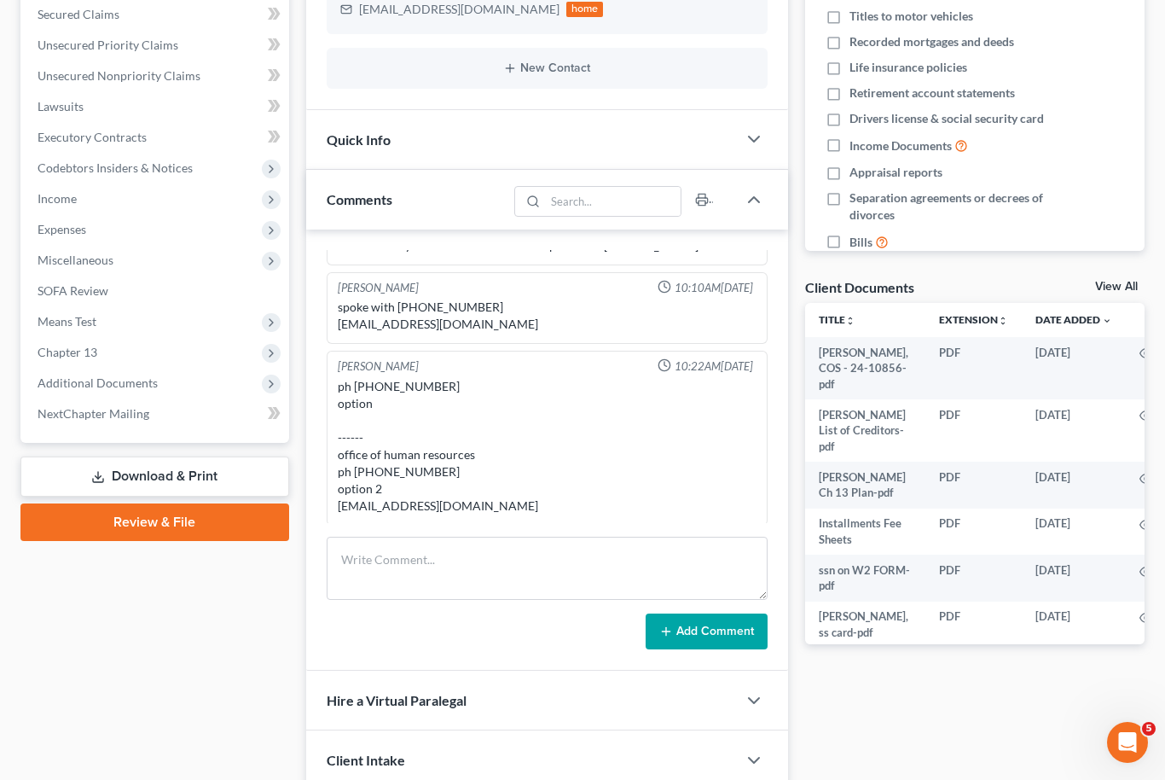
scroll to position [361, 0]
click at [1130, 273] on div "Docs Tasks Events Fees Timer 0% Completed Nothing here yet! Credit Counseling C…" at bounding box center [975, 327] width 357 height 1049
click at [1132, 289] on link "View All" at bounding box center [1116, 288] width 43 height 12
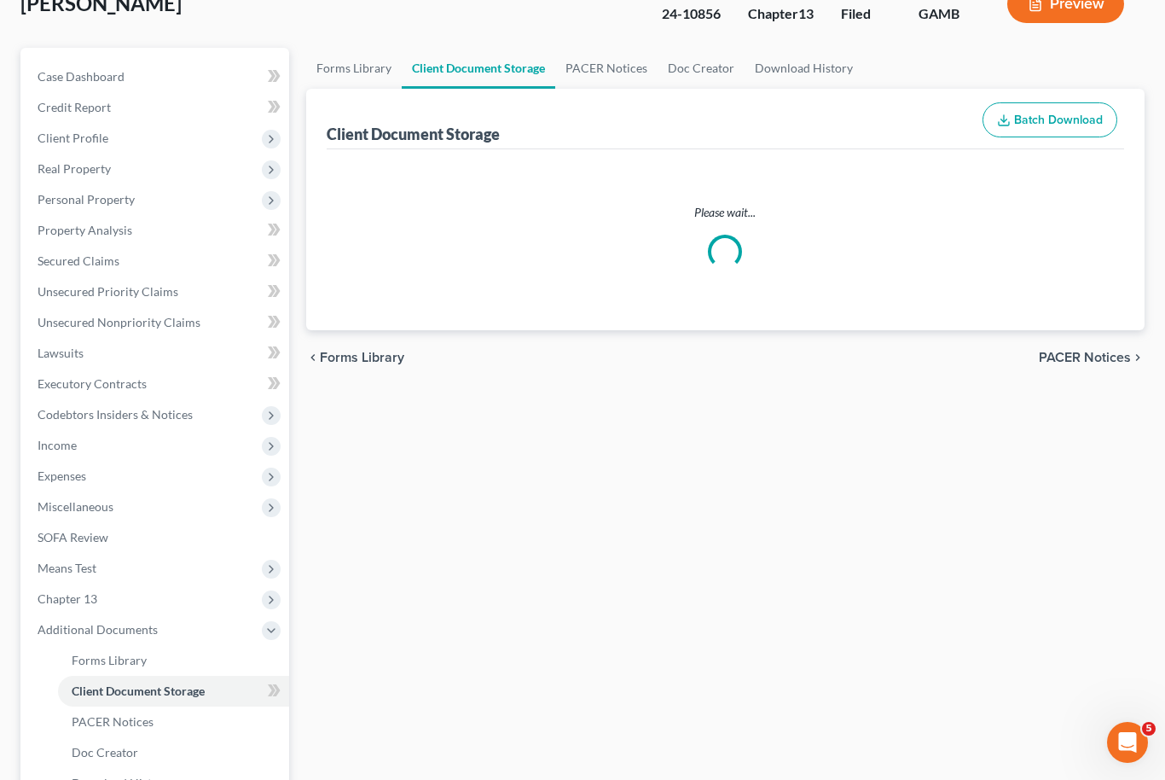
scroll to position [1, 0]
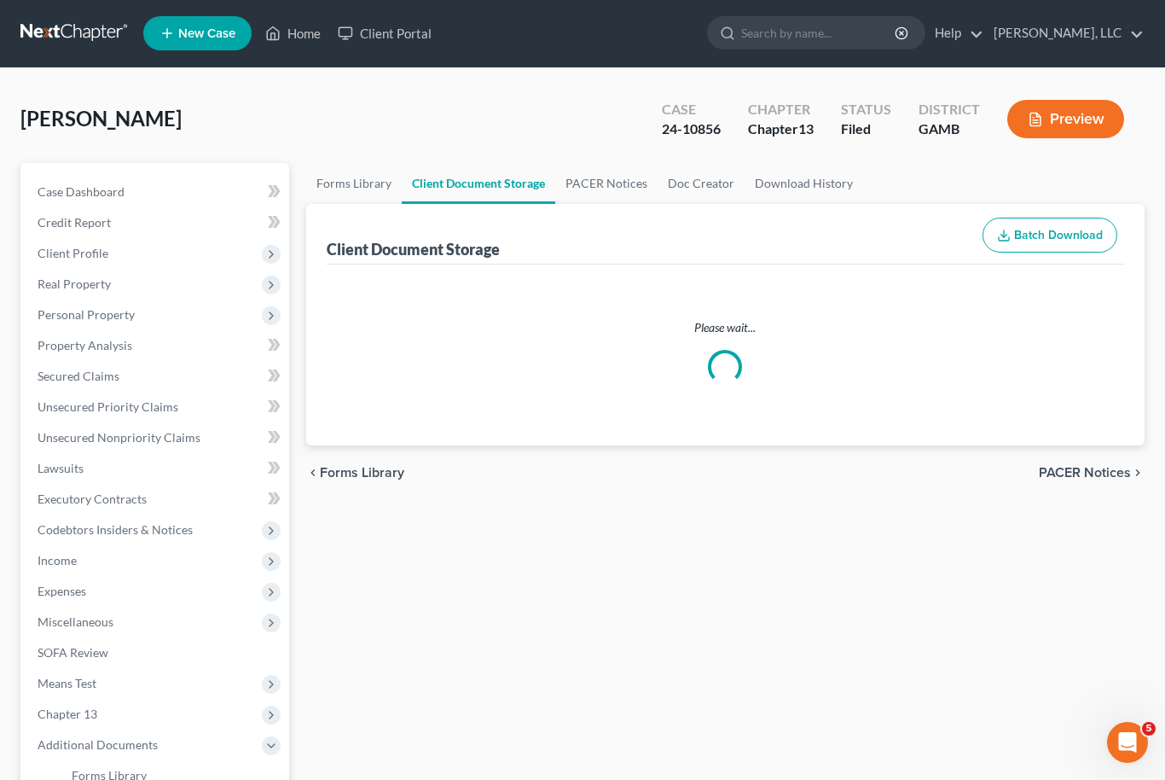
select select "6"
select select "22"
select select "26"
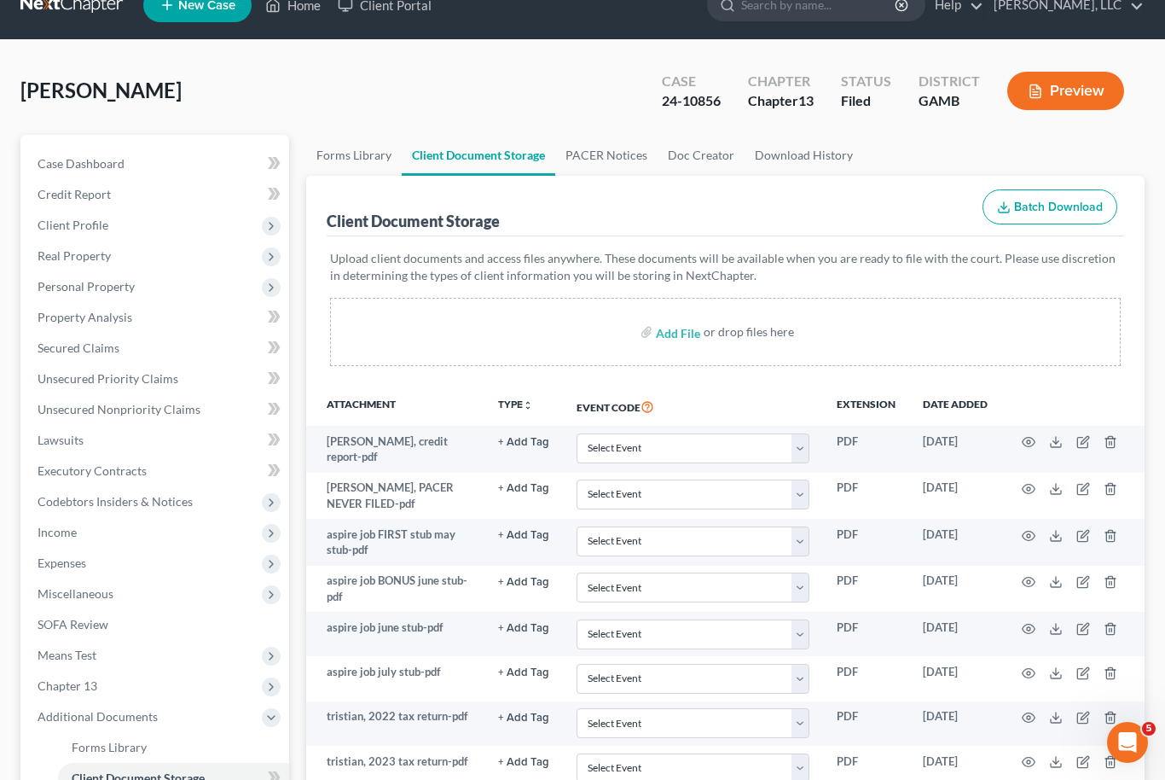
scroll to position [0, 0]
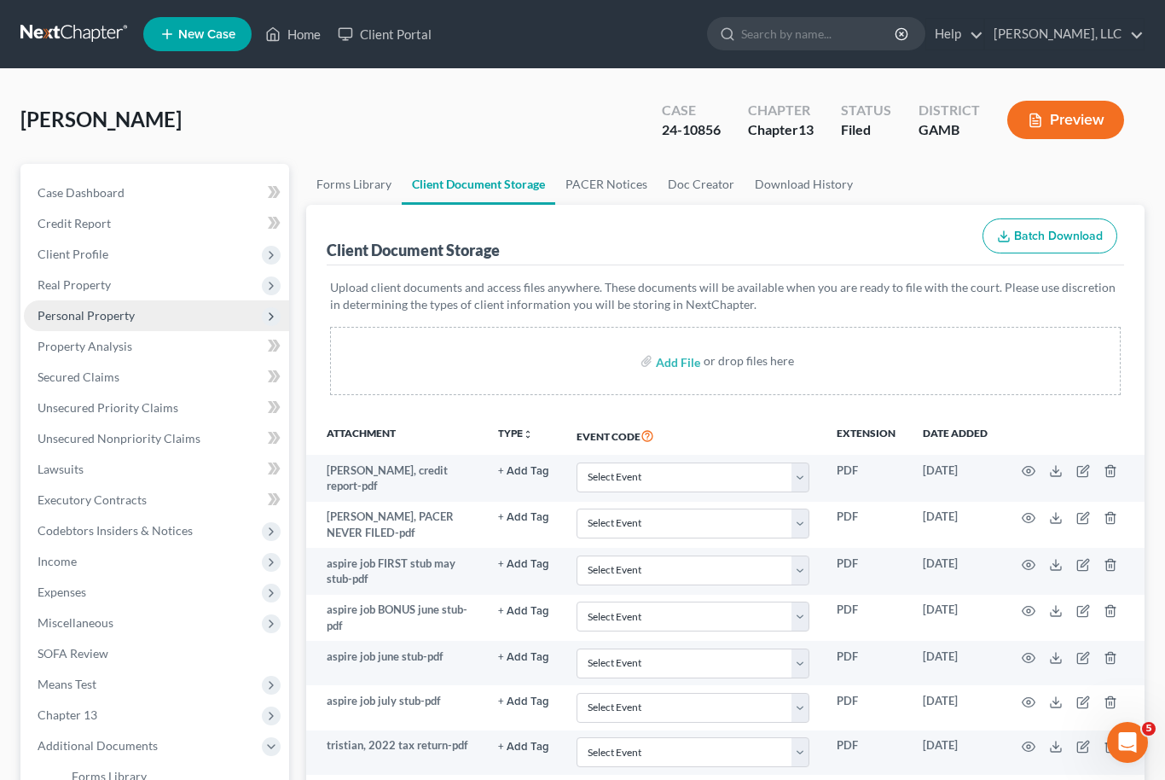
click at [77, 317] on span "Personal Property" at bounding box center [86, 315] width 97 height 15
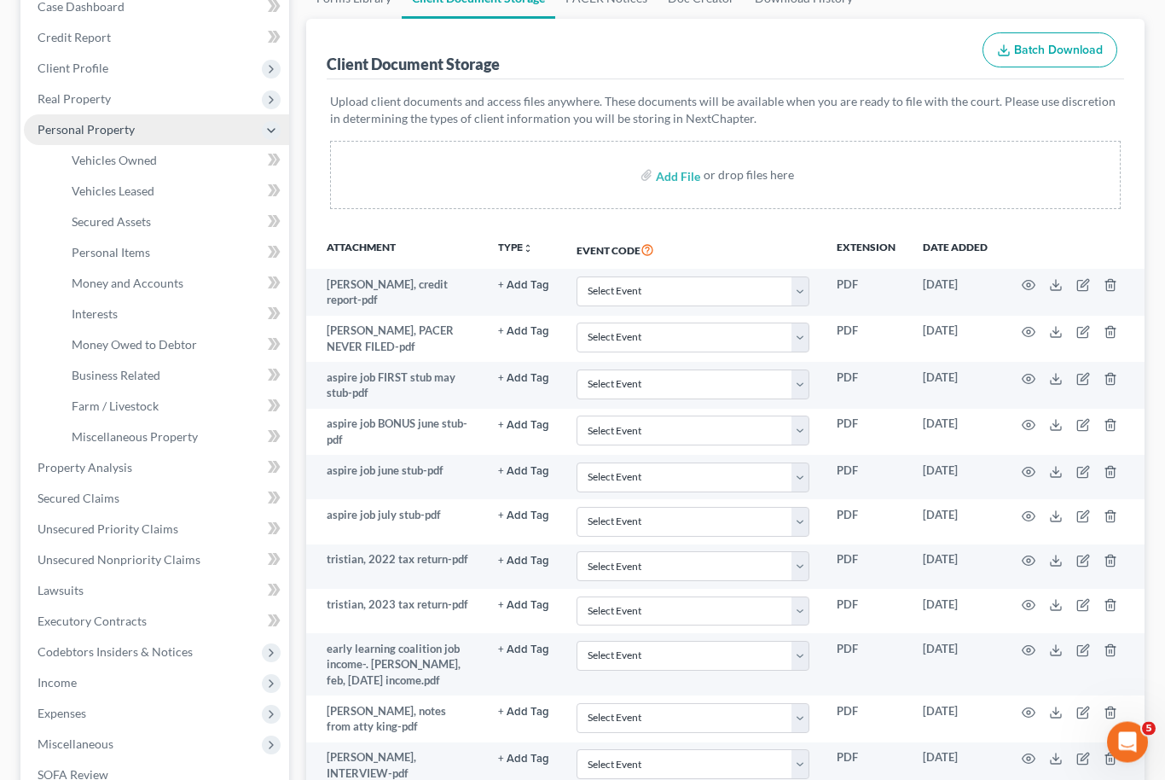
scroll to position [195, 0]
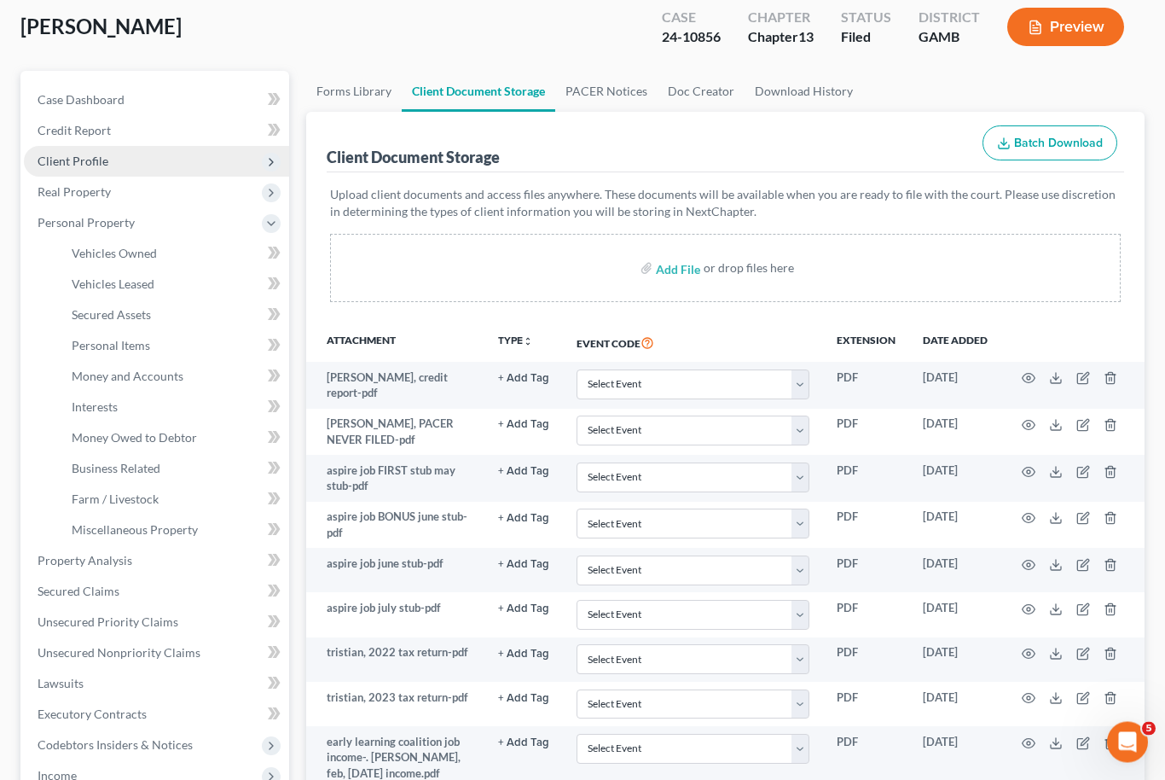
click at [119, 157] on span "Client Profile" at bounding box center [156, 162] width 265 height 31
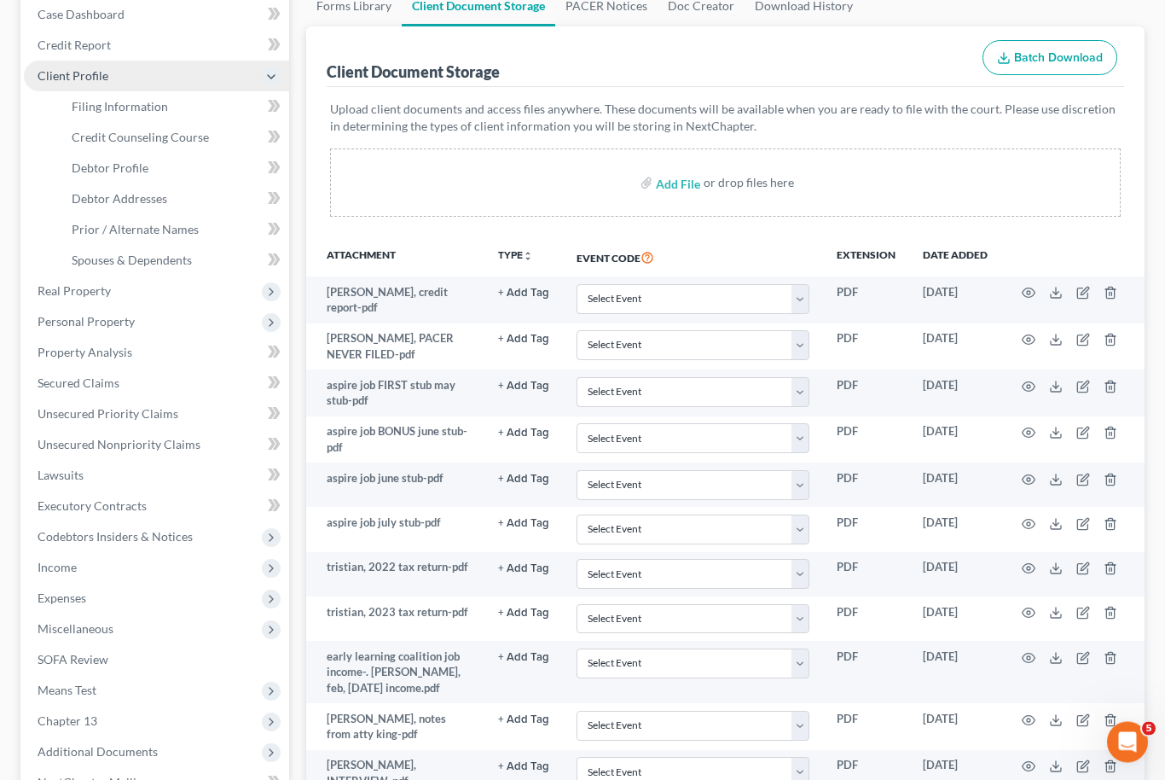
scroll to position [178, 0]
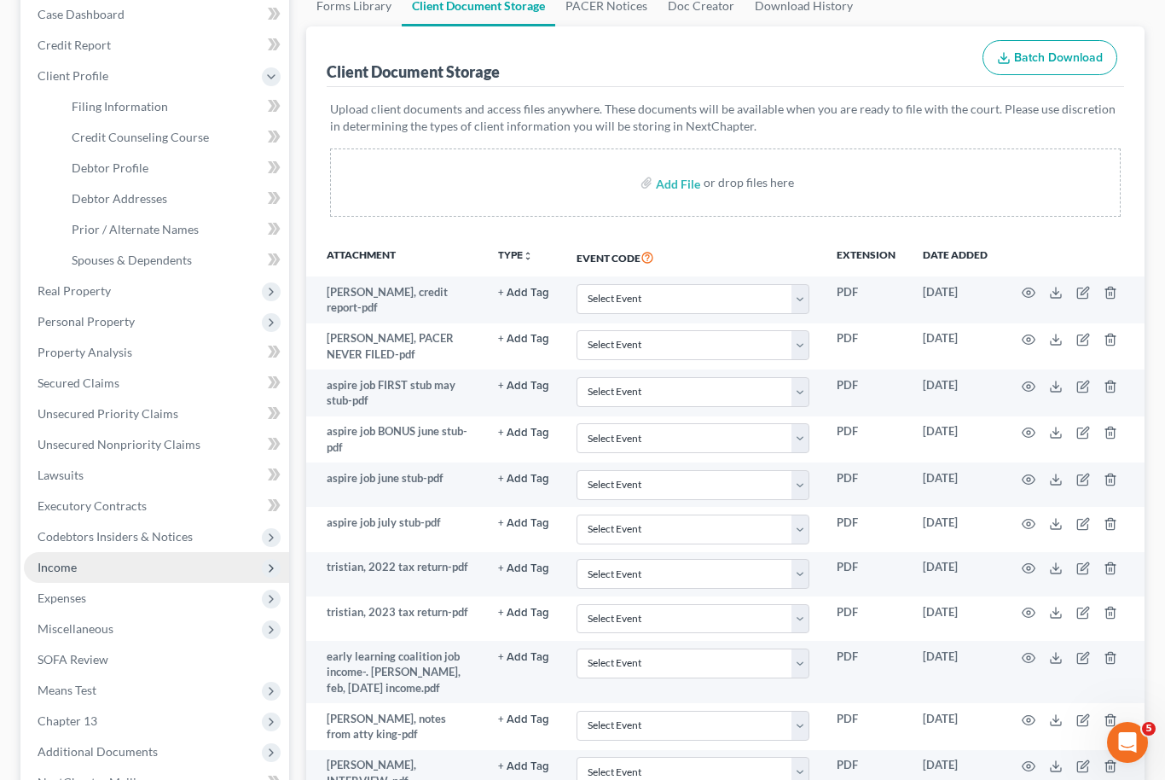
click at [113, 572] on span "Income" at bounding box center [156, 567] width 265 height 31
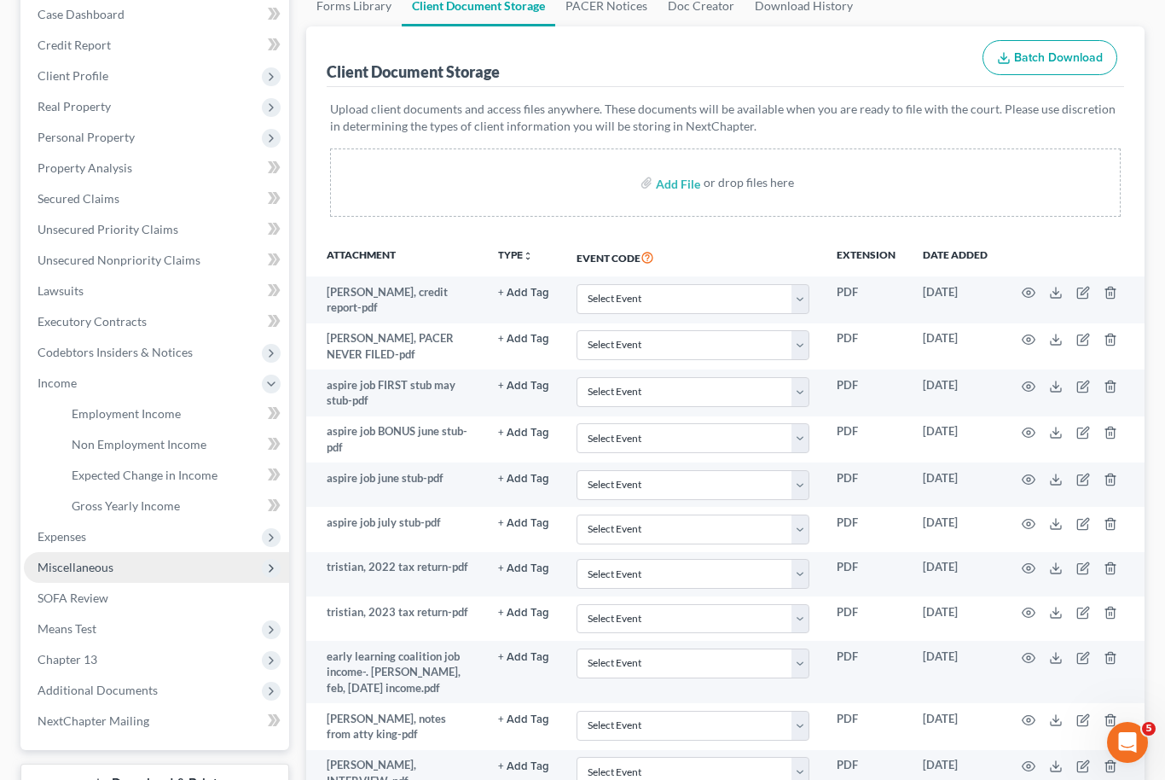
click at [124, 575] on span "Miscellaneous" at bounding box center [156, 567] width 265 height 31
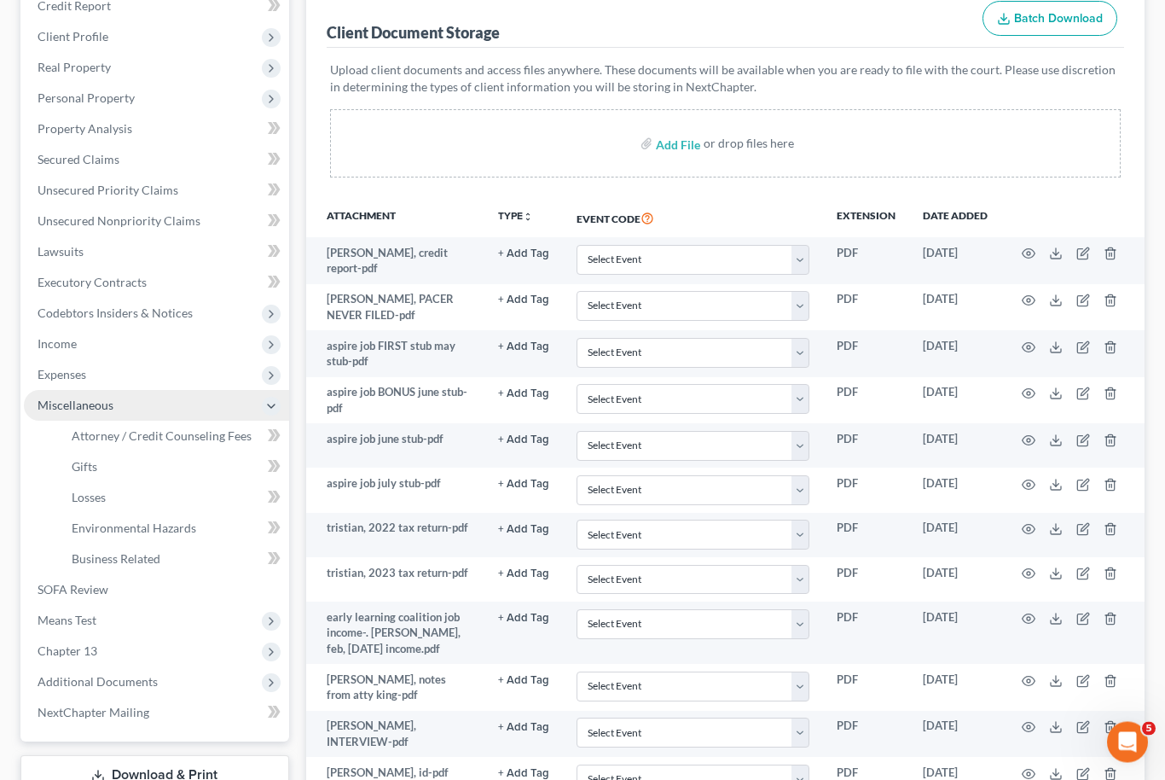
scroll to position [227, 0]
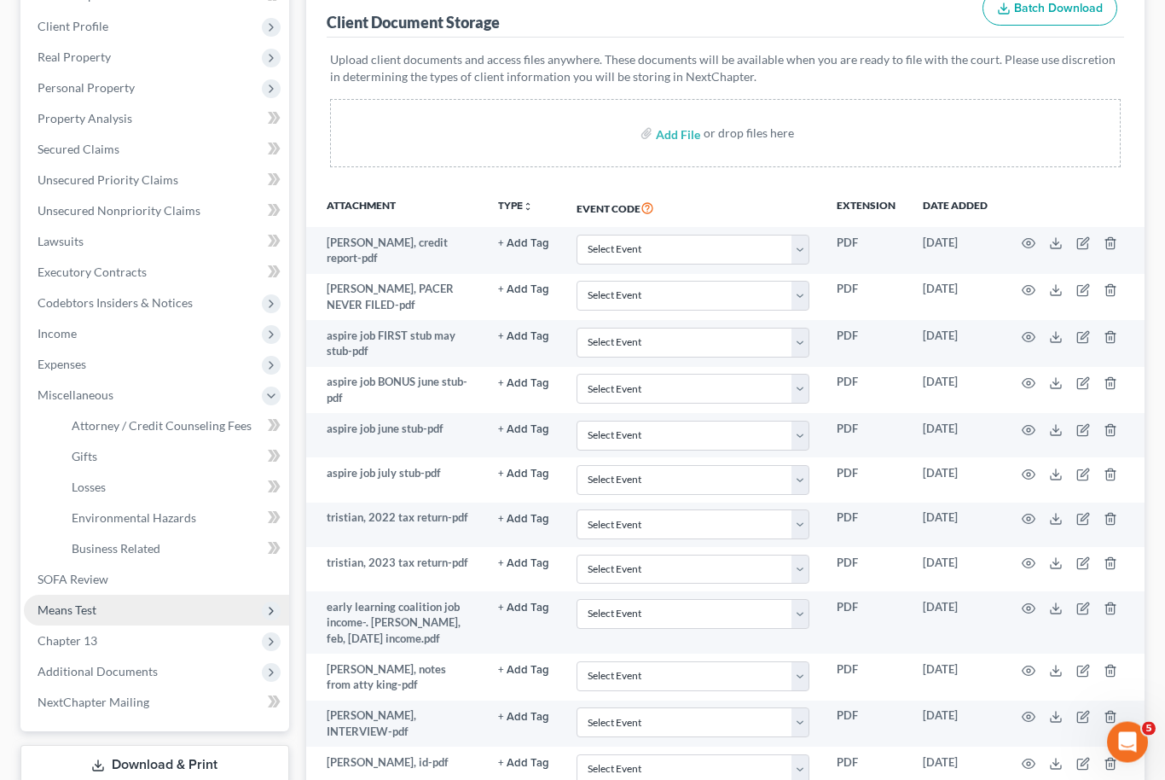
click at [141, 612] on span "Means Test" at bounding box center [156, 610] width 265 height 31
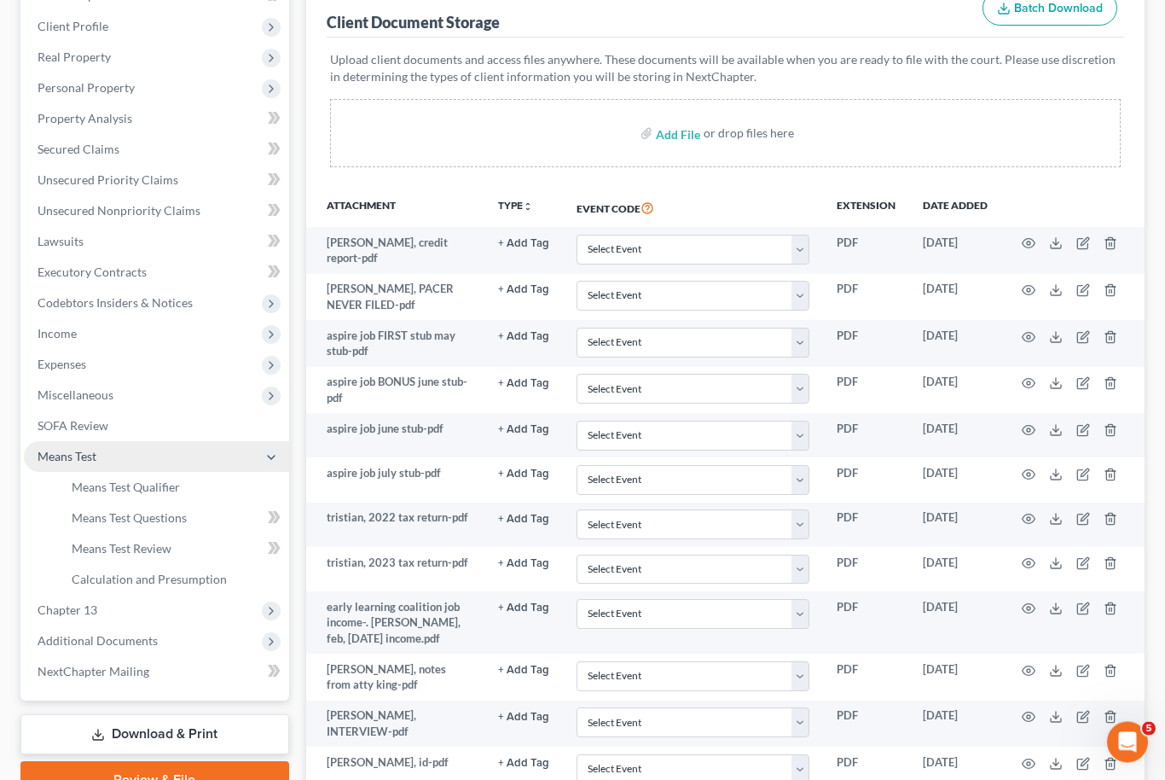
scroll to position [228, 0]
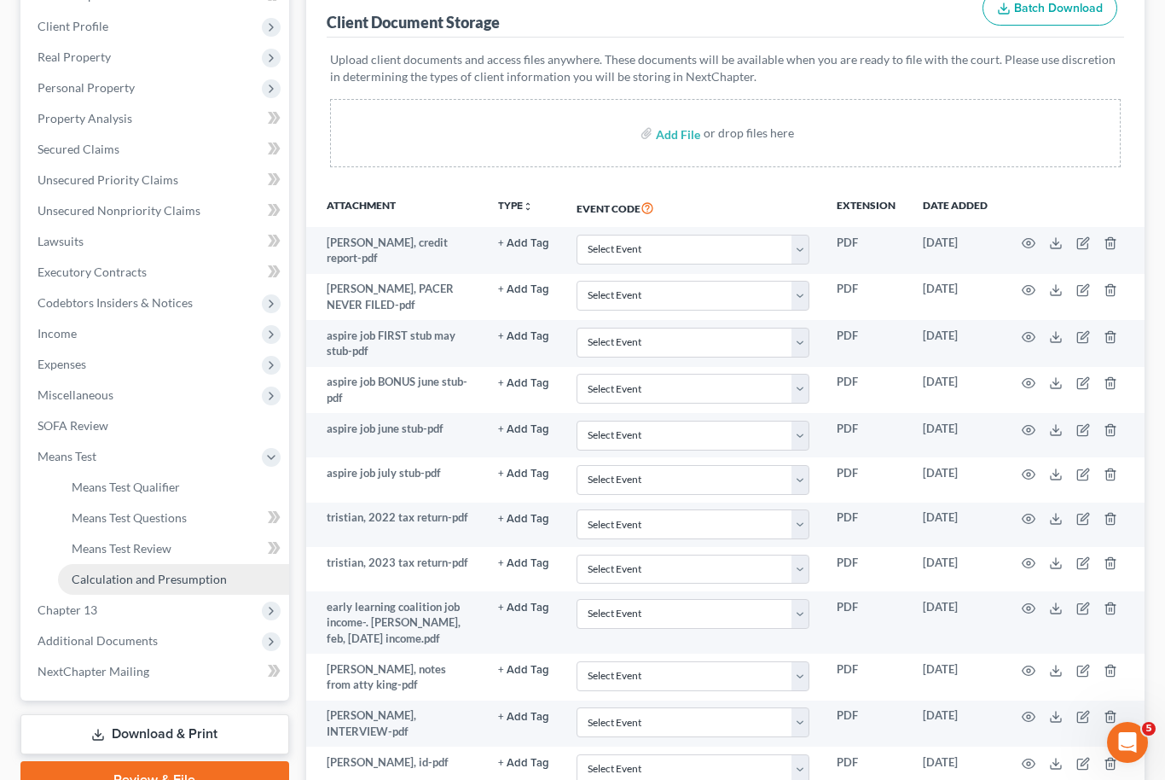
click at [177, 578] on span "Calculation and Presumption" at bounding box center [149, 579] width 155 height 15
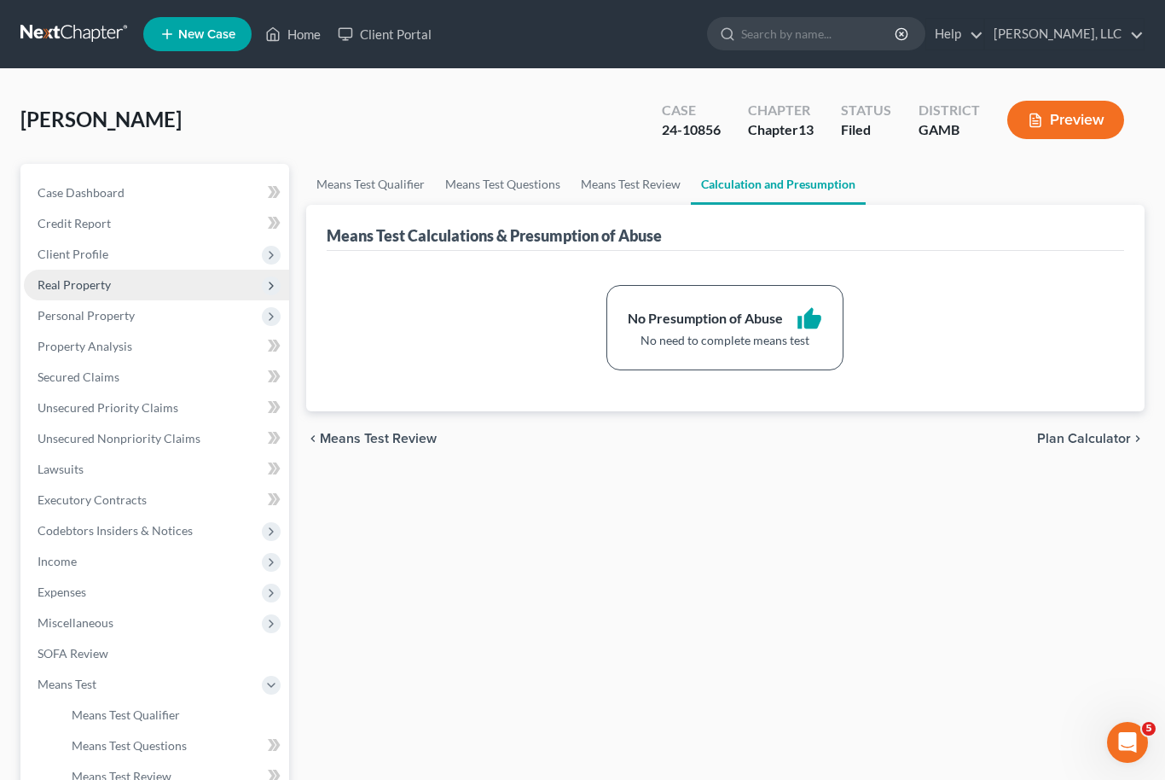
click at [161, 291] on span "Real Property" at bounding box center [156, 285] width 265 height 31
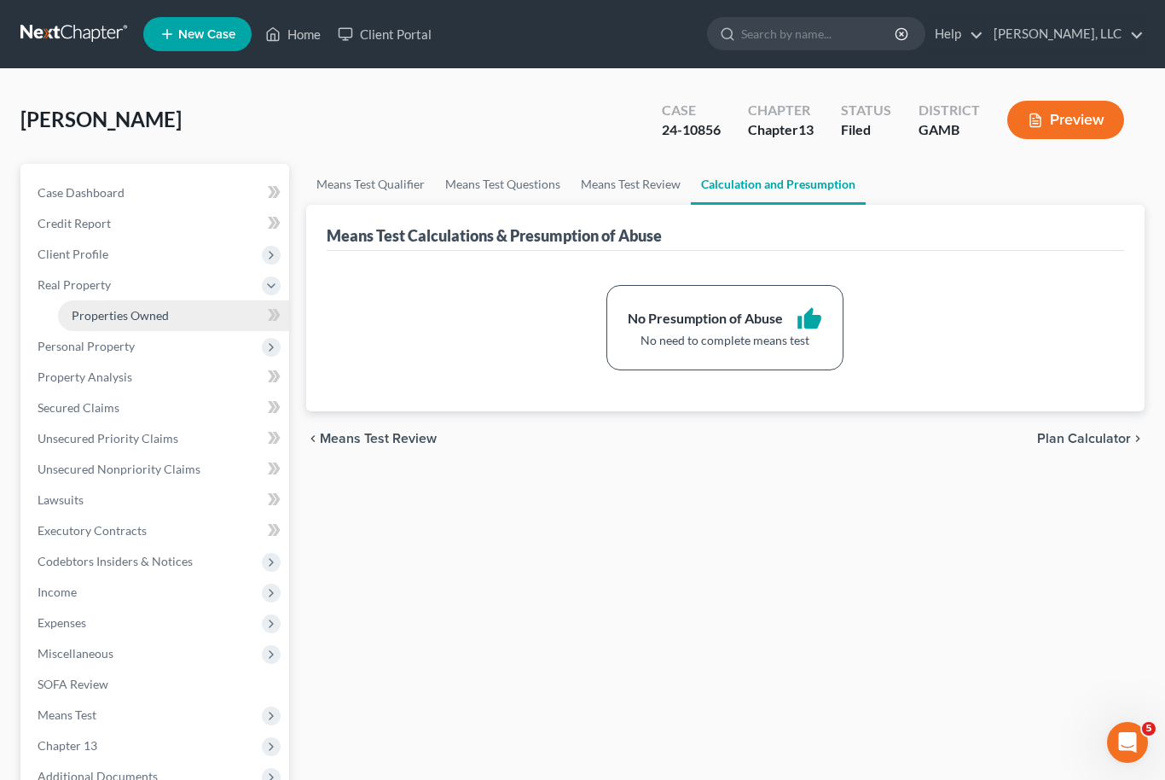
click at [135, 312] on span "Properties Owned" at bounding box center [120, 315] width 97 height 15
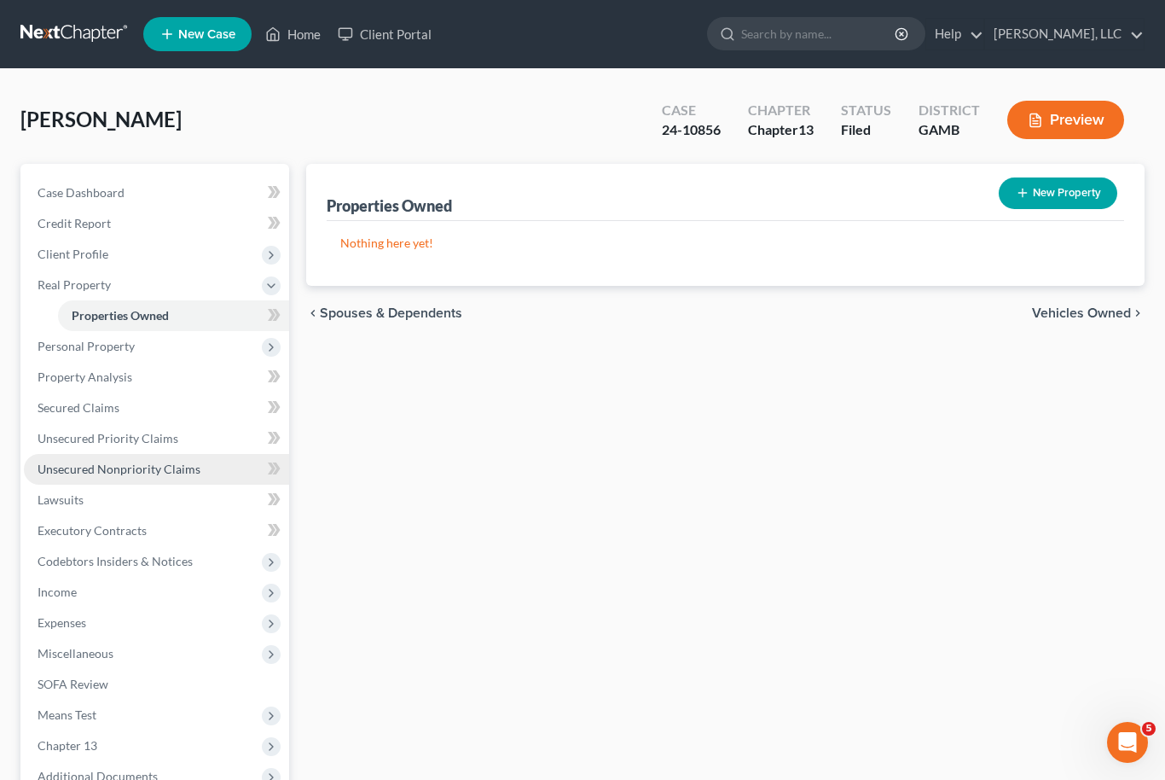
click at [126, 473] on span "Unsecured Nonpriority Claims" at bounding box center [119, 469] width 163 height 15
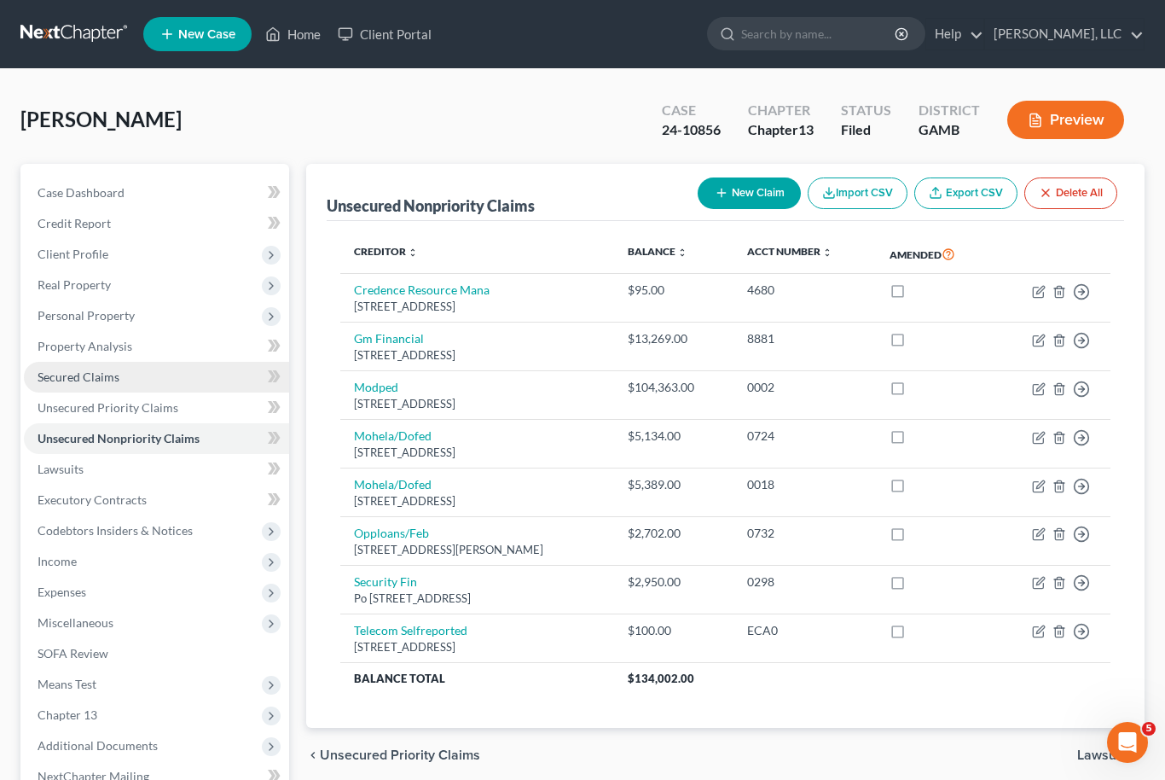
click at [94, 374] on span "Secured Claims" at bounding box center [79, 376] width 82 height 15
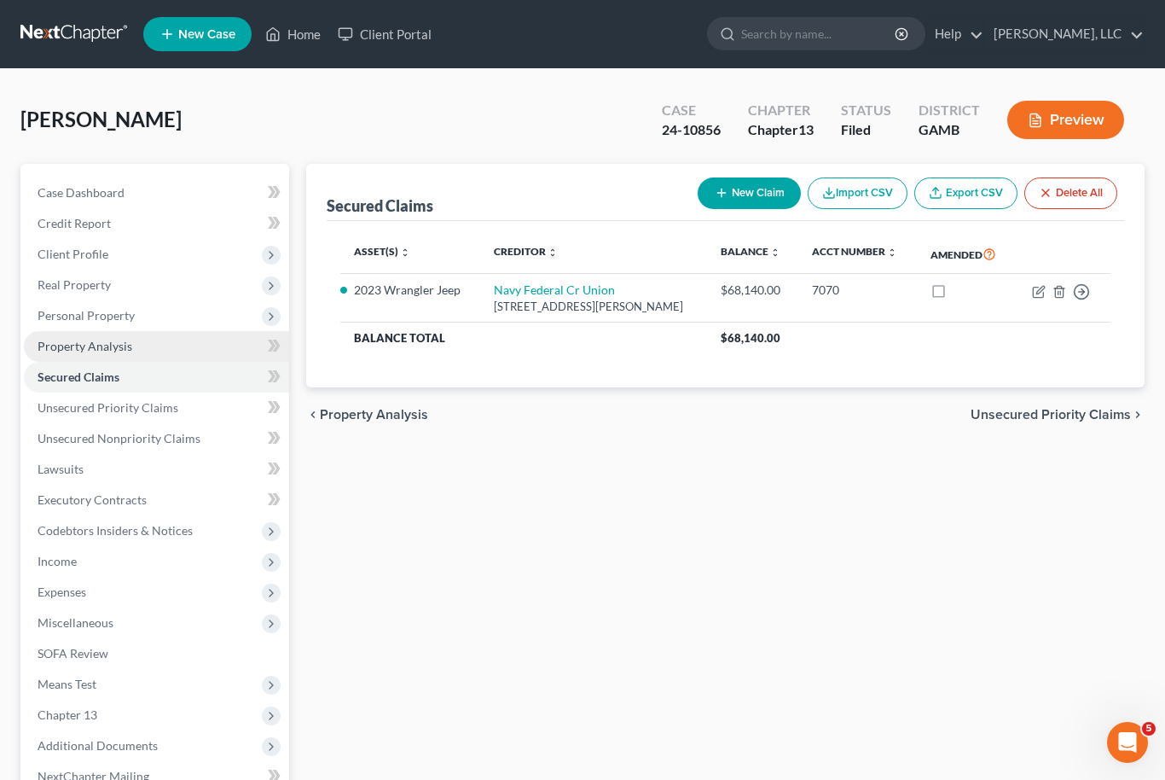
click at [100, 345] on span "Property Analysis" at bounding box center [85, 346] width 95 height 15
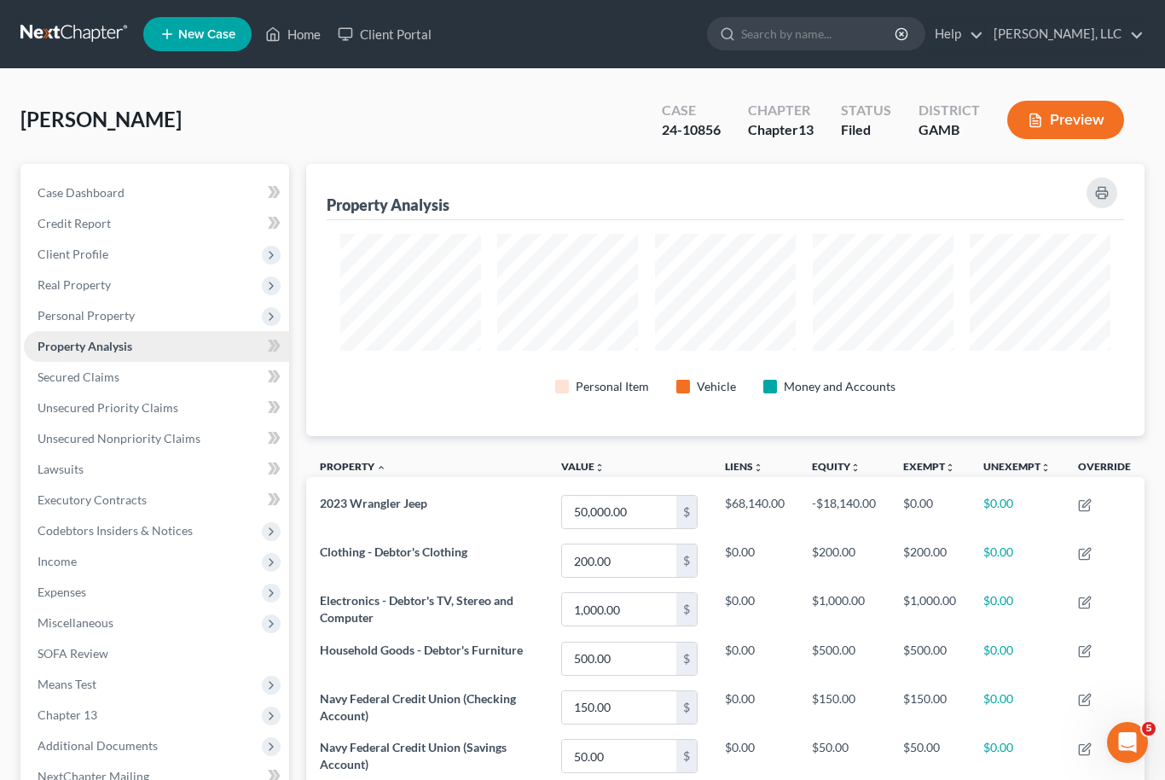
scroll to position [272, 839]
click at [103, 322] on span "Personal Property" at bounding box center [156, 315] width 265 height 31
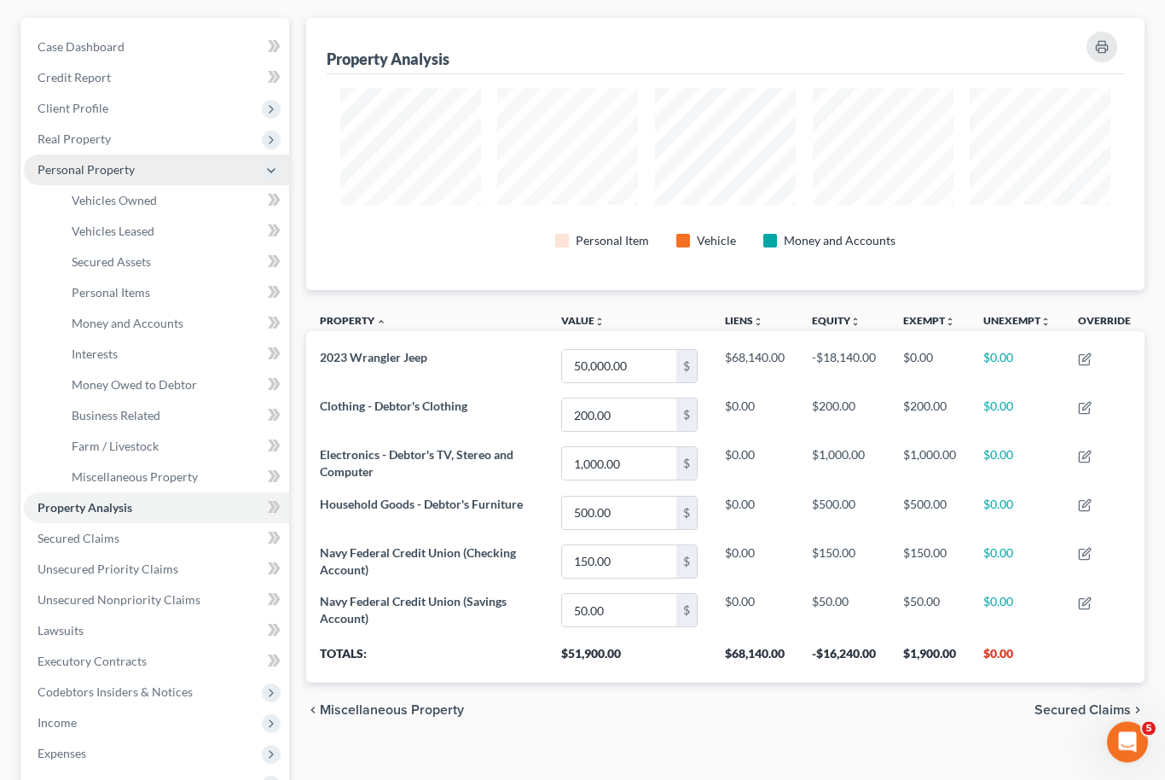
scroll to position [0, 0]
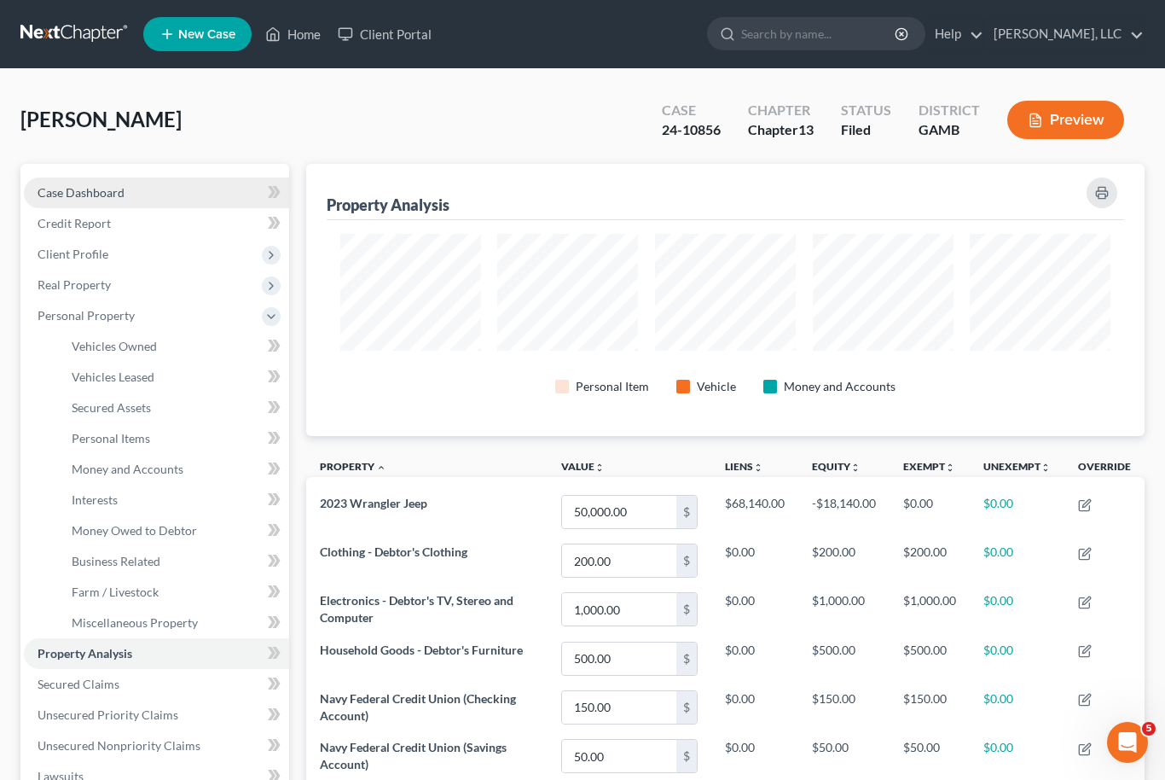
click at [99, 185] on span "Case Dashboard" at bounding box center [81, 192] width 87 height 15
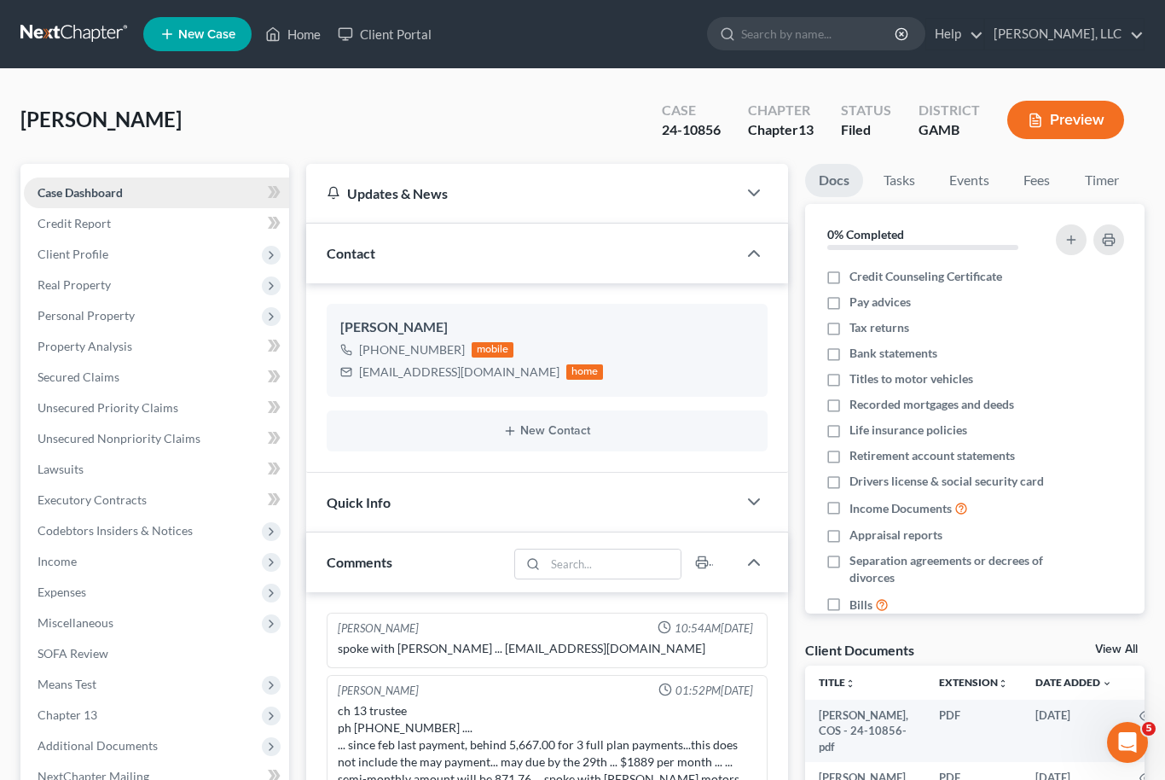
scroll to position [171, 0]
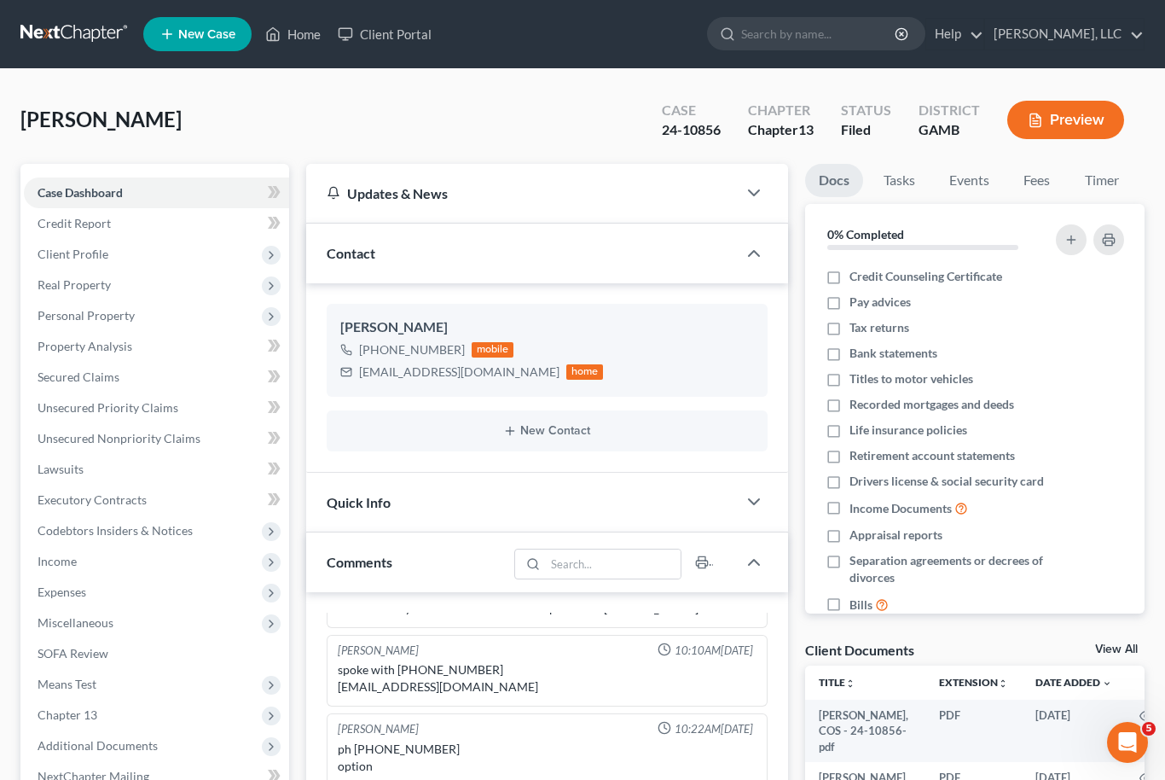
click at [1131, 665] on th at bounding box center [1146, 682] width 41 height 34
click at [1116, 652] on link "View All" at bounding box center [1116, 649] width 43 height 12
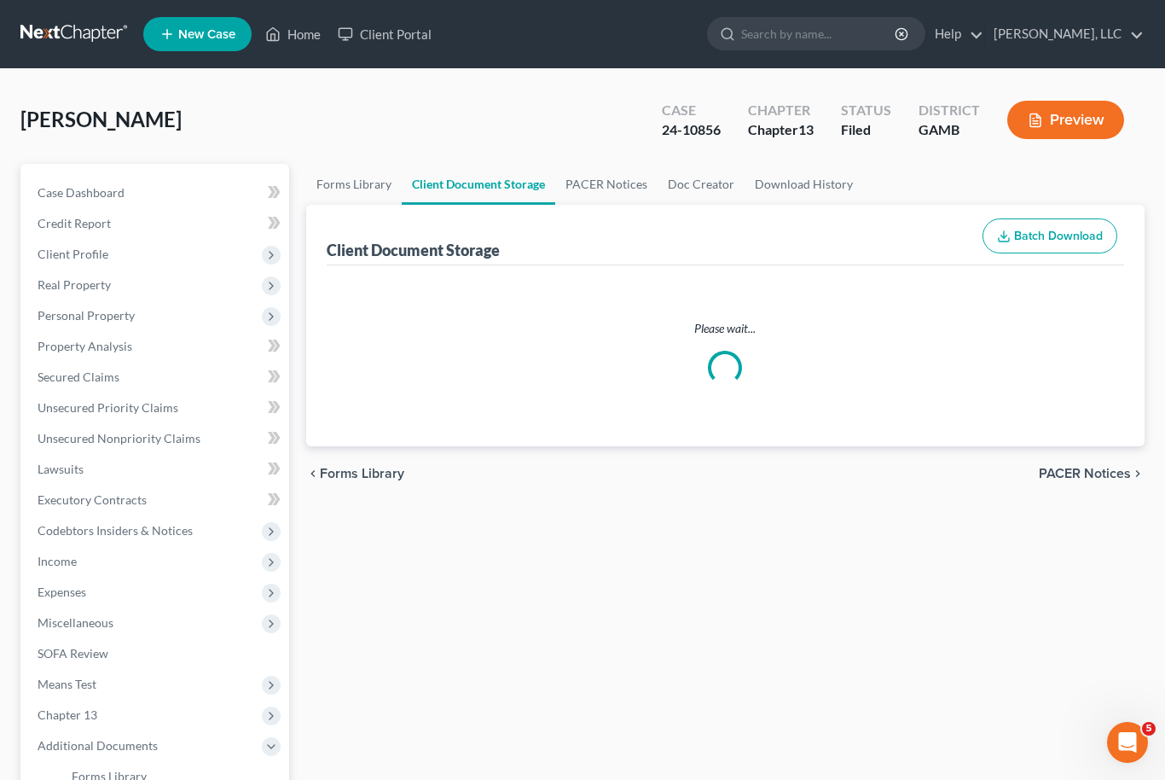
select select "6"
select select "22"
select select "26"
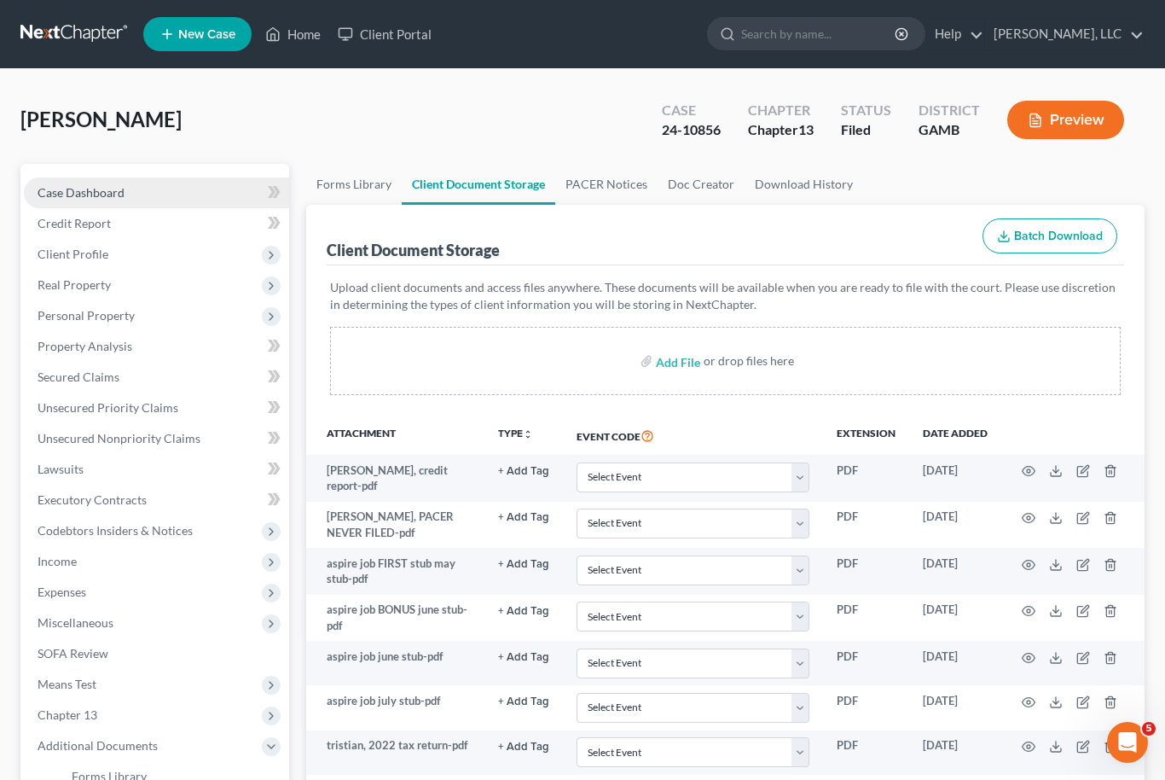
click at [73, 185] on span "Case Dashboard" at bounding box center [81, 192] width 87 height 15
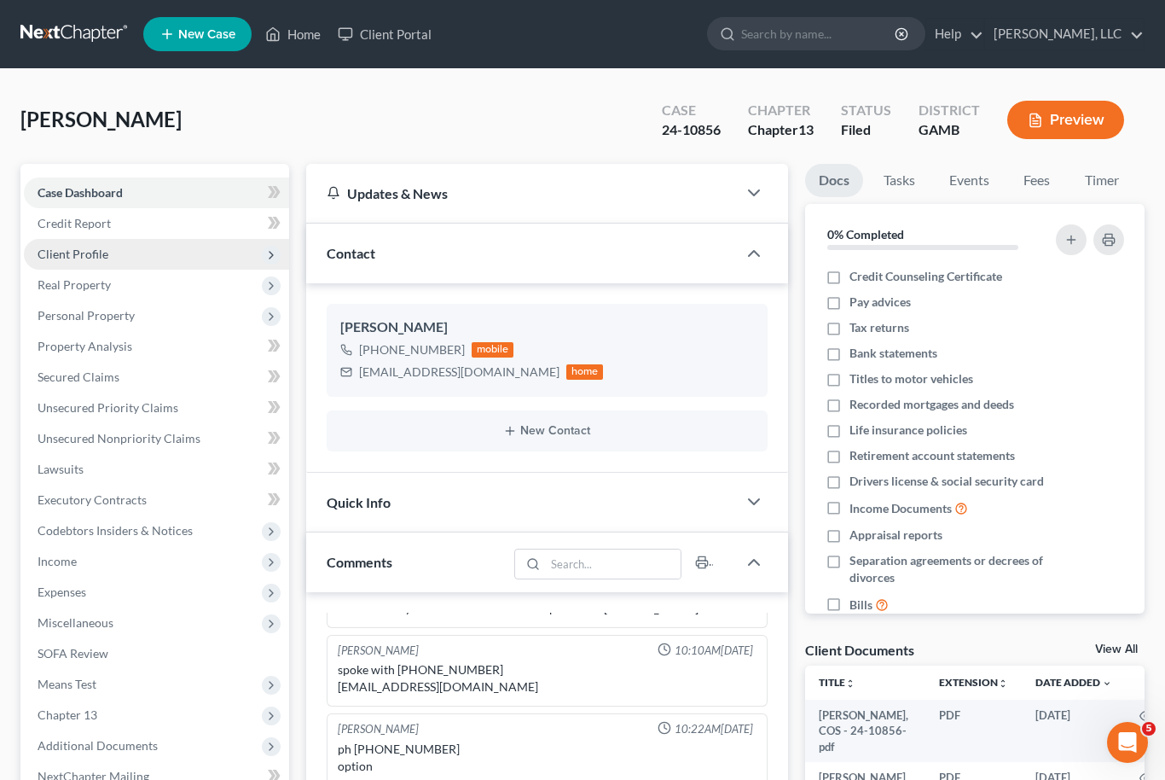
click at [68, 257] on span "Client Profile" at bounding box center [73, 254] width 71 height 15
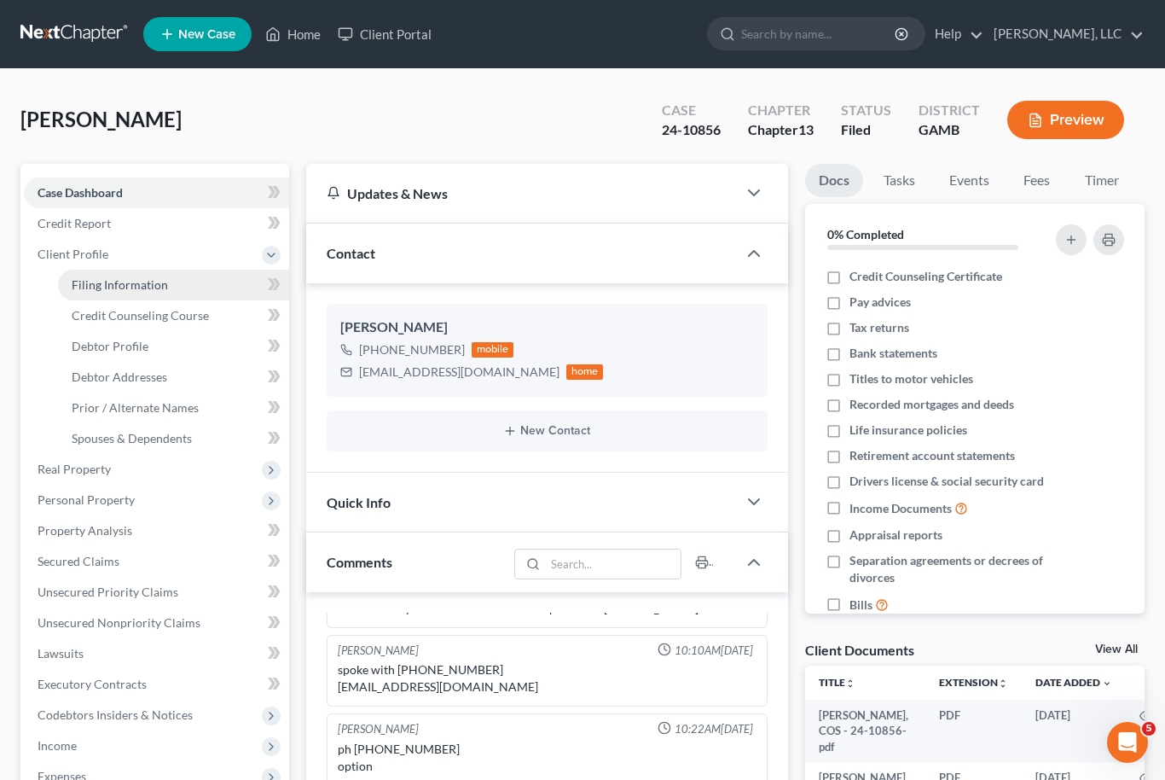
click at [100, 277] on span "Filing Information" at bounding box center [120, 284] width 96 height 15
select select "1"
select select "0"
select select "3"
select select "10"
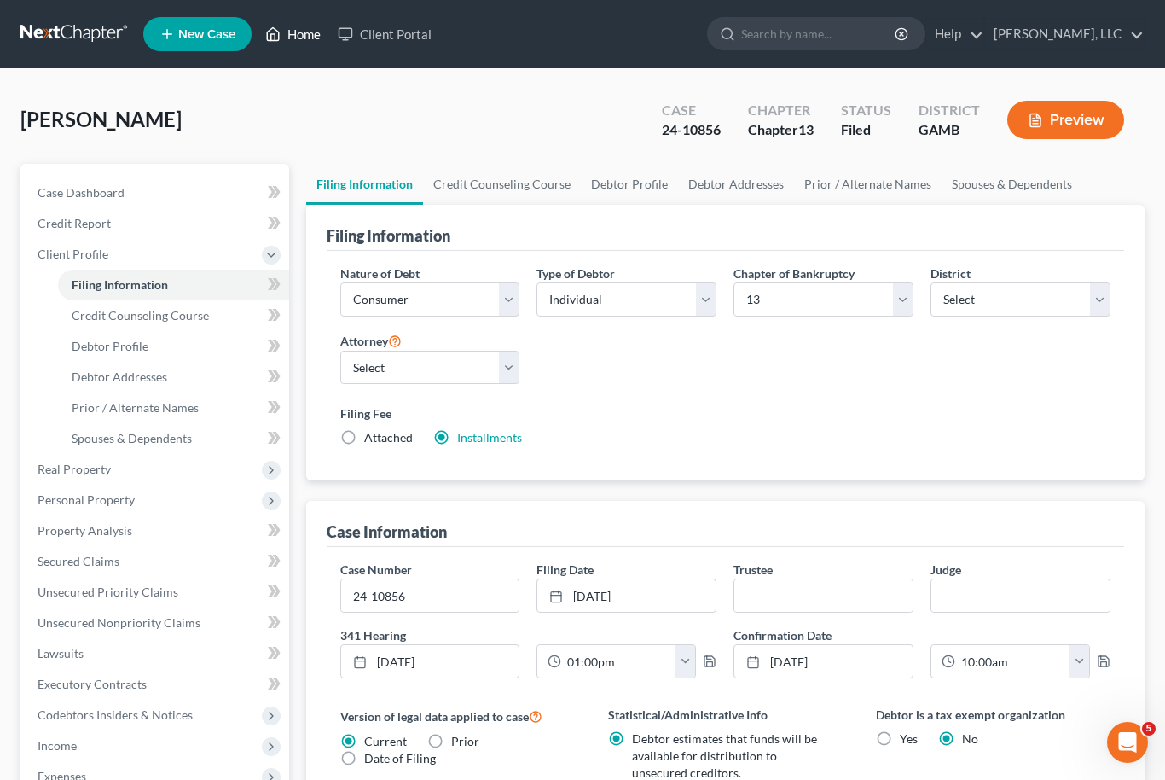
click at [294, 30] on link "Home" at bounding box center [293, 34] width 73 height 31
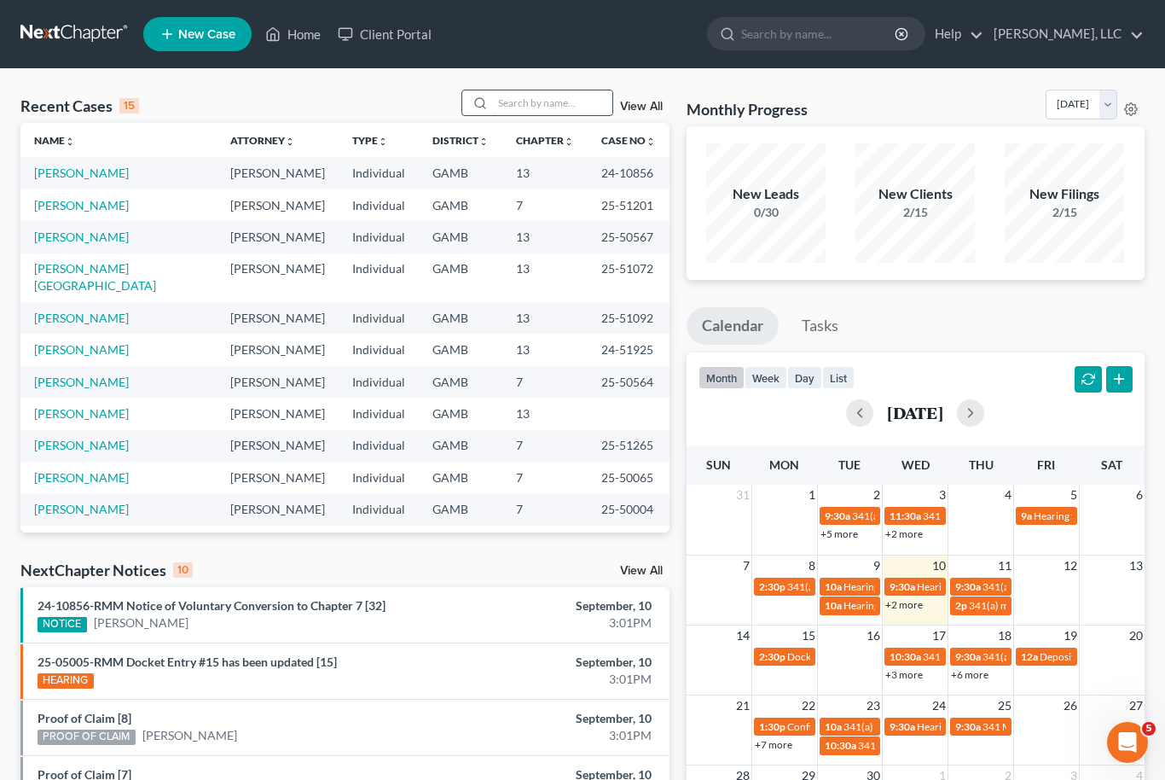
click at [537, 114] on input "search" at bounding box center [552, 102] width 119 height 25
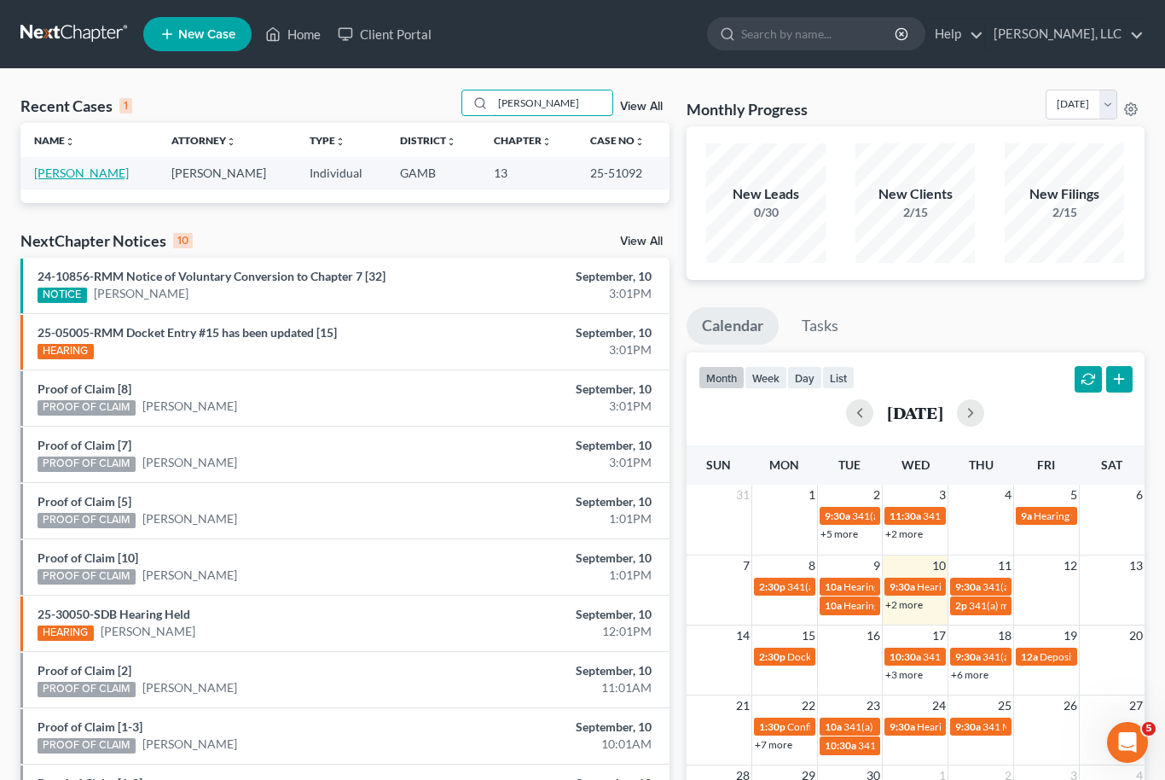
type input "[PERSON_NAME]"
click at [70, 177] on link "[PERSON_NAME]" at bounding box center [81, 172] width 95 height 15
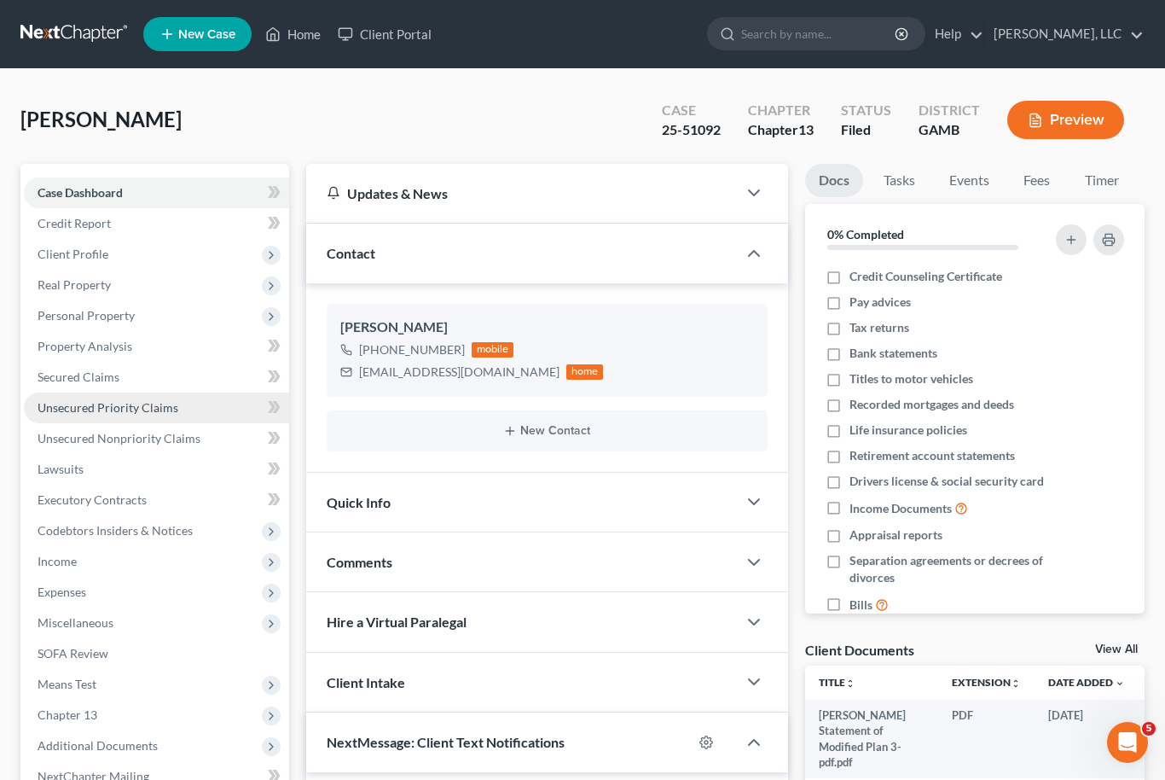
click at [61, 396] on link "Unsecured Priority Claims" at bounding box center [156, 407] width 265 height 31
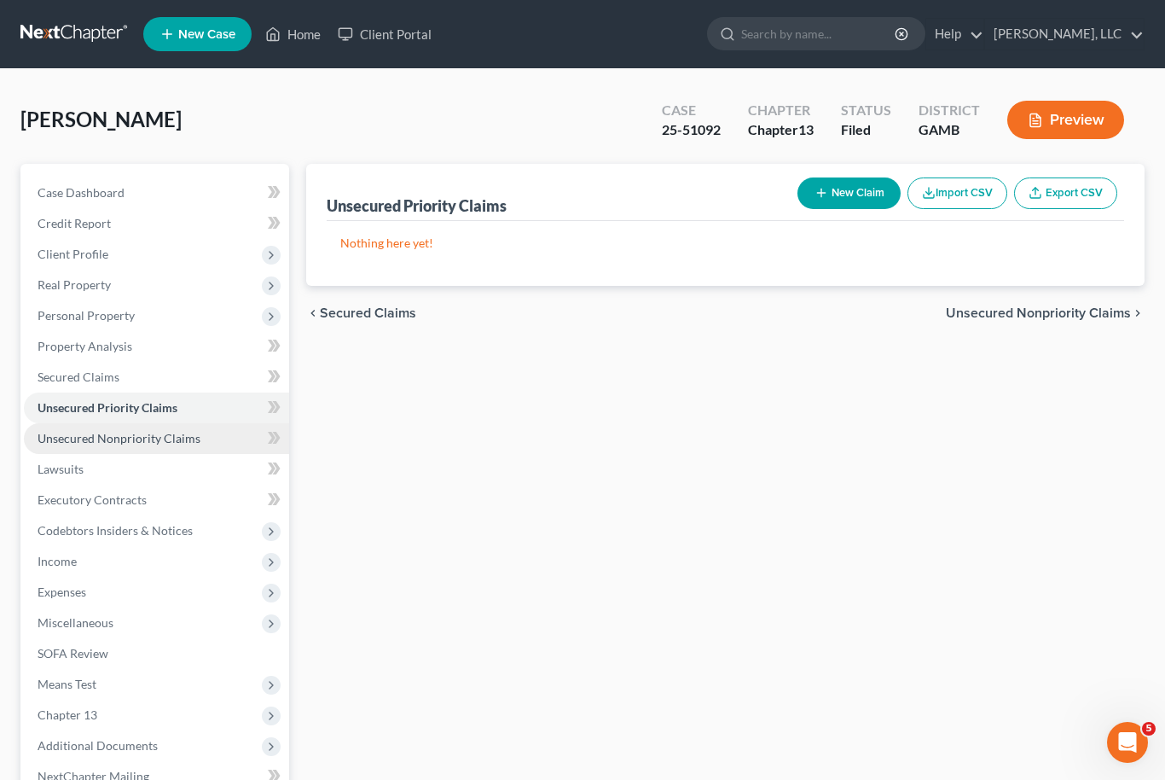
click at [72, 427] on link "Unsecured Nonpriority Claims" at bounding box center [156, 438] width 265 height 31
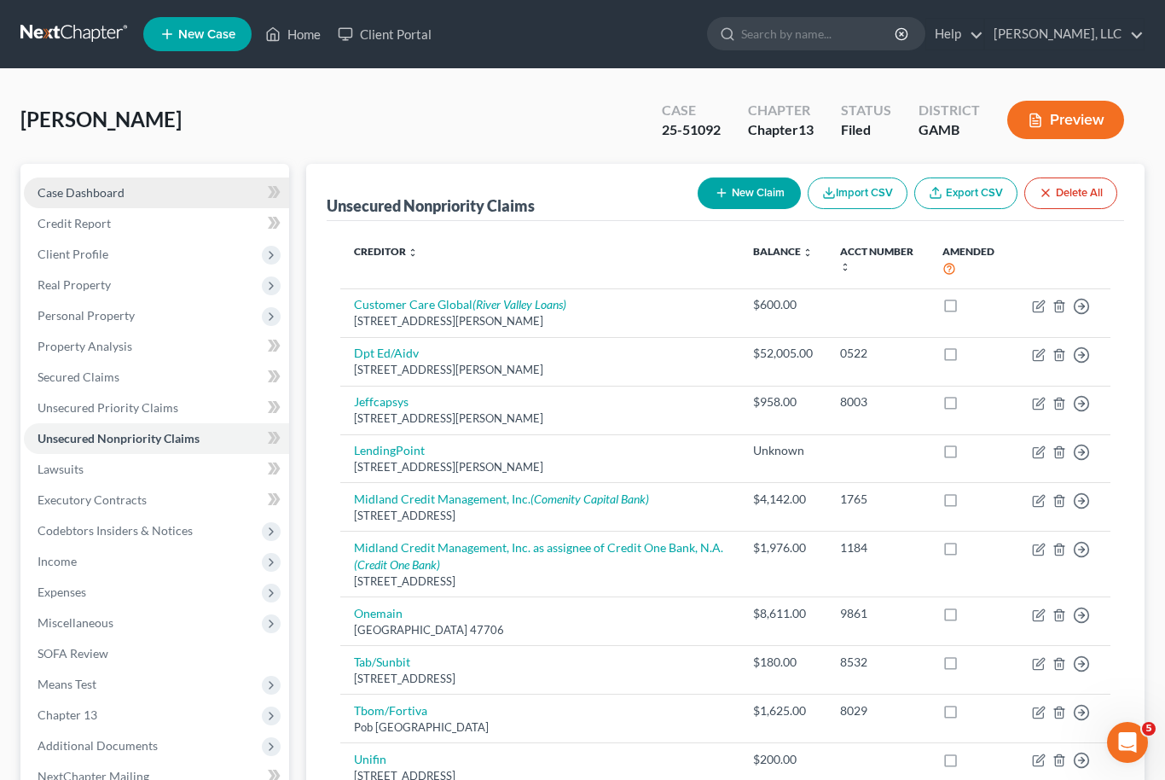
click at [81, 185] on span "Case Dashboard" at bounding box center [81, 192] width 87 height 15
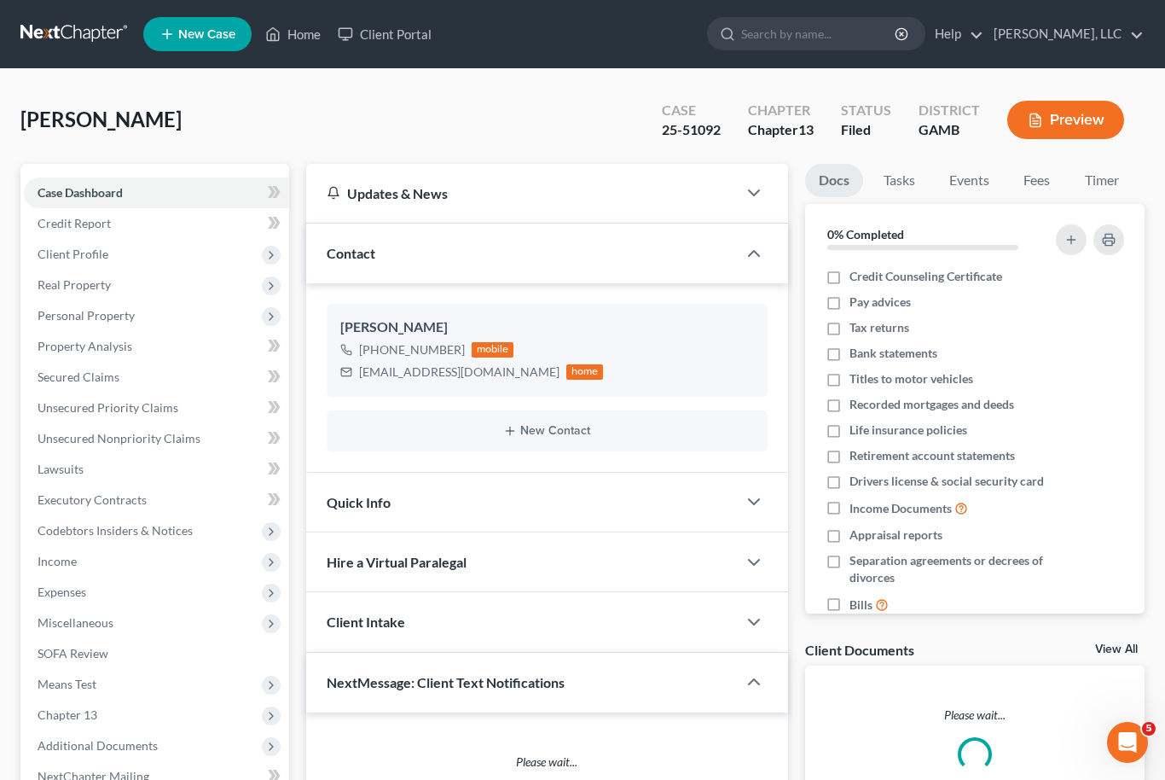
click at [1120, 650] on link "View All" at bounding box center [1116, 649] width 43 height 12
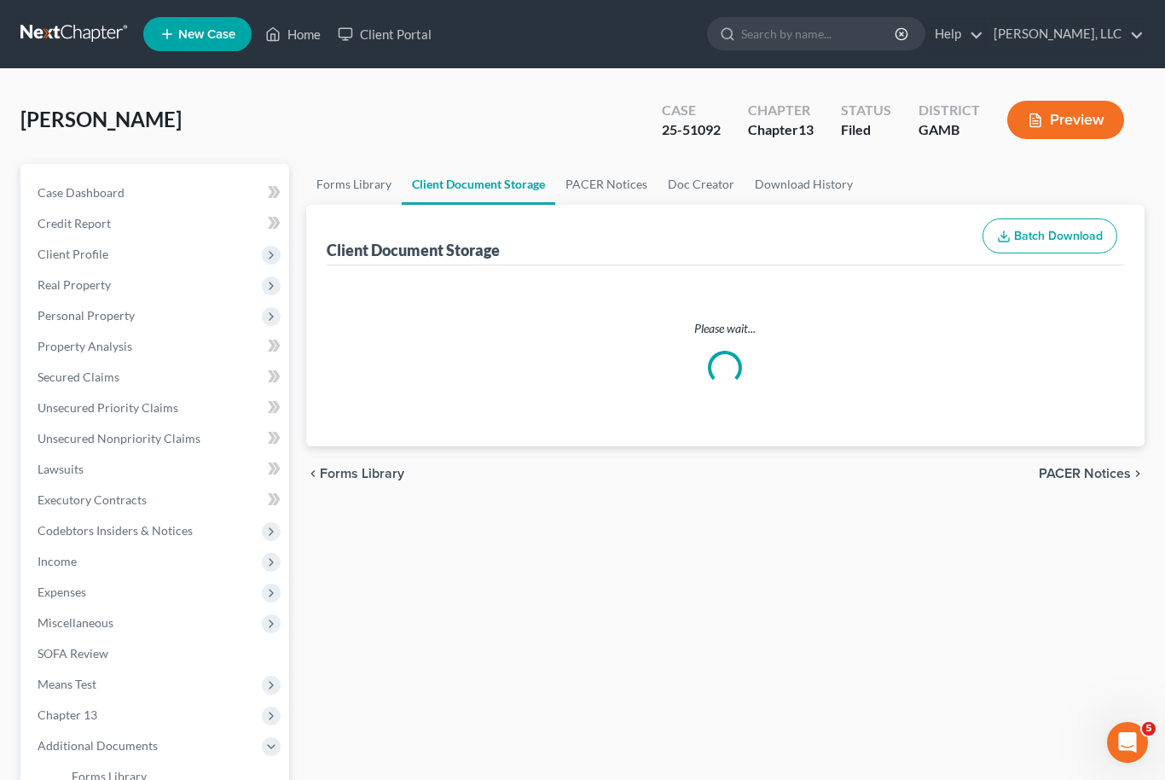
select select "12"
select select "6"
select select "22"
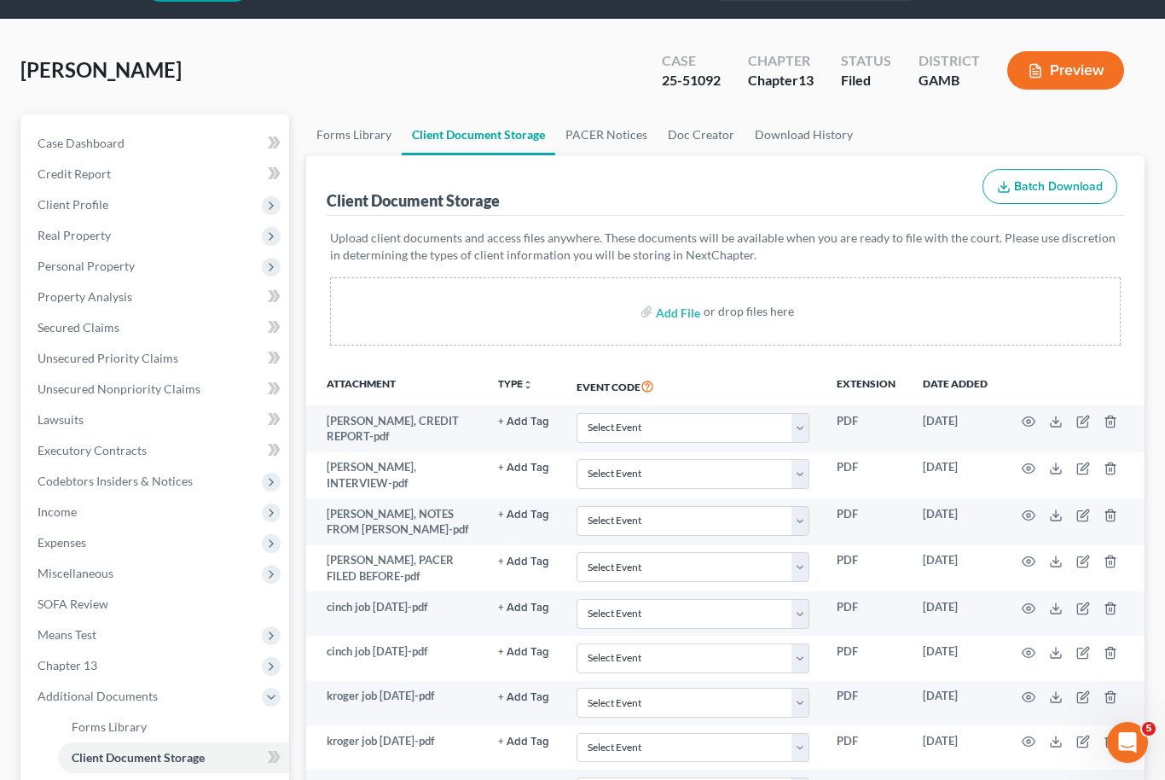
scroll to position [64, 0]
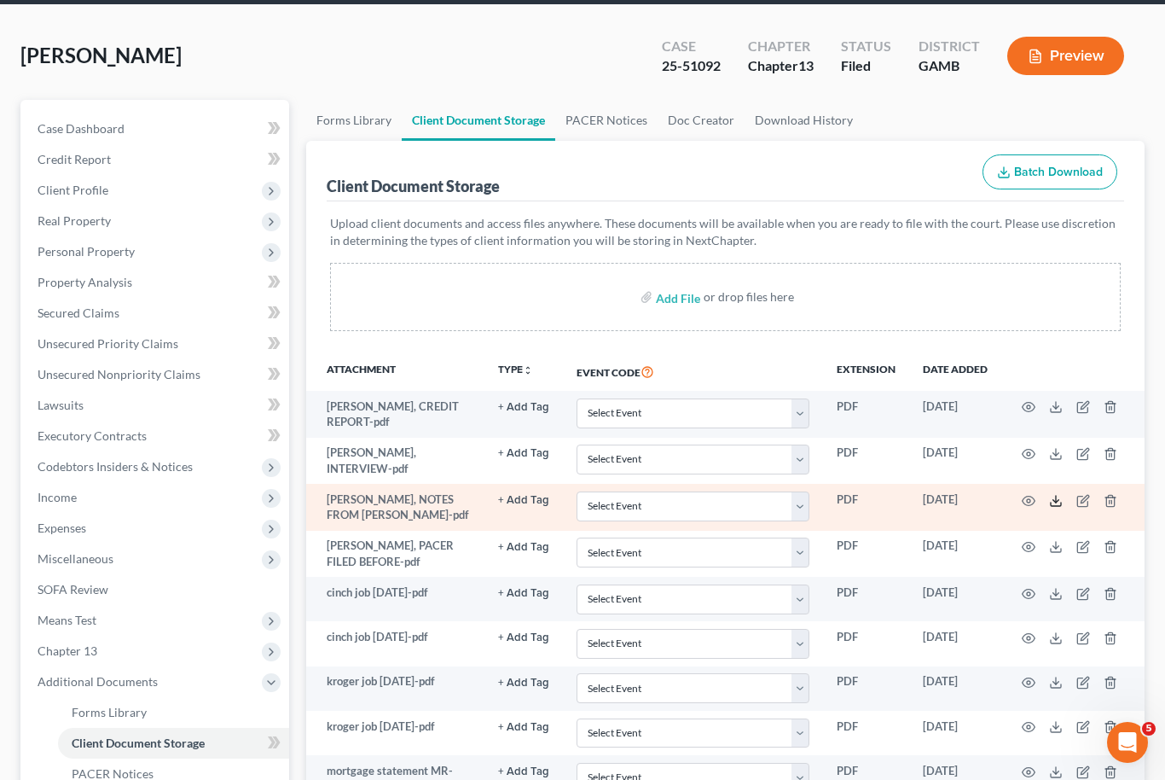
click at [1058, 502] on icon at bounding box center [1056, 503] width 10 height 3
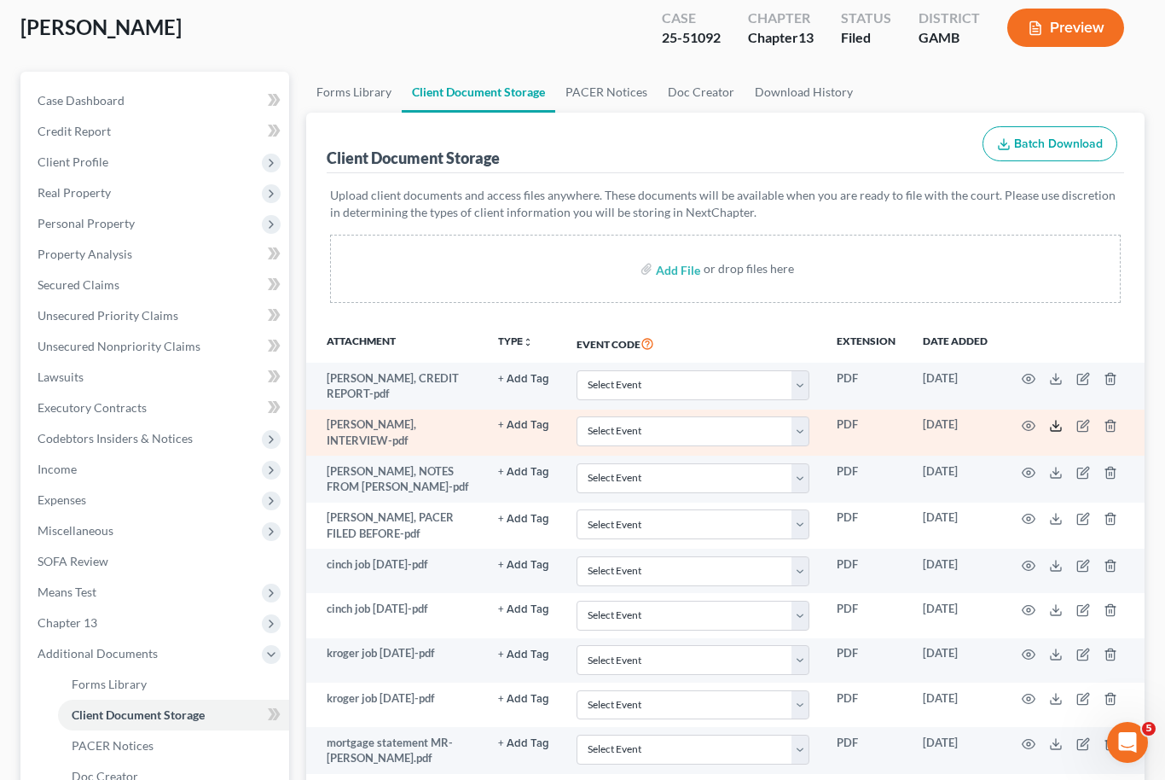
click at [1054, 419] on icon at bounding box center [1056, 426] width 14 height 14
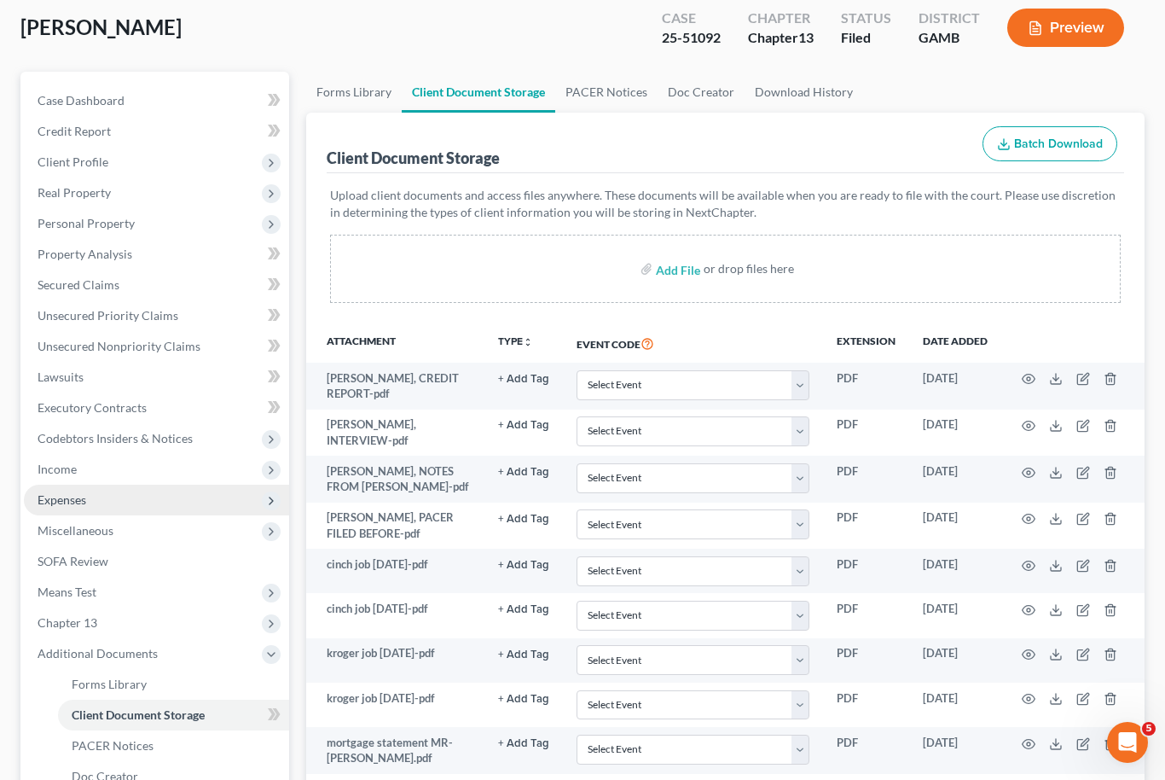
click at [56, 506] on span "Expenses" at bounding box center [156, 500] width 265 height 31
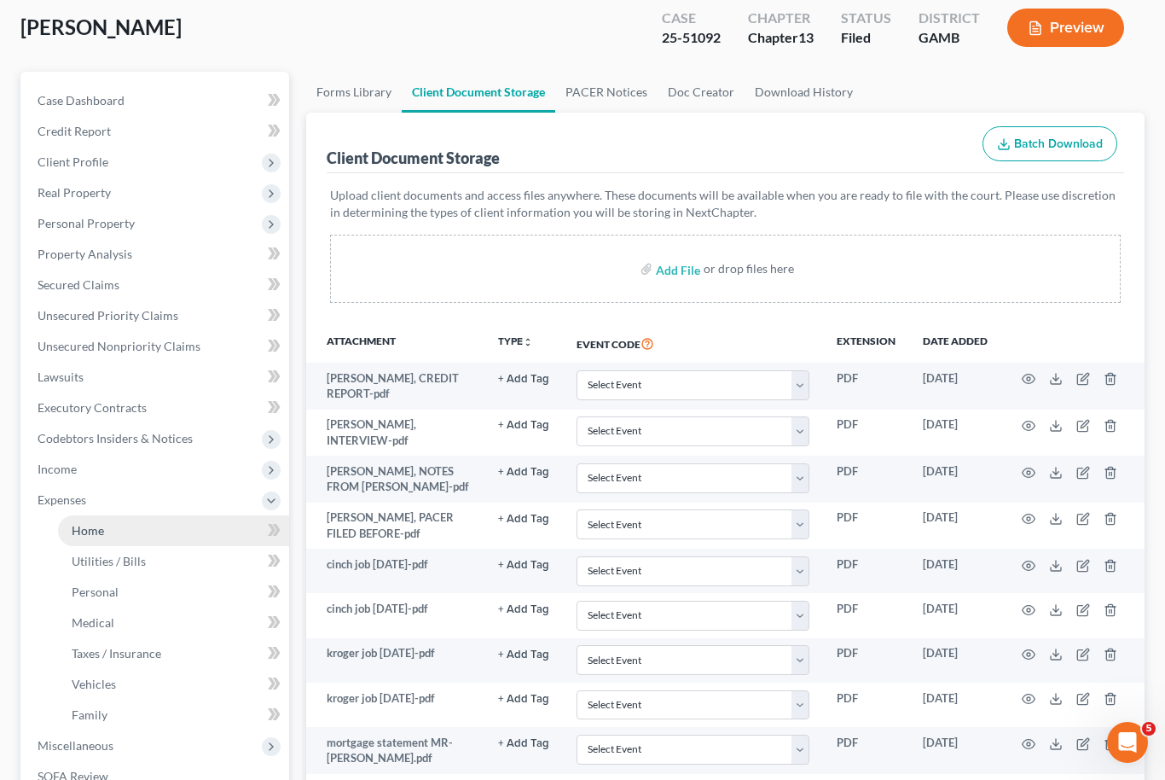
click at [96, 532] on span "Home" at bounding box center [88, 530] width 32 height 15
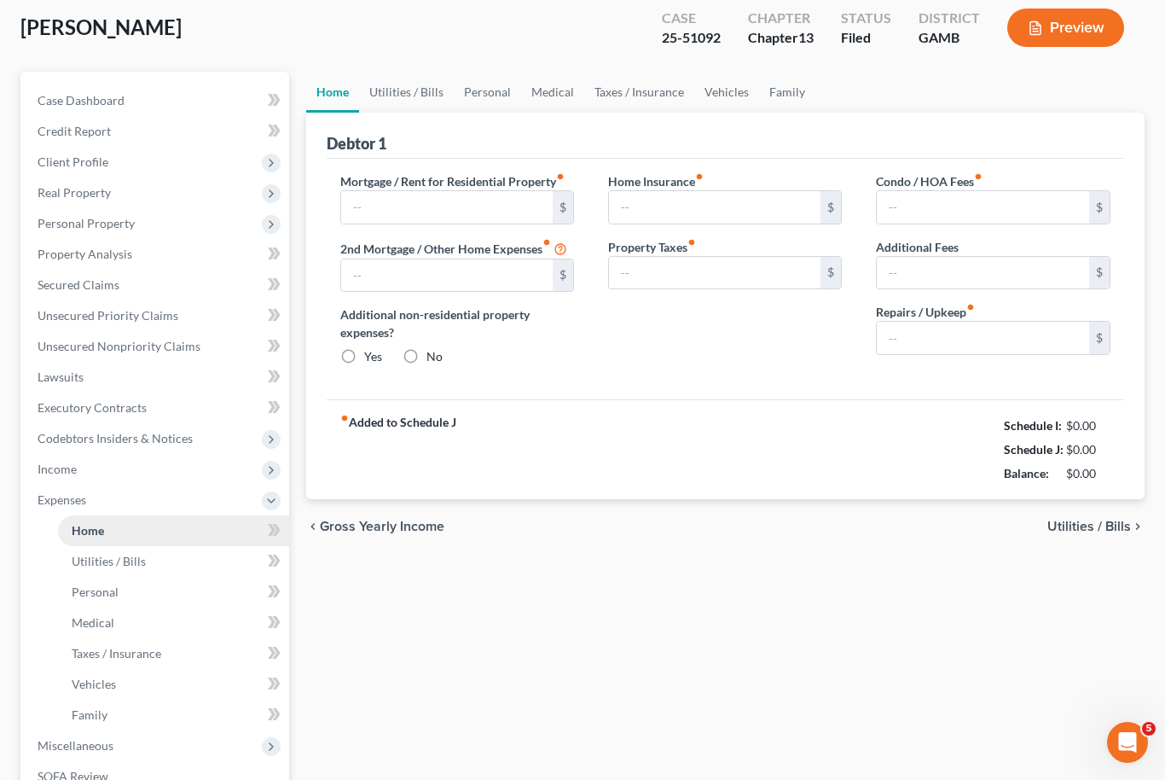
type input "635.00"
type input "0.00"
radio input "true"
type input "0.00"
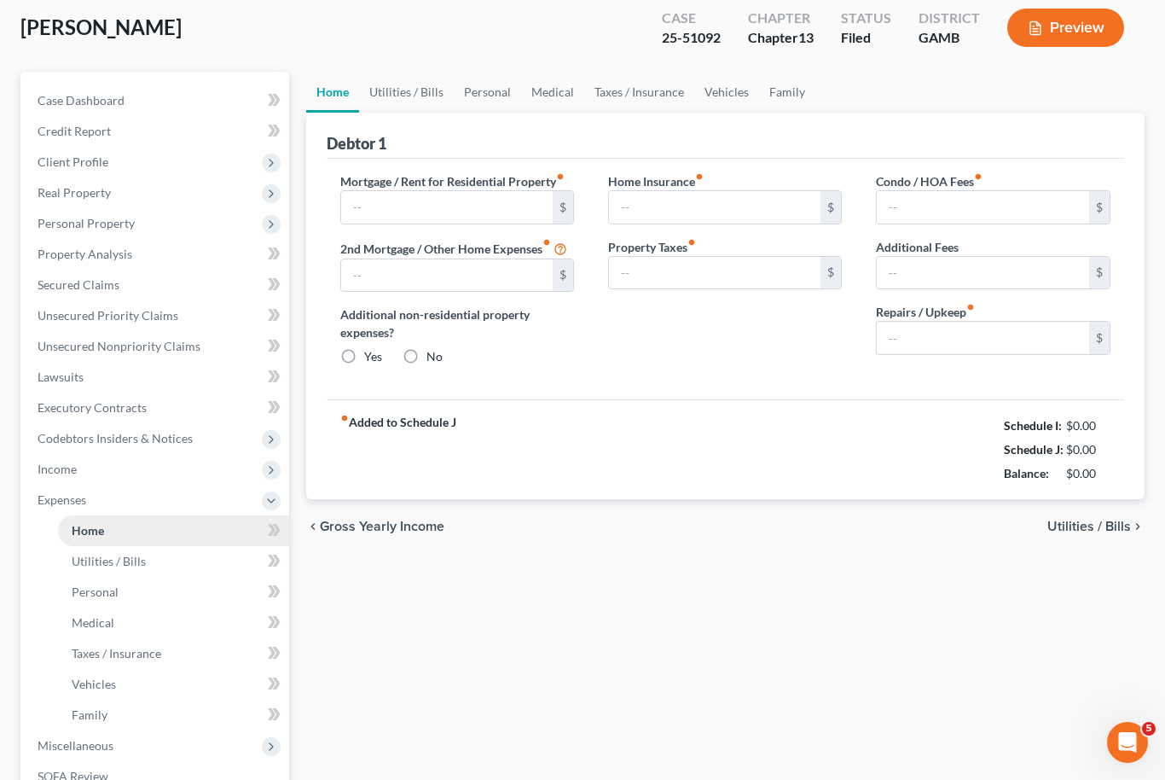
type input "0.00"
type input "100.00"
click at [406, 90] on link "Utilities / Bills" at bounding box center [406, 92] width 95 height 41
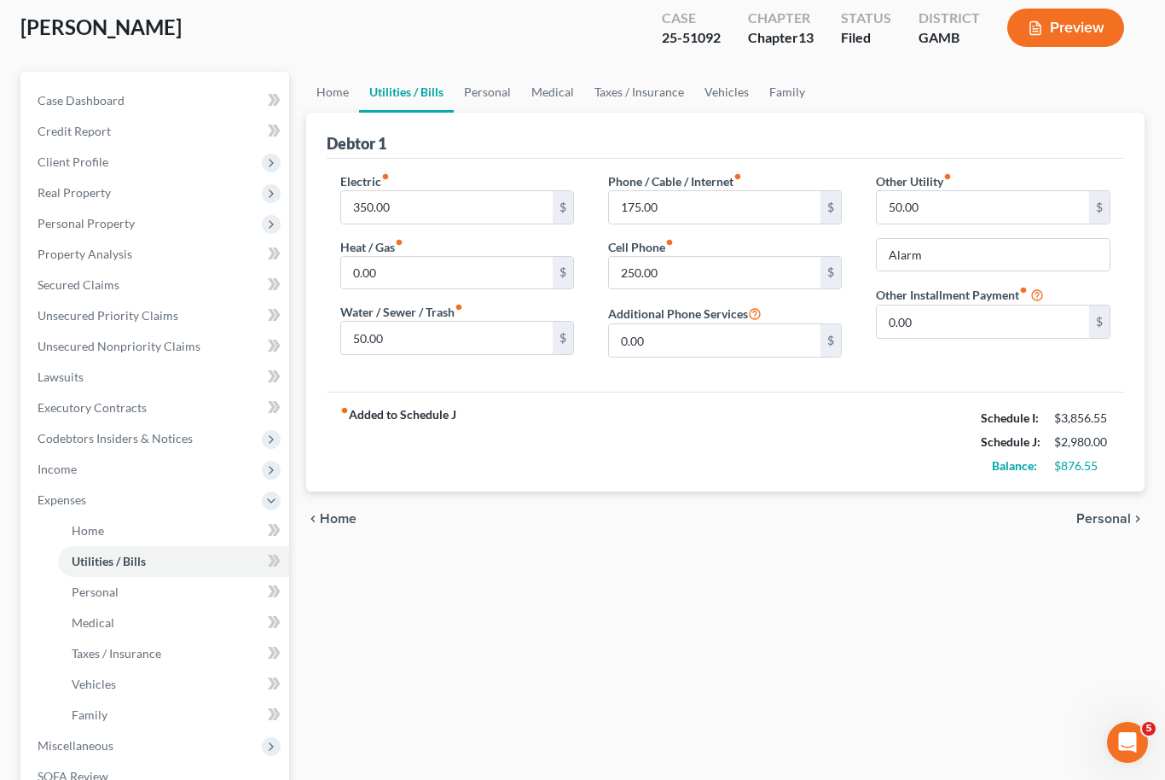
scroll to position [91, 0]
click at [465, 95] on link "Personal" at bounding box center [487, 93] width 67 height 41
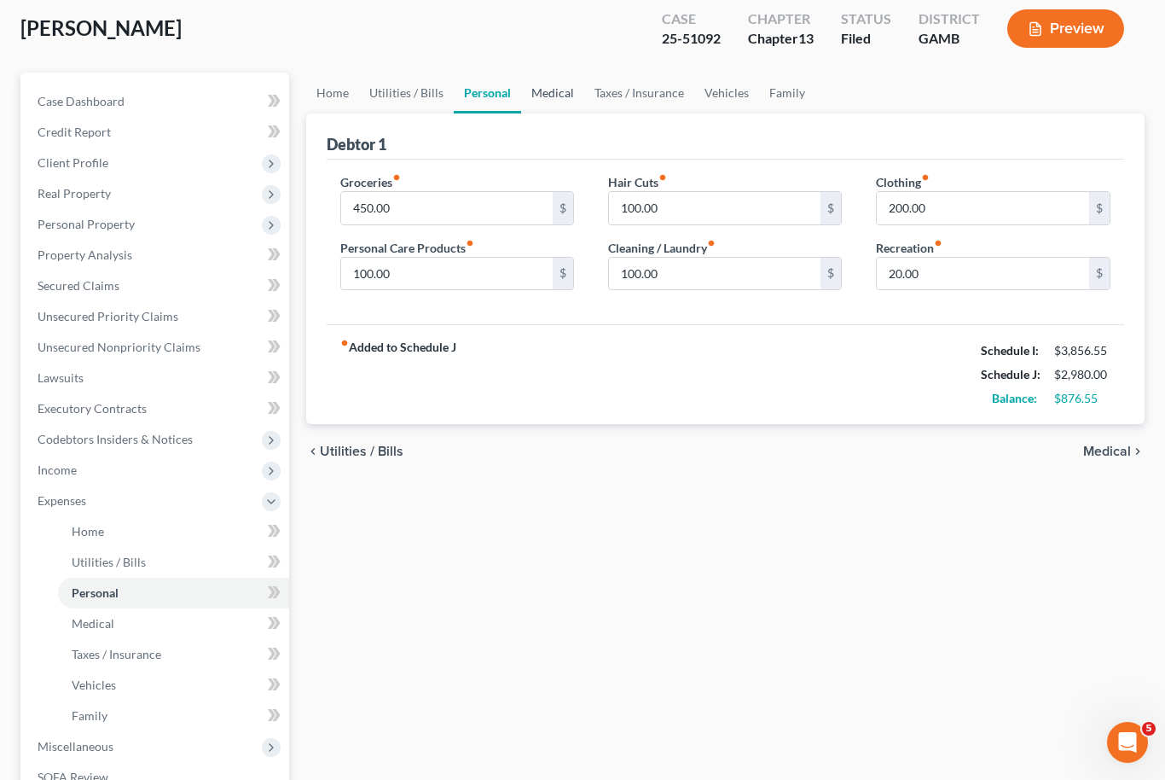
click at [561, 95] on link "Medical" at bounding box center [552, 93] width 63 height 41
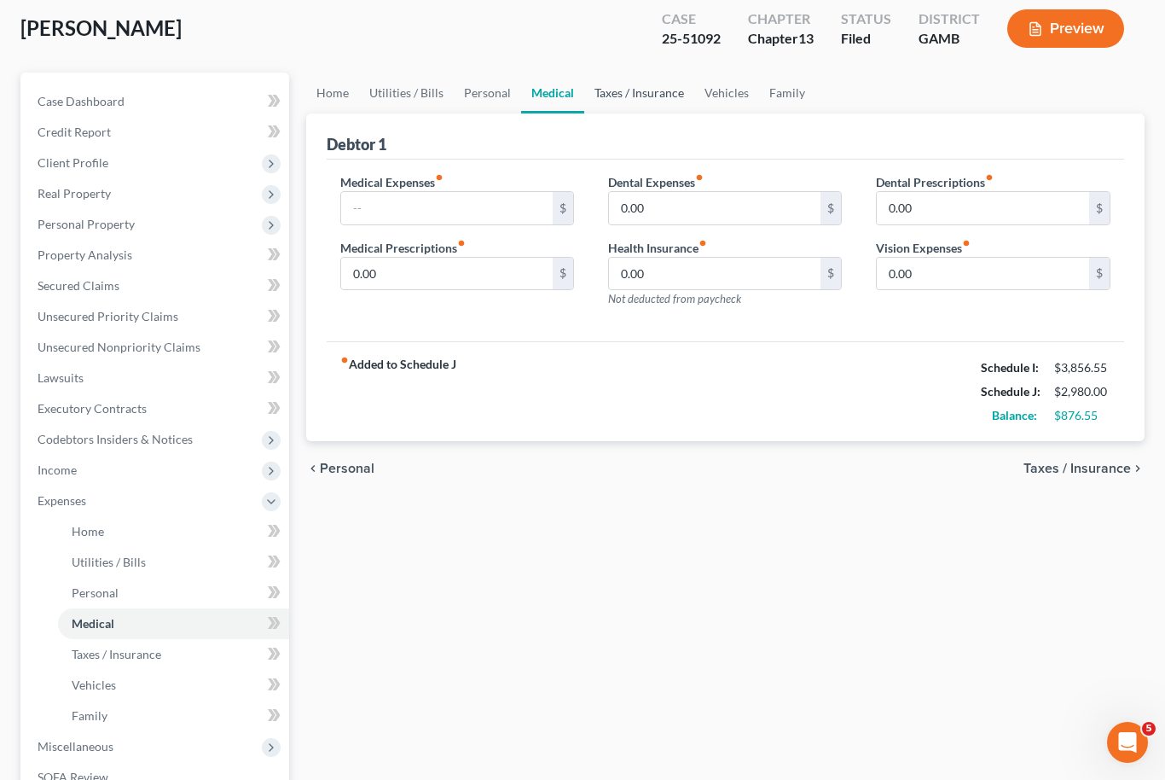
click at [634, 108] on link "Taxes / Insurance" at bounding box center [639, 93] width 110 height 41
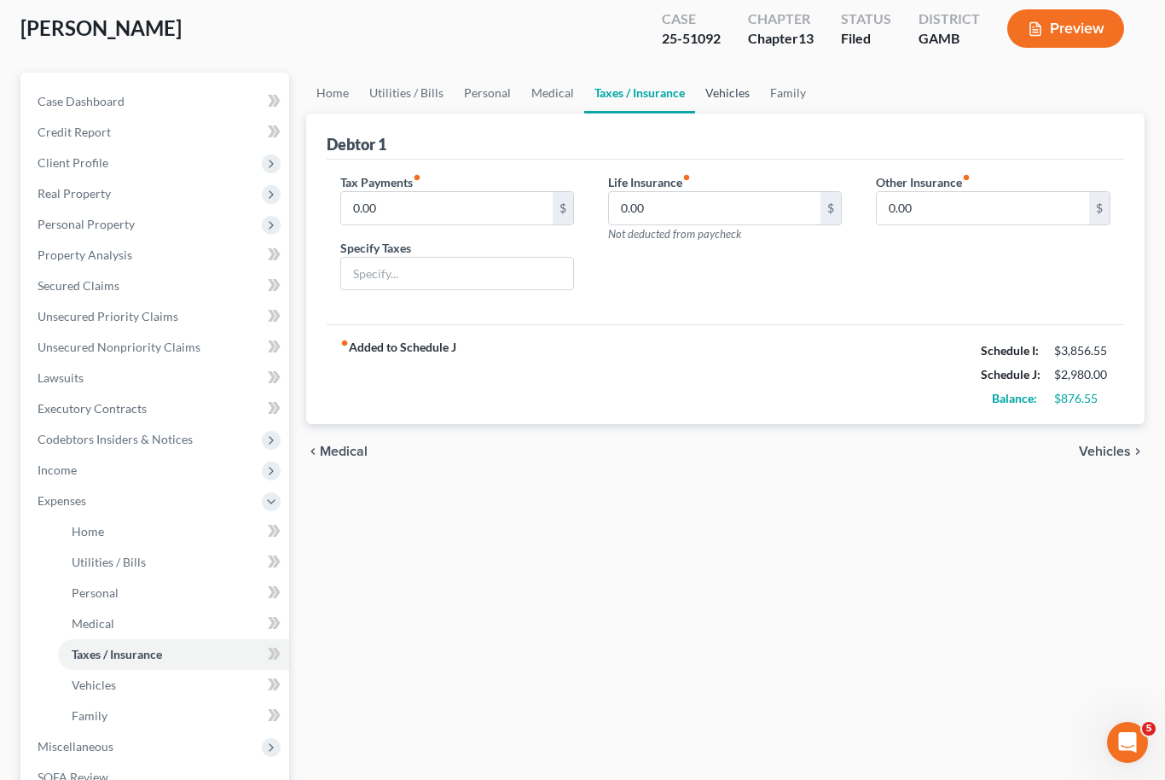
click at [720, 89] on link "Vehicles" at bounding box center [727, 93] width 65 height 41
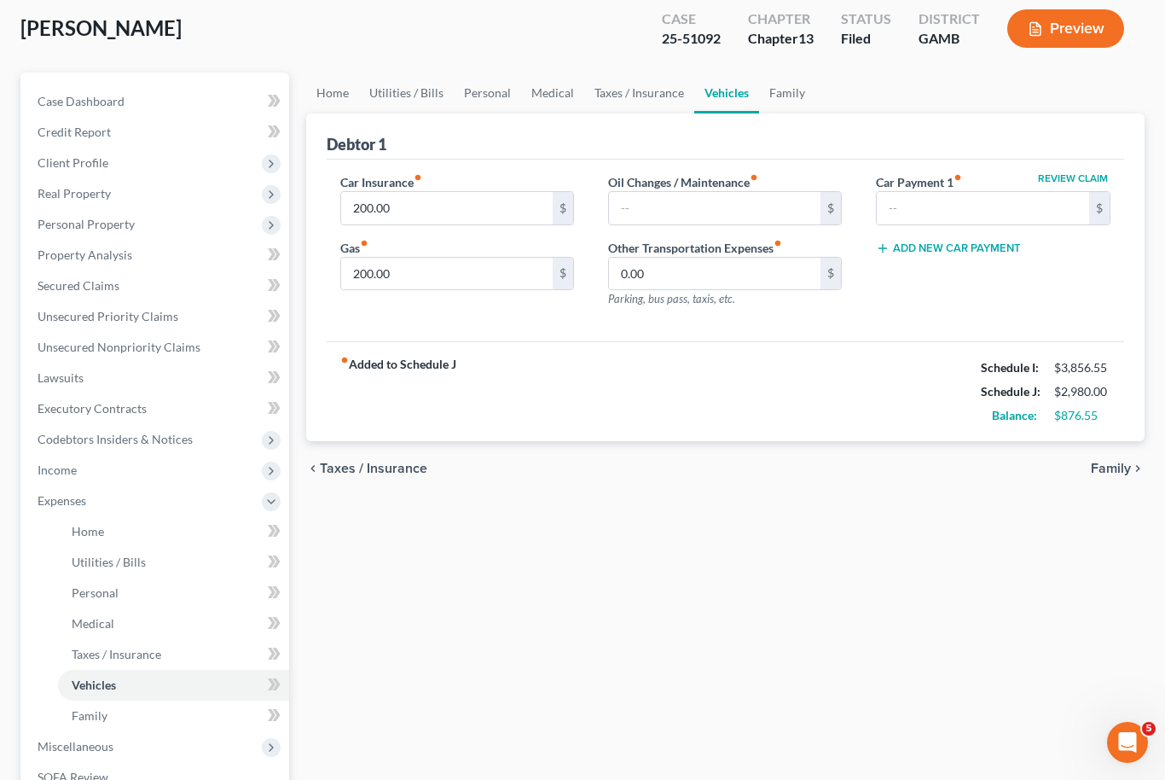
click at [760, 232] on div "Oil Changes / Maintenance fiber_manual_record $ Other Transportation Expenses f…" at bounding box center [725, 247] width 268 height 148
click at [787, 89] on link "Family" at bounding box center [787, 93] width 56 height 41
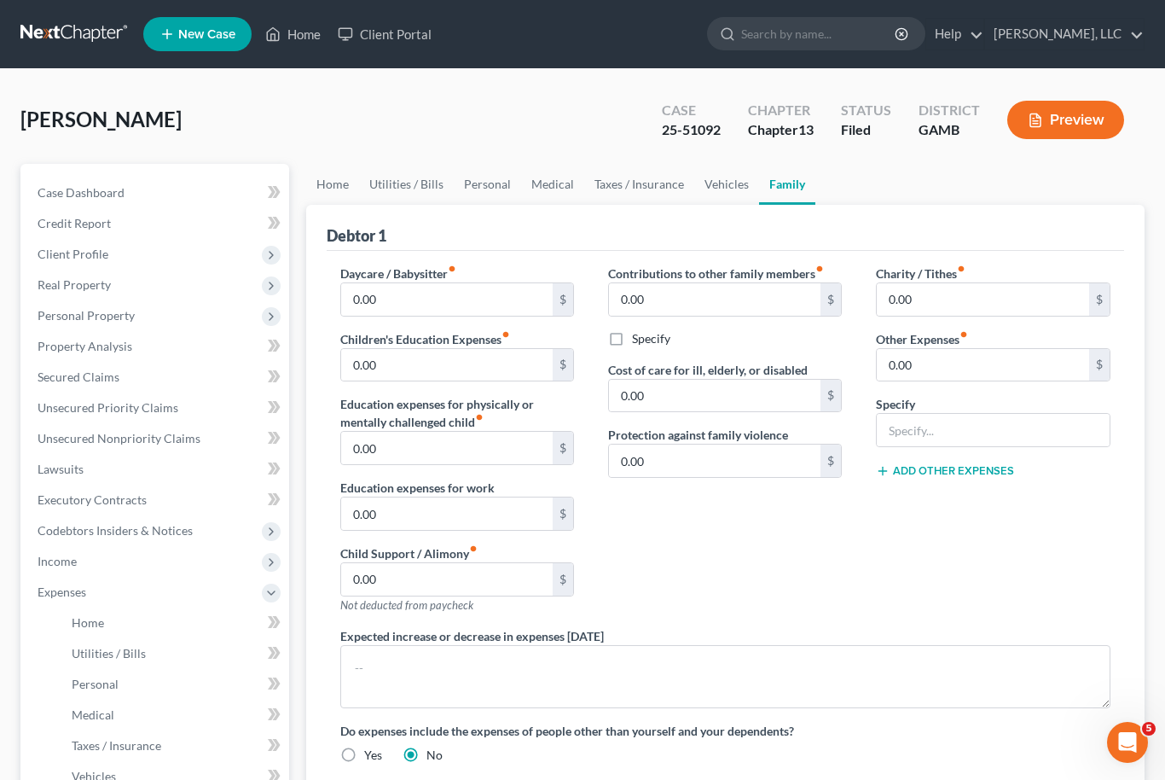
click at [163, 0] on nav "Home New Case Client Portal [PERSON_NAME], LLC [EMAIL_ADDRESS][DOMAIN_NAME] My …" at bounding box center [582, 34] width 1165 height 68
click at [84, 3] on nav "Home New Case Client Portal [PERSON_NAME], LLC [EMAIL_ADDRESS][DOMAIN_NAME] My …" at bounding box center [582, 34] width 1165 height 68
